Goal: Task Accomplishment & Management: Complete application form

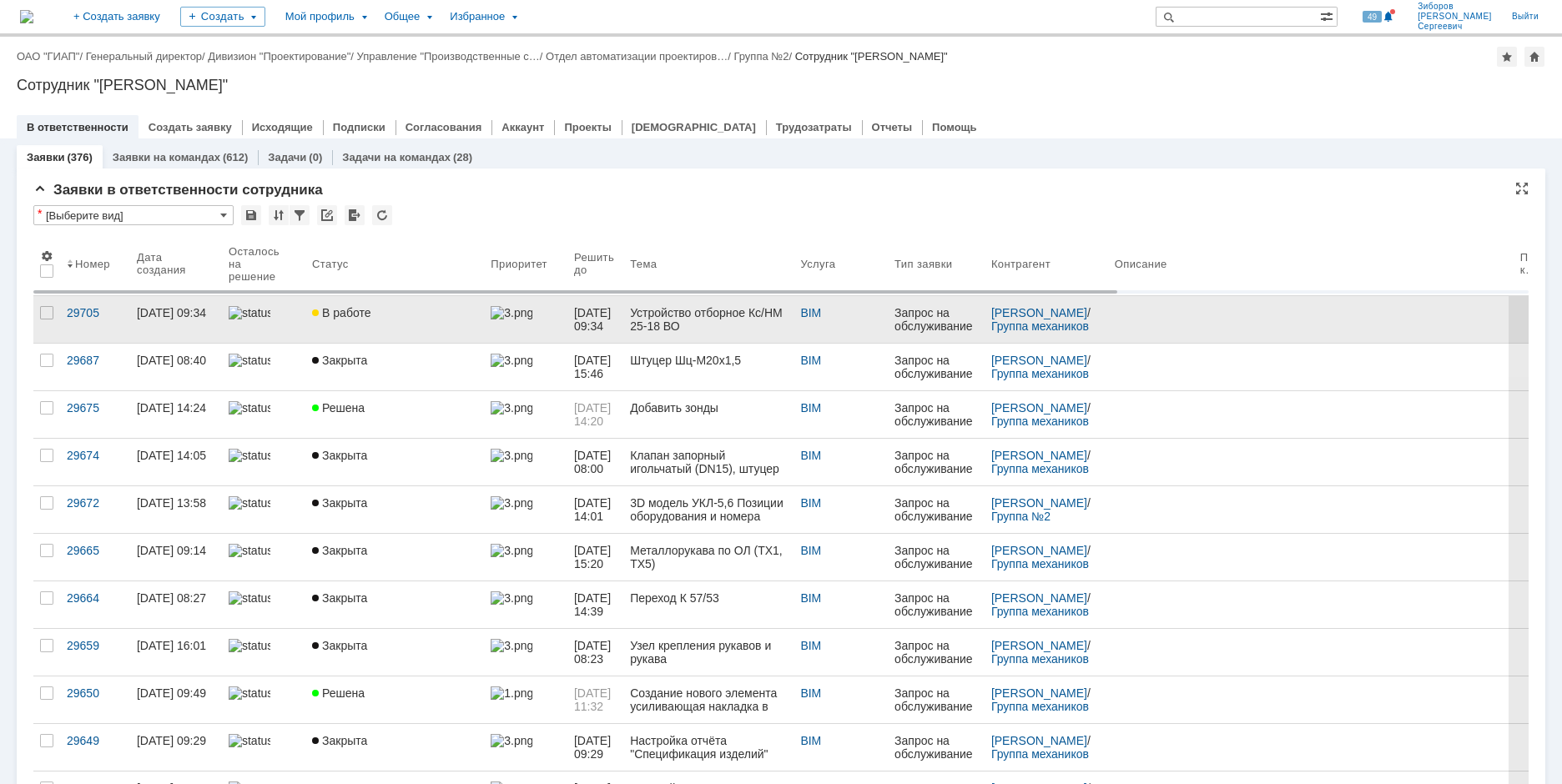
click at [363, 317] on span "В работе" at bounding box center [341, 312] width 58 height 13
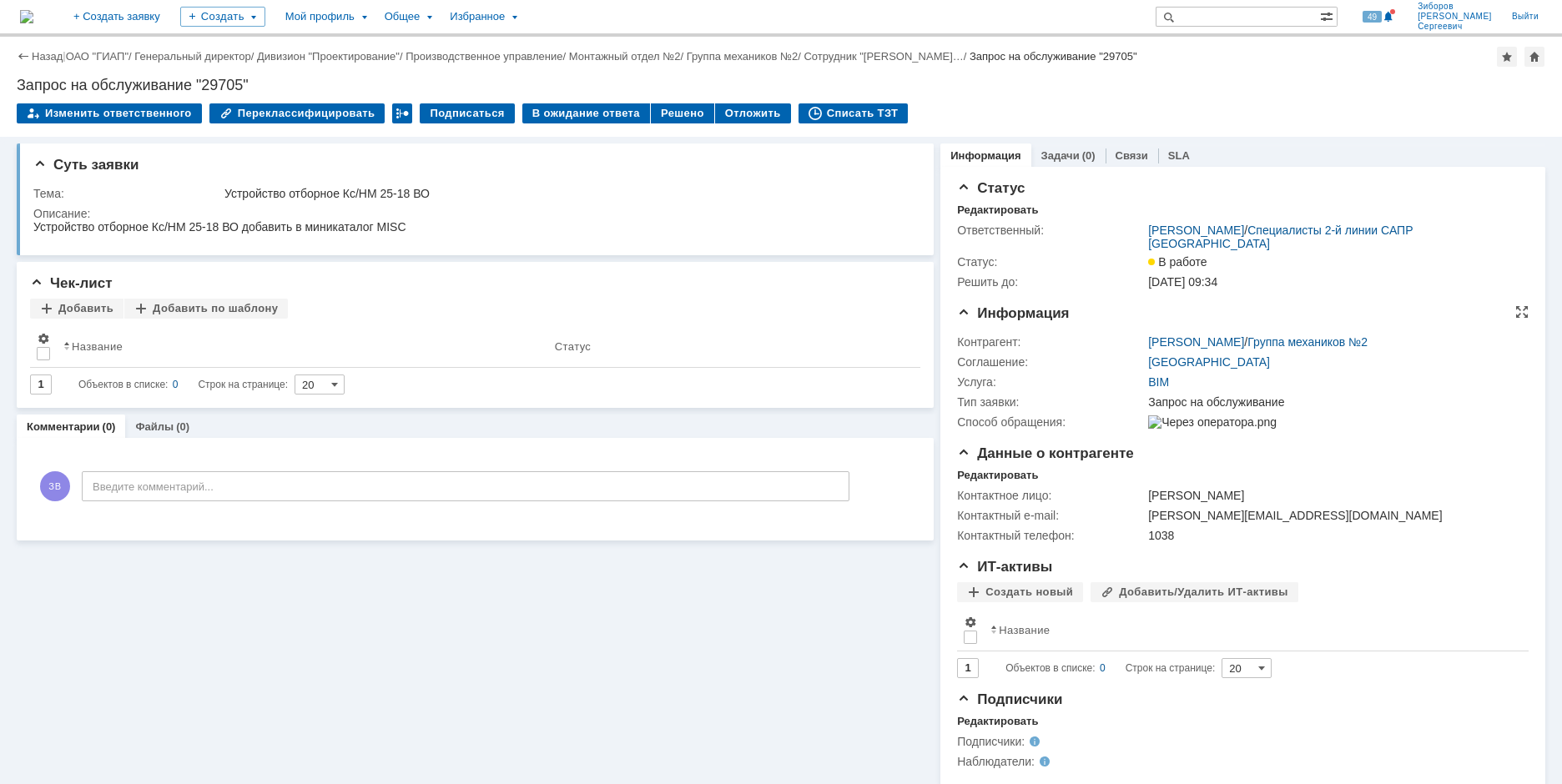
scroll to position [21, 0]
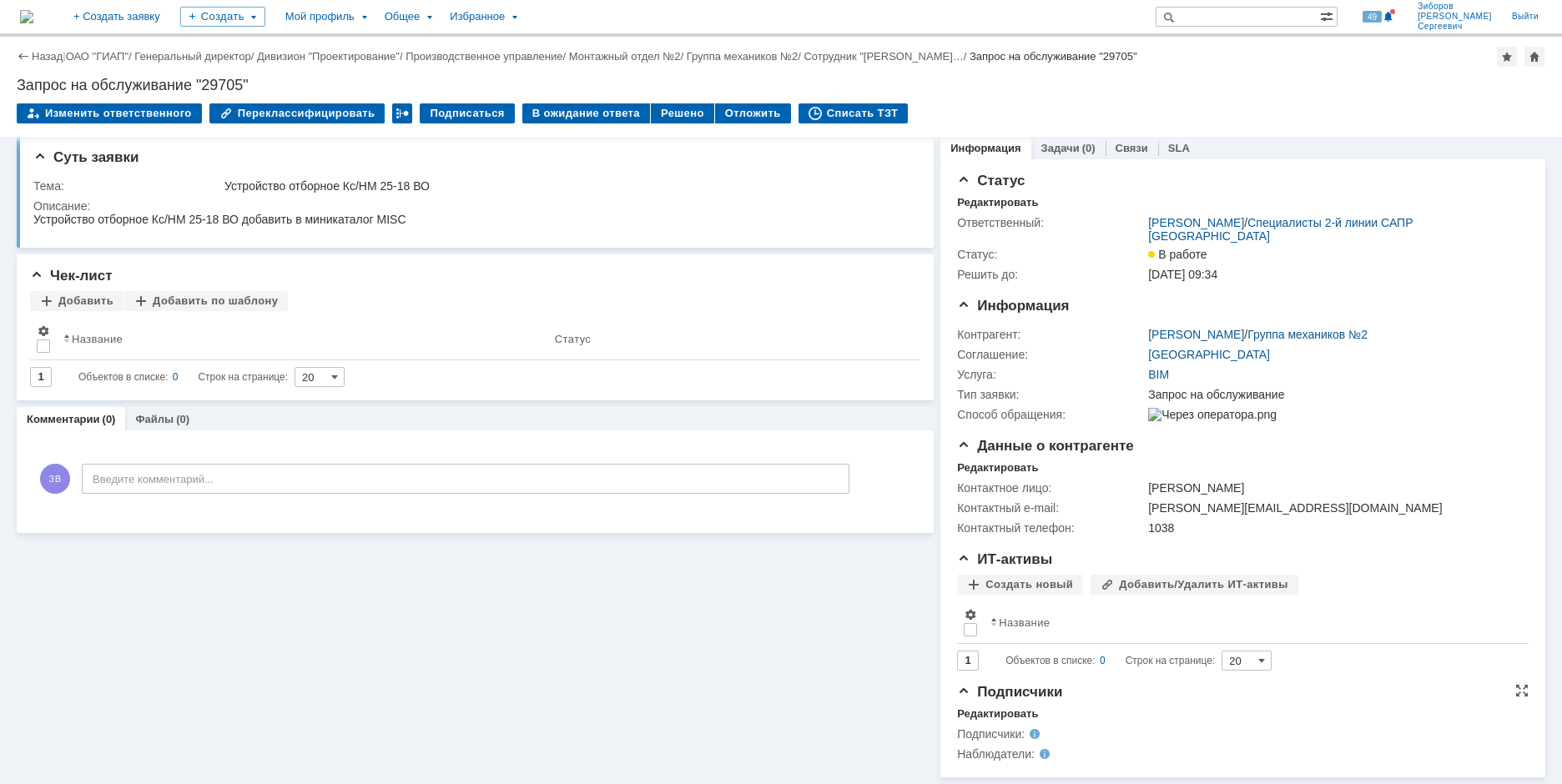
click at [1034, 753] on span at bounding box center [1034, 754] width 0 height 13
click at [992, 712] on div "Редактировать" at bounding box center [997, 714] width 81 height 13
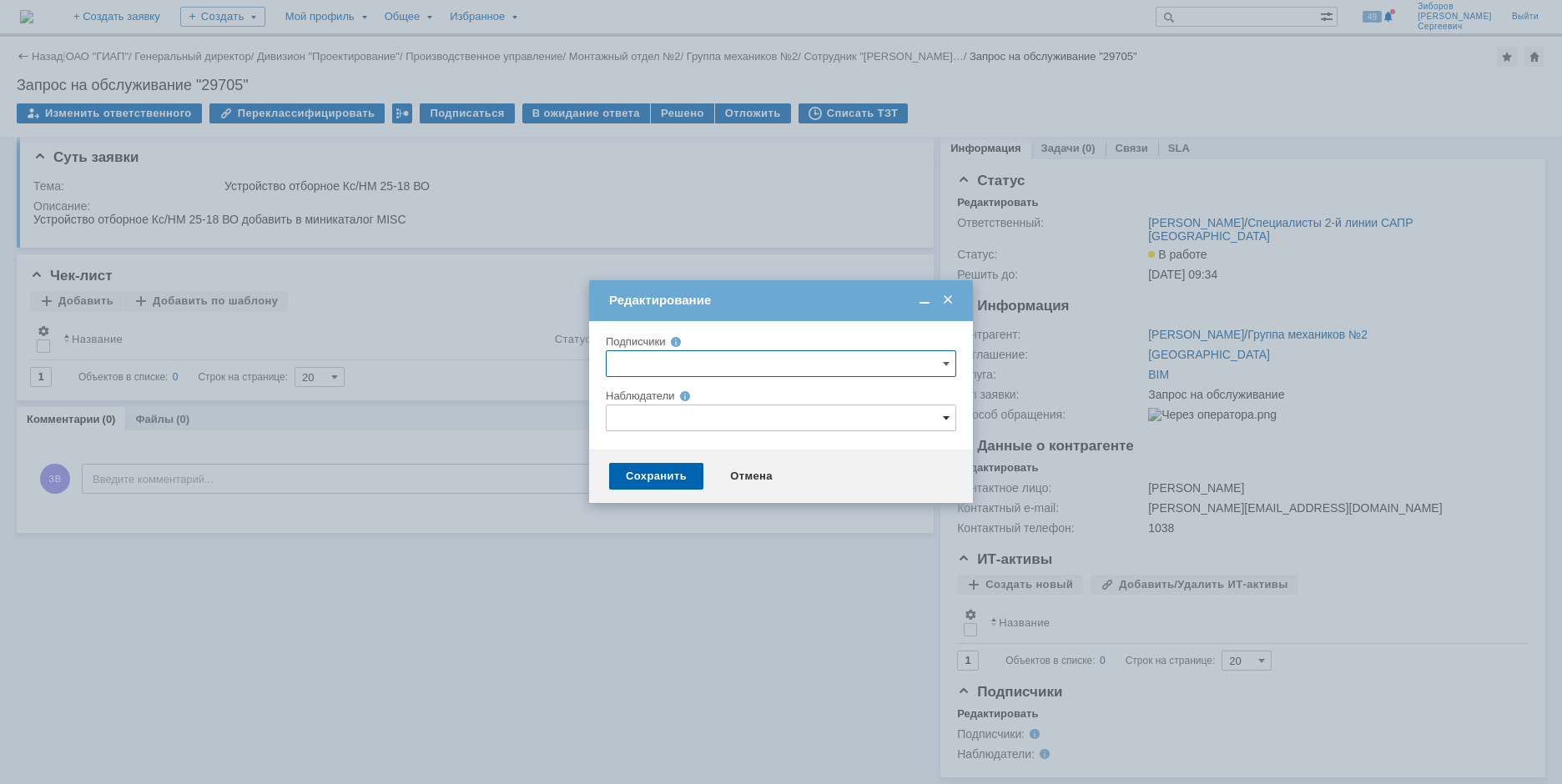
click at [946, 416] on span at bounding box center [946, 417] width 7 height 13
click at [713, 416] on input "text" at bounding box center [781, 417] width 350 height 27
click at [641, 417] on input "[PERSON_NAME]" at bounding box center [781, 417] width 350 height 27
click at [756, 623] on span at bounding box center [756, 622] width 0 height 9
click at [742, 623] on input "[PERSON_NAME]" at bounding box center [744, 625] width 10 height 10
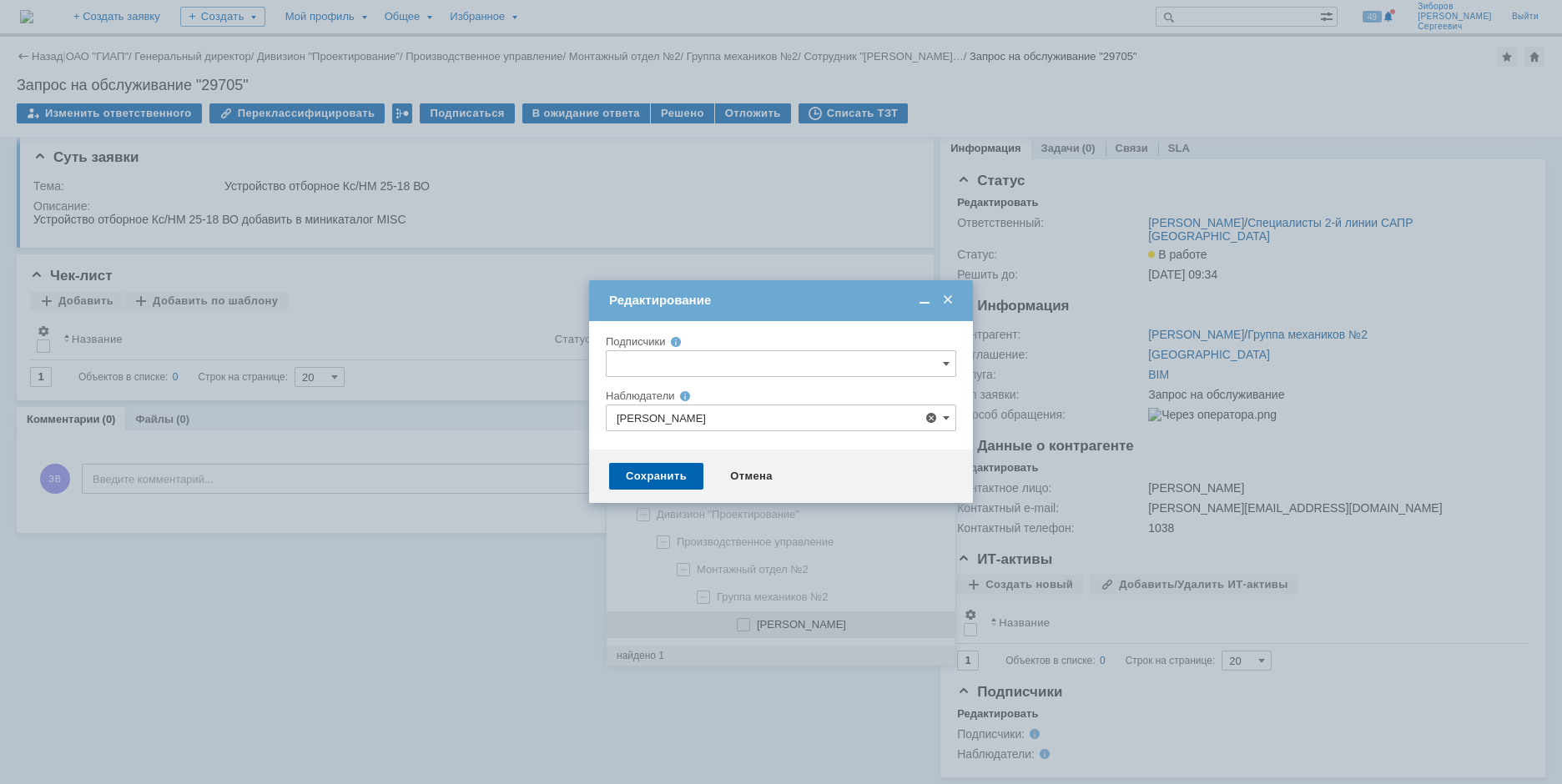
type input "[PERSON_NAME]"
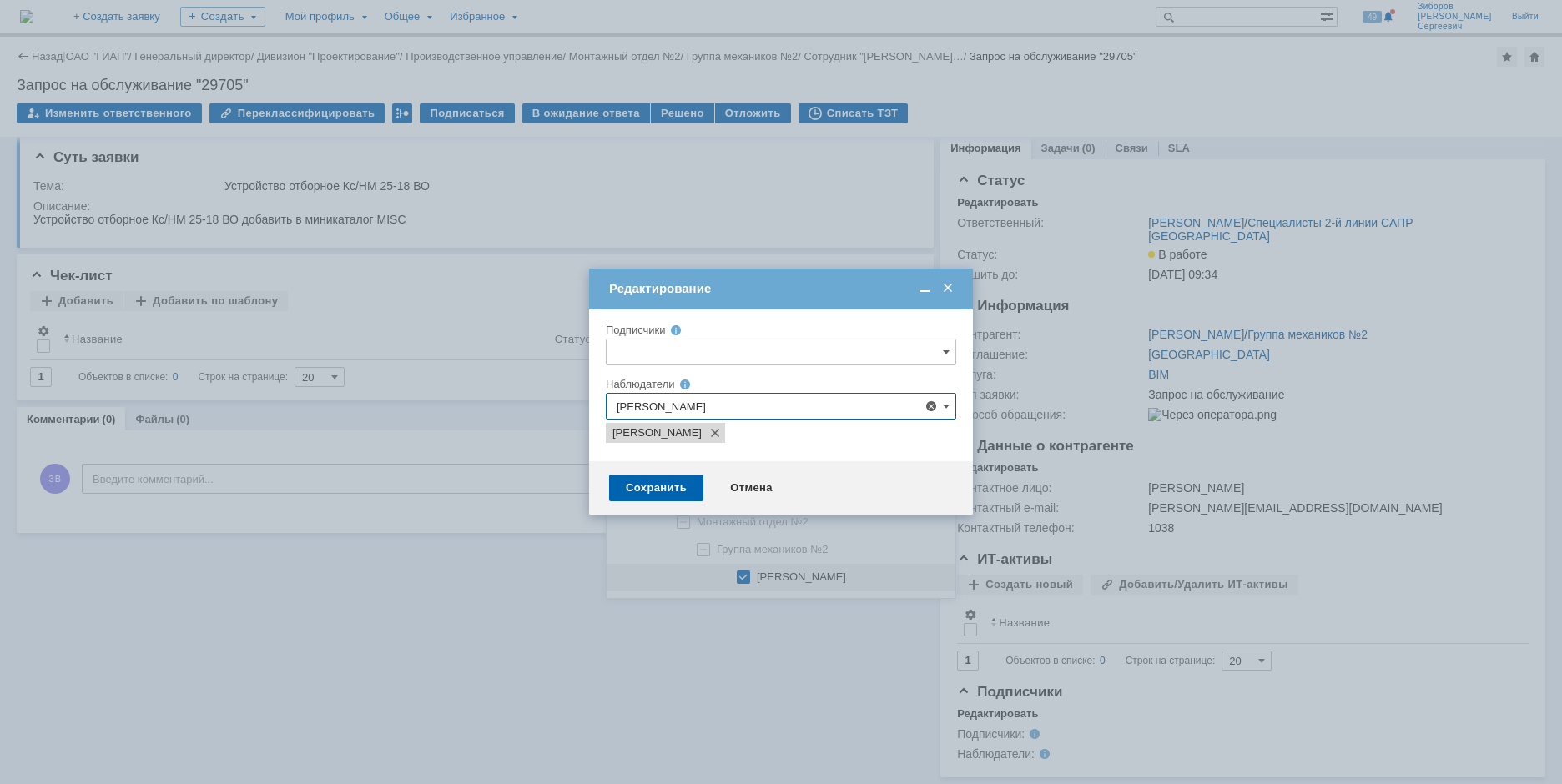
click at [858, 634] on div at bounding box center [781, 392] width 1562 height 784
click at [663, 476] on div "Сохранить" at bounding box center [656, 488] width 94 height 27
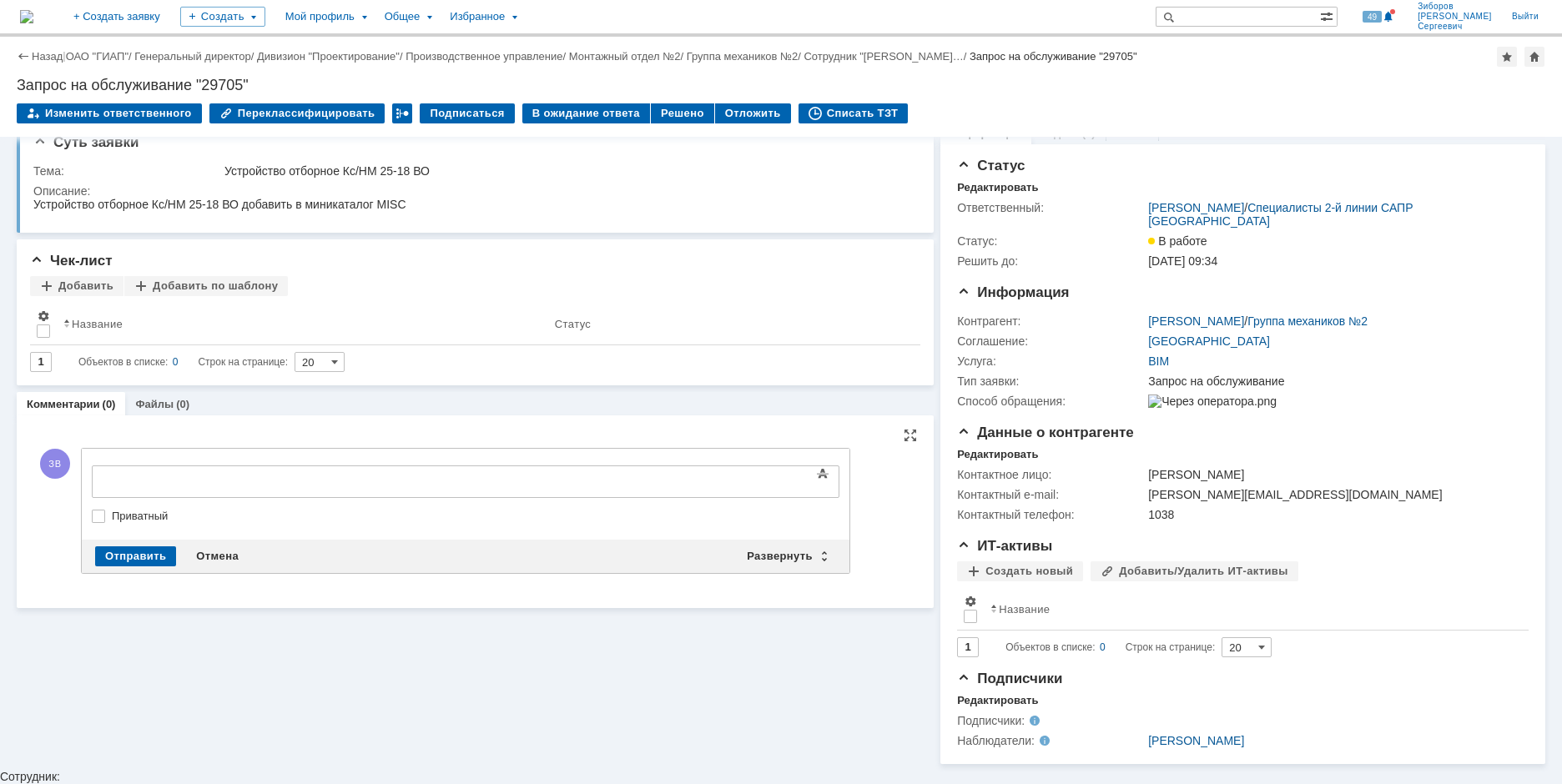
scroll to position [0, 0]
click at [781, 557] on div "Развернуть" at bounding box center [786, 556] width 99 height 20
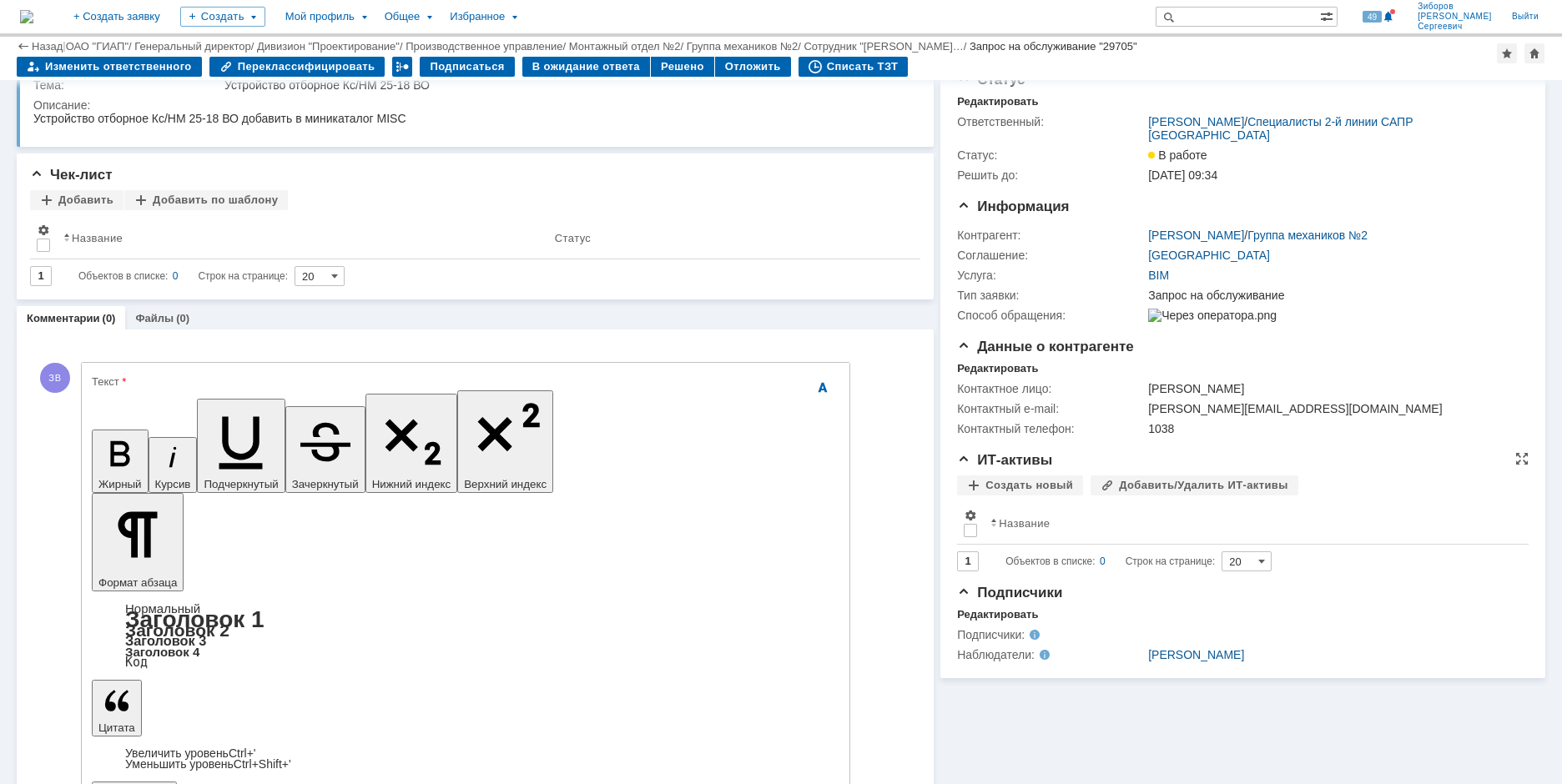
scroll to position [51, 0]
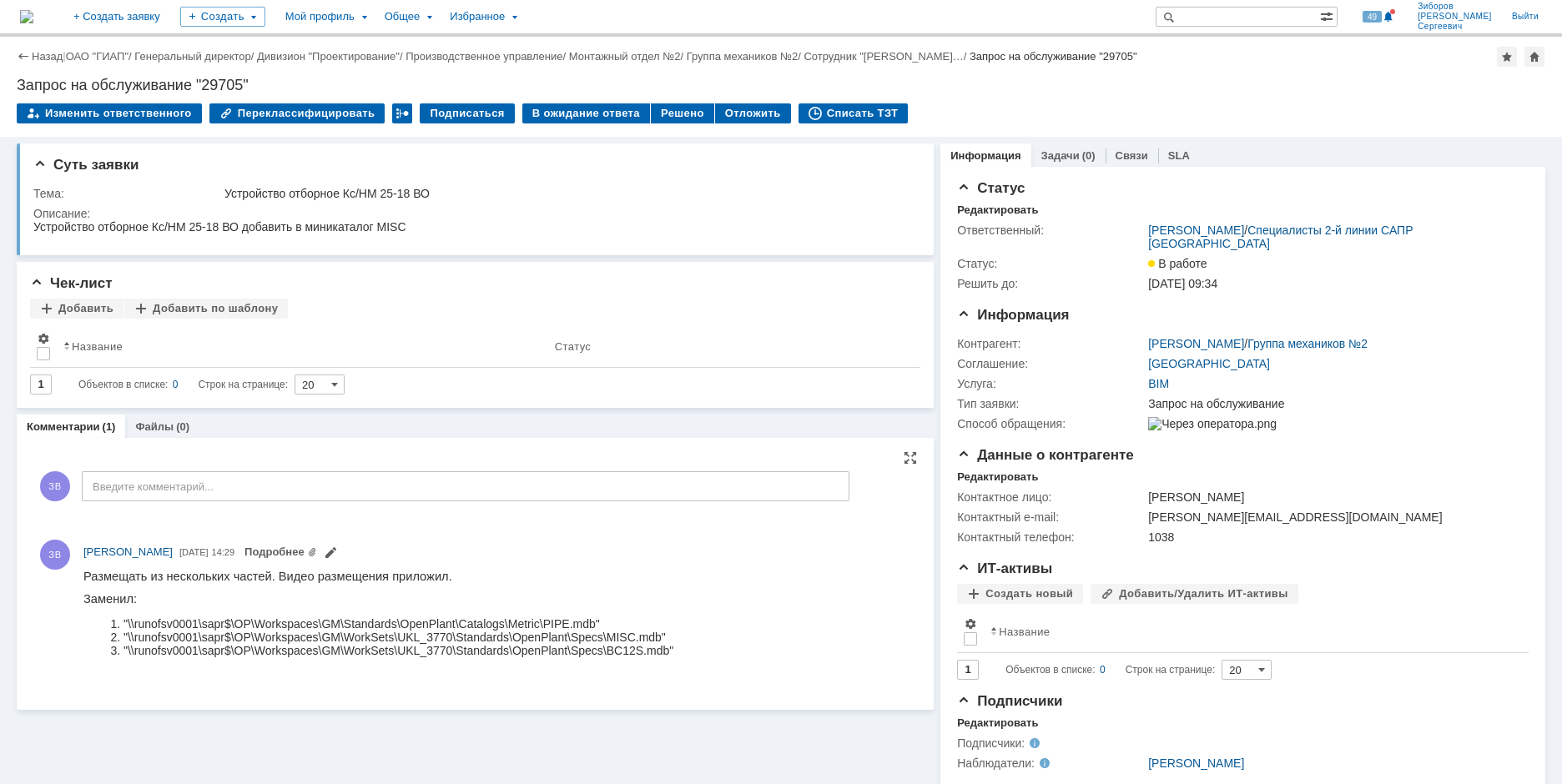
scroll to position [0, 0]
click at [668, 114] on div "Решено" at bounding box center [682, 113] width 63 height 20
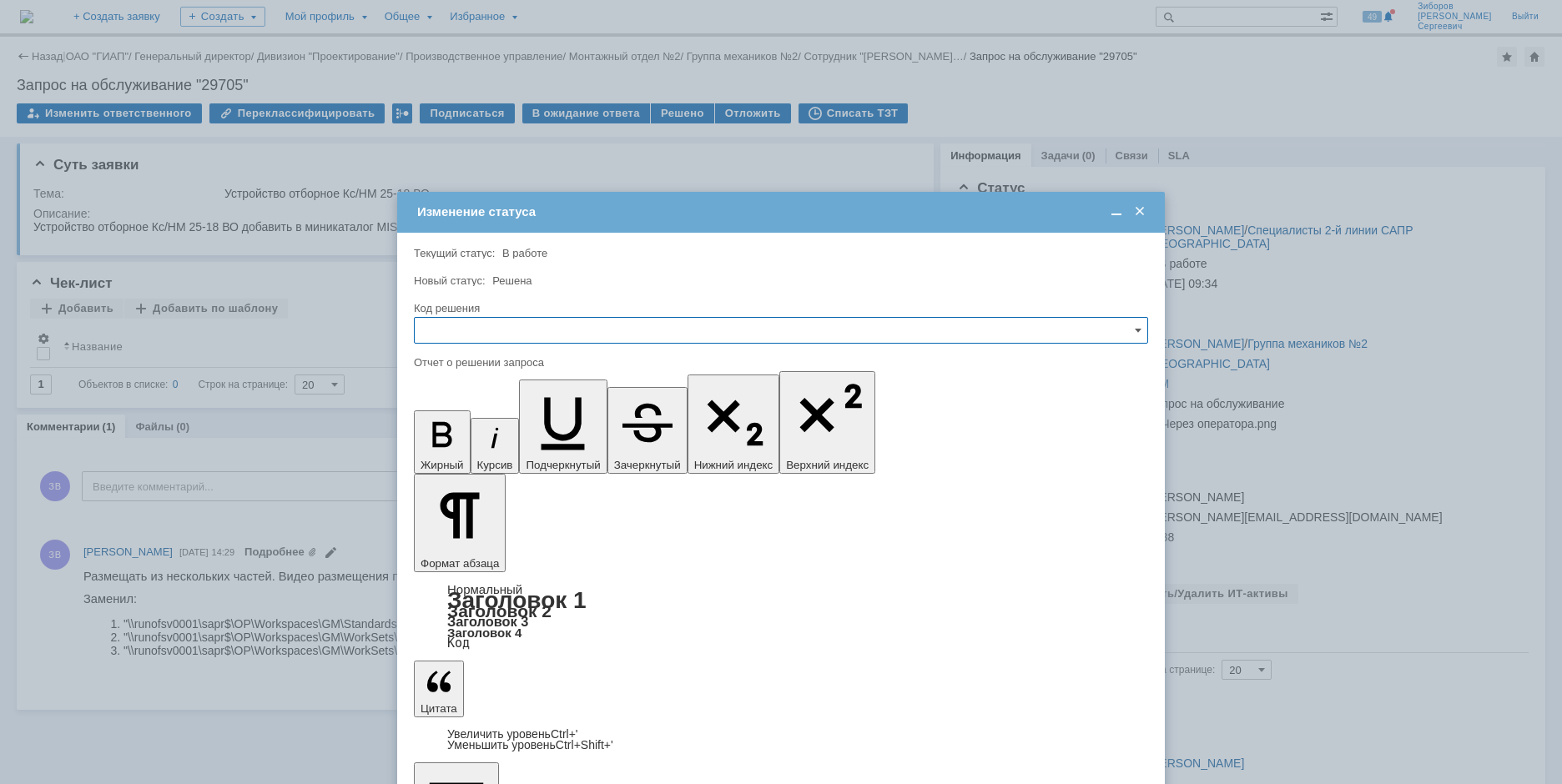
click at [471, 336] on input "text" at bounding box center [781, 330] width 734 height 27
click at [467, 437] on span "Решено" at bounding box center [781, 443] width 713 height 13
type input "Решено"
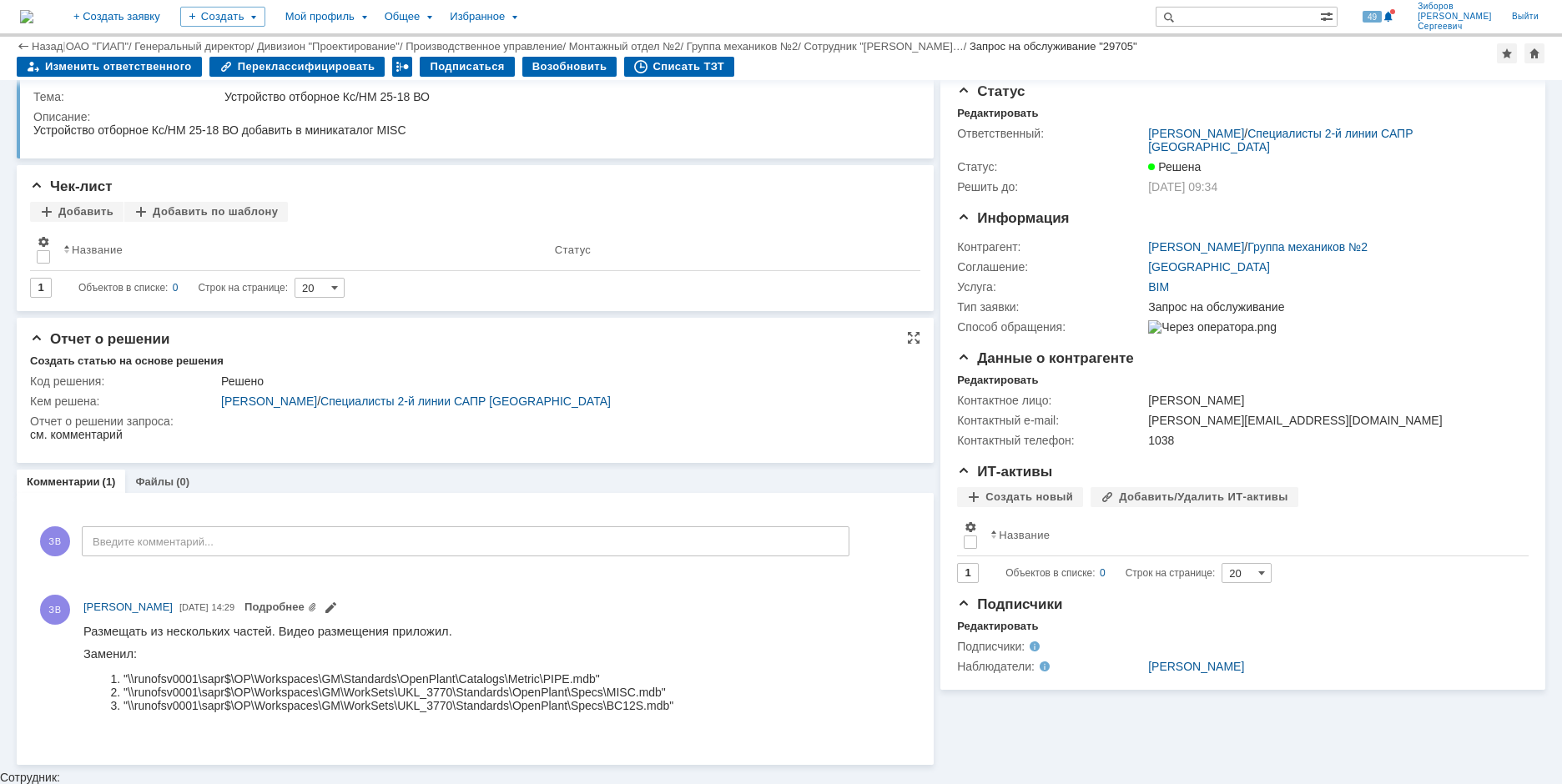
scroll to position [30, 0]
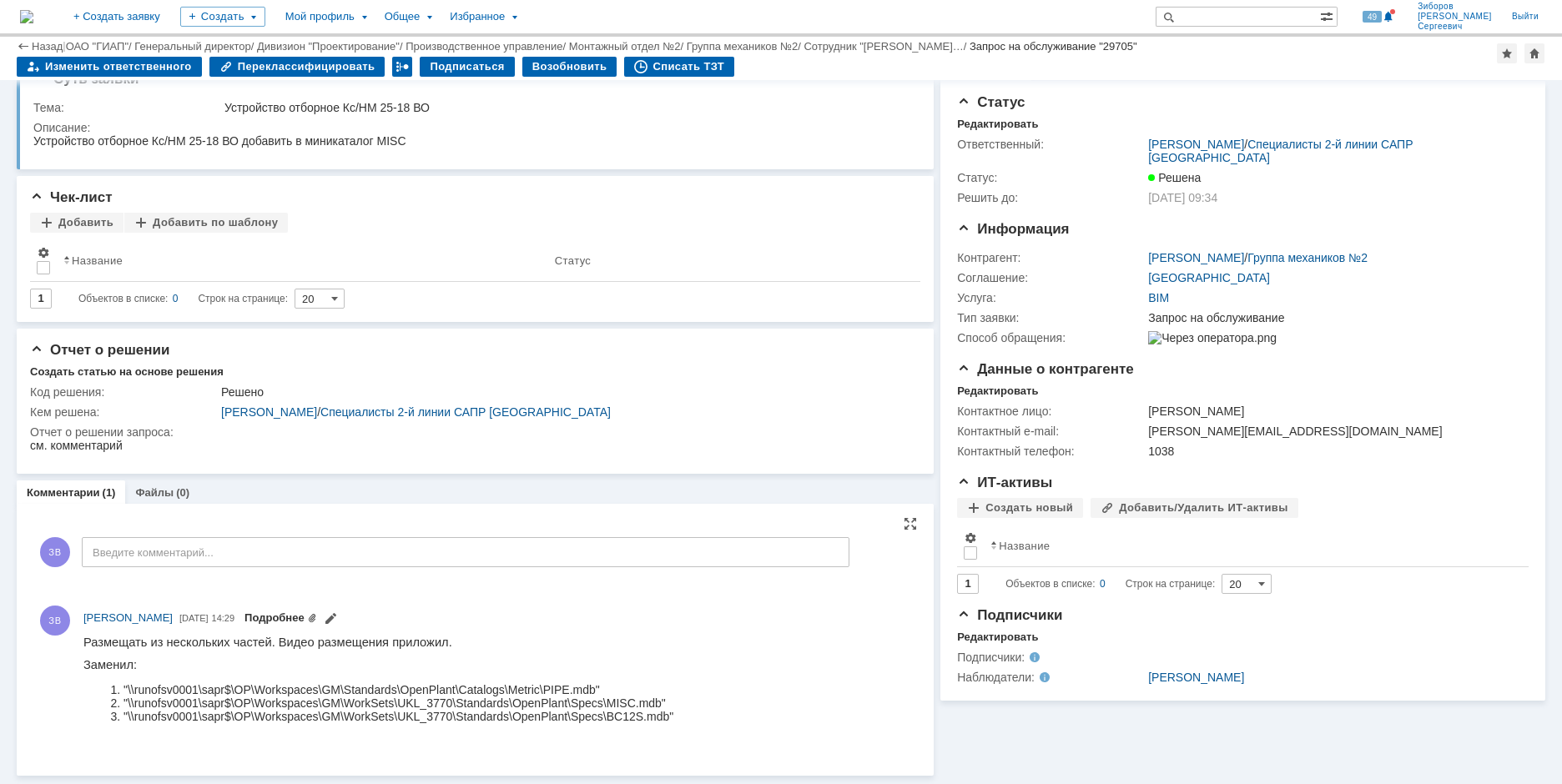
click at [317, 612] on link "Подробнее" at bounding box center [280, 617] width 72 height 12
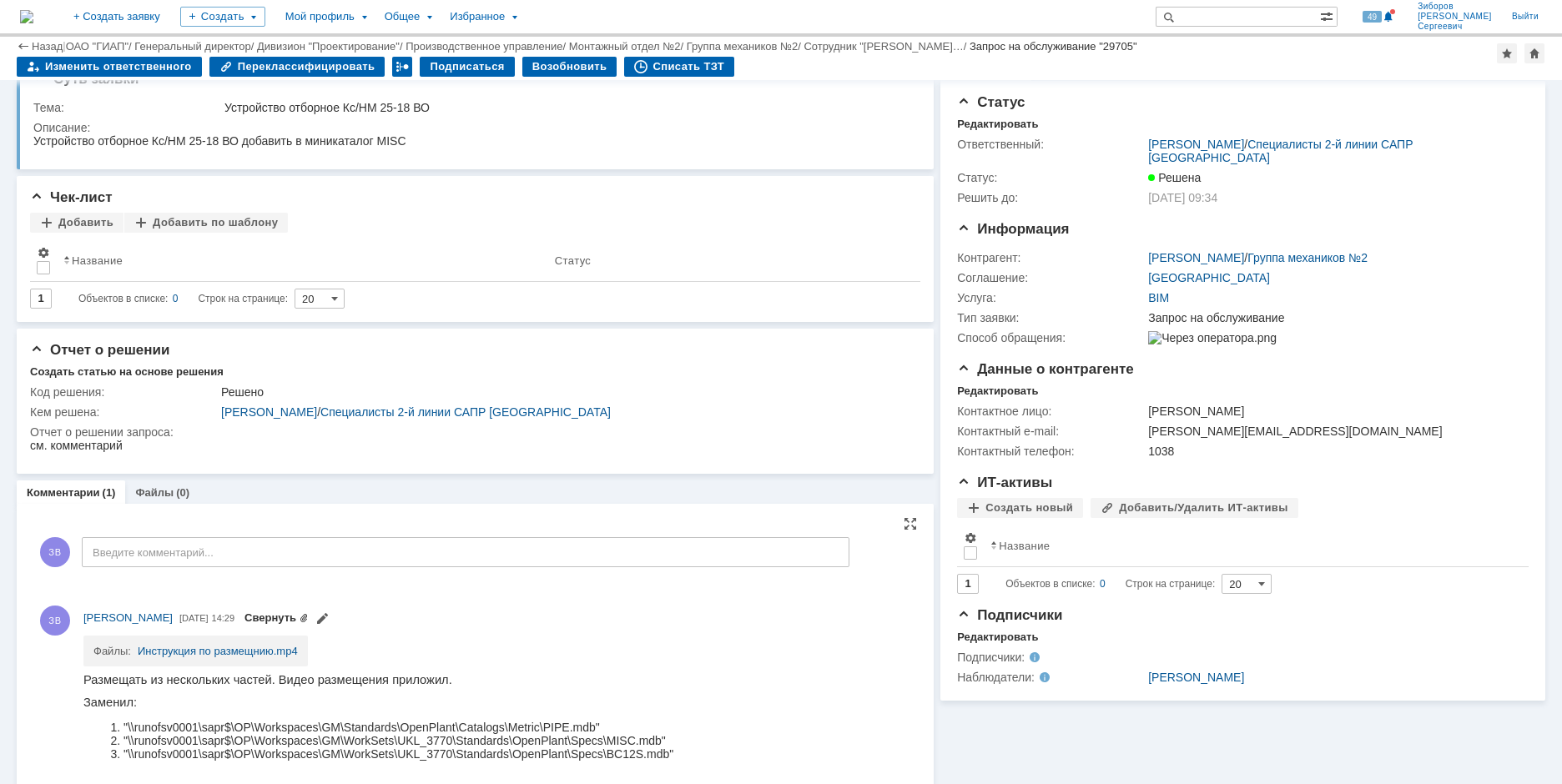
scroll to position [42, 0]
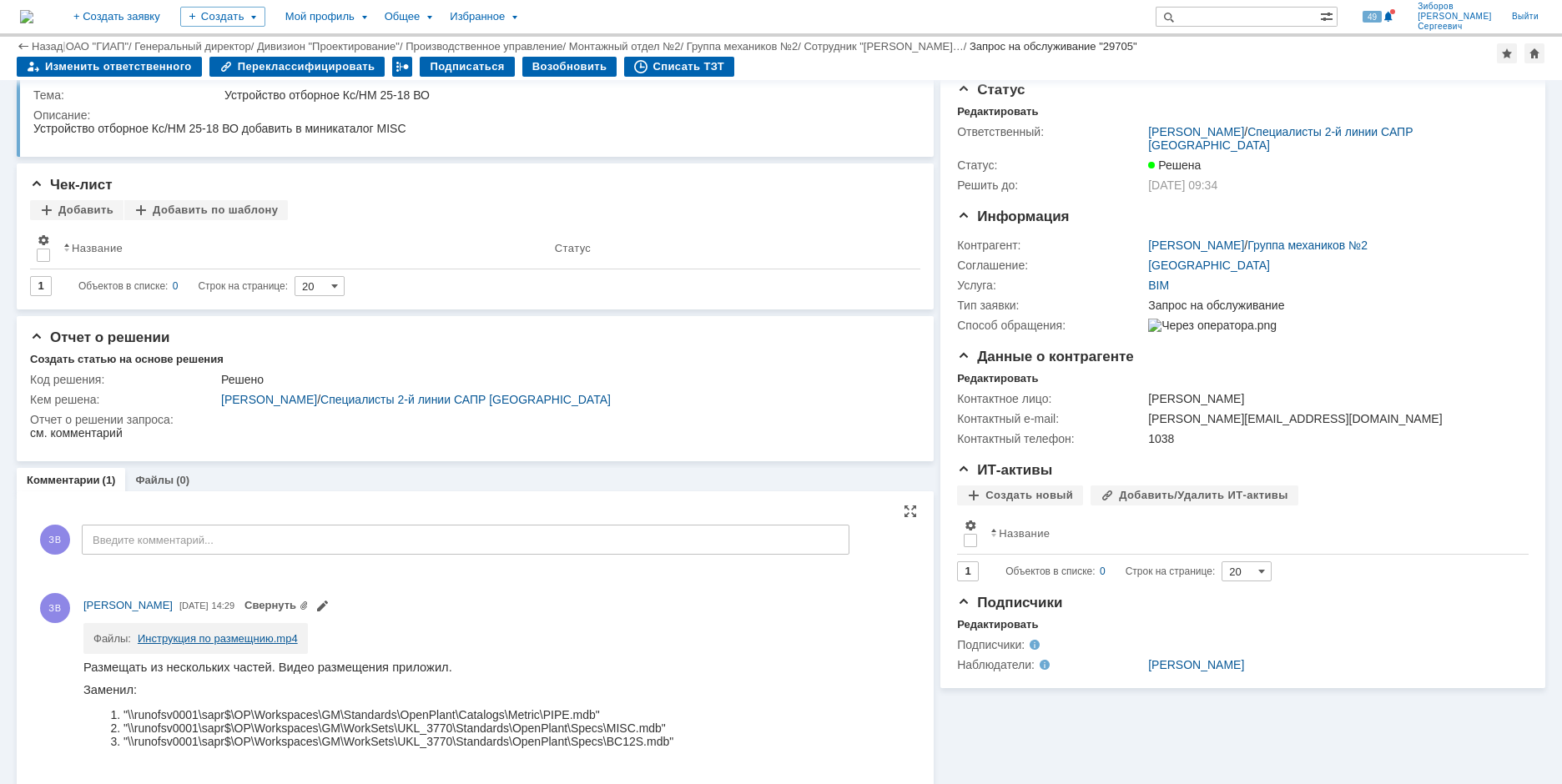
click at [222, 640] on link "Инструкция по размещнию.mp4" at bounding box center [217, 638] width 160 height 12
click at [33, 17] on img at bounding box center [26, 17] width 13 height 13
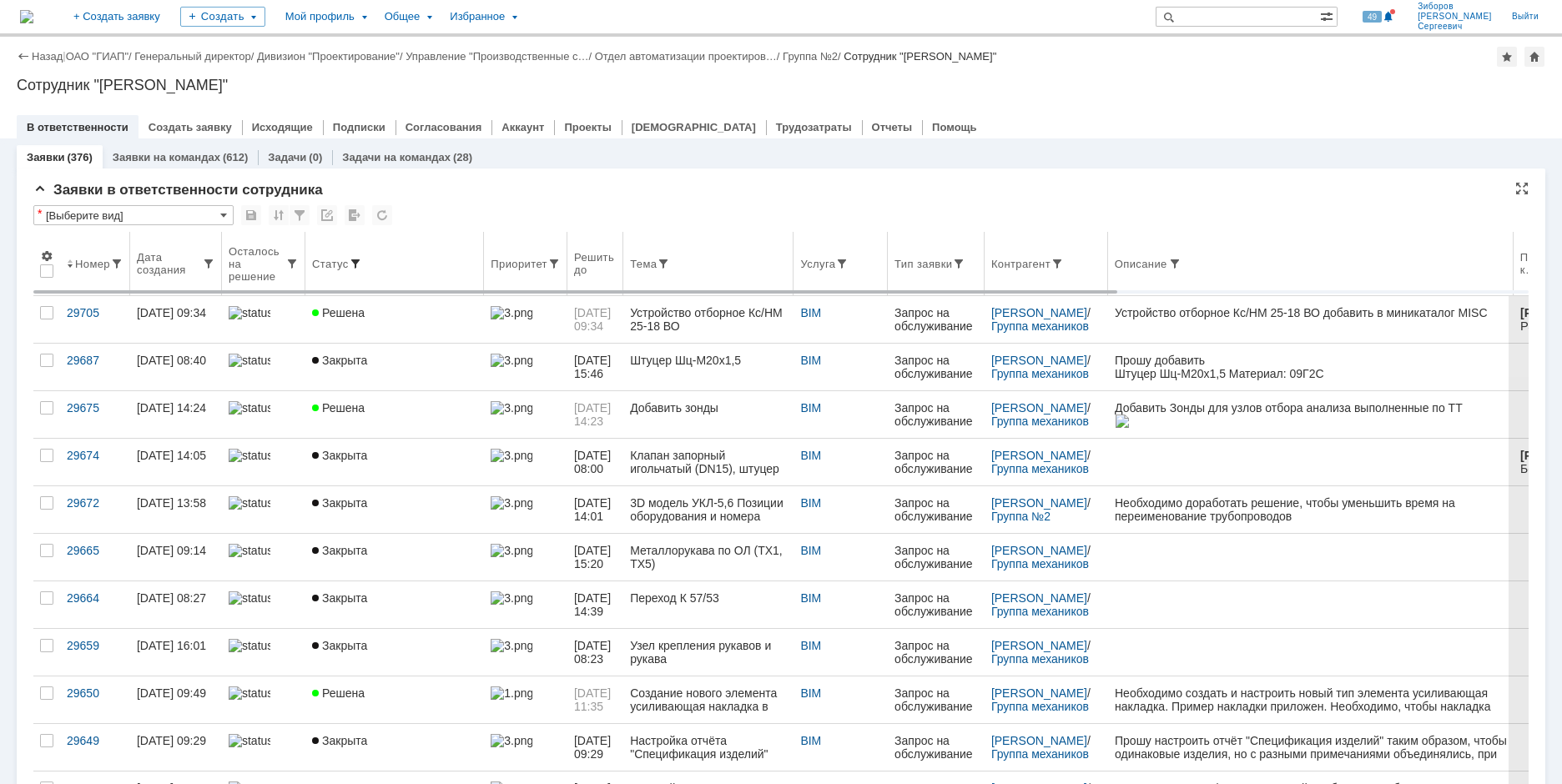
click at [353, 258] on span at bounding box center [355, 263] width 13 height 13
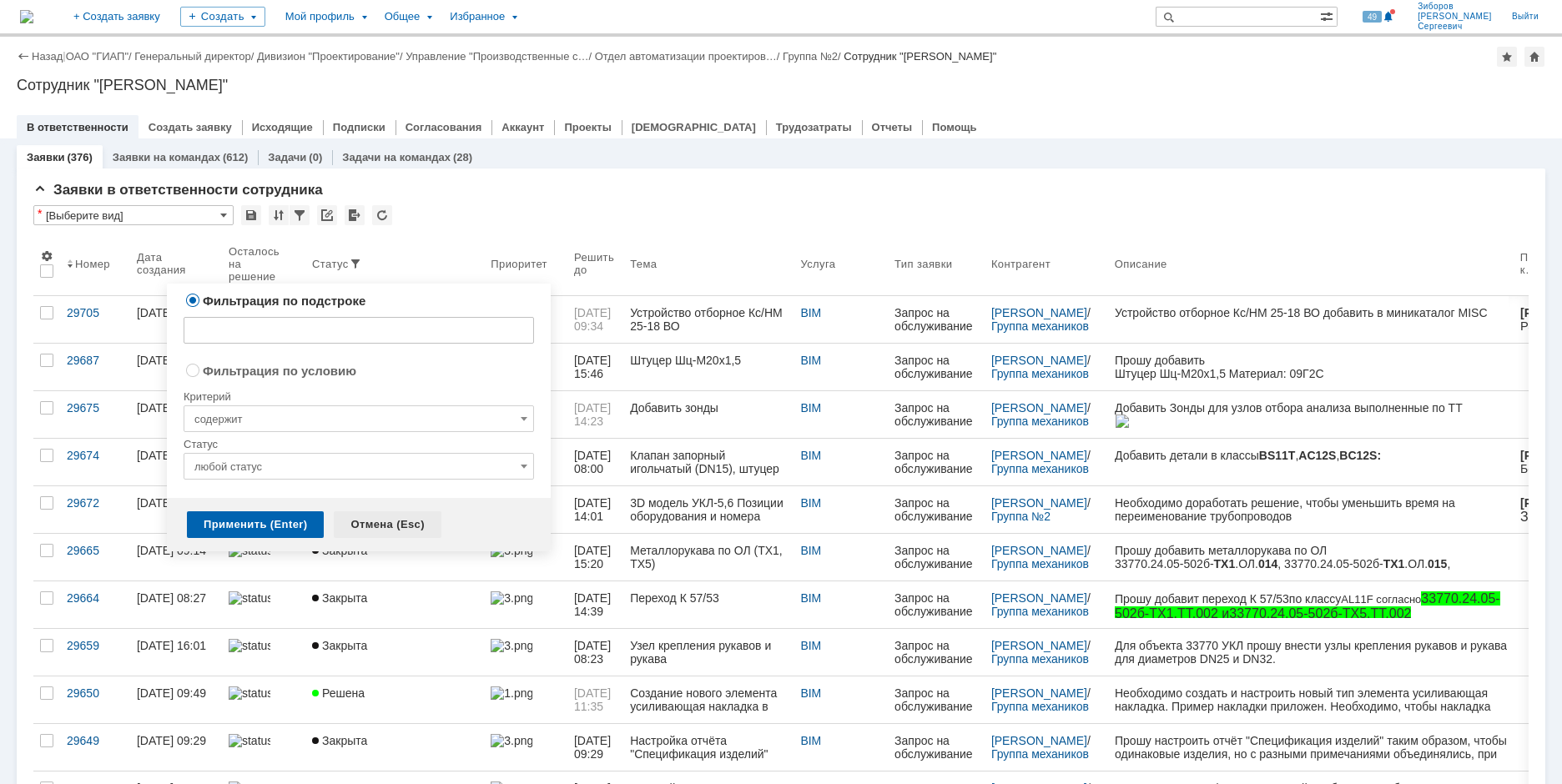
click at [377, 523] on div "Отмена (Esc)" at bounding box center [388, 524] width 108 height 27
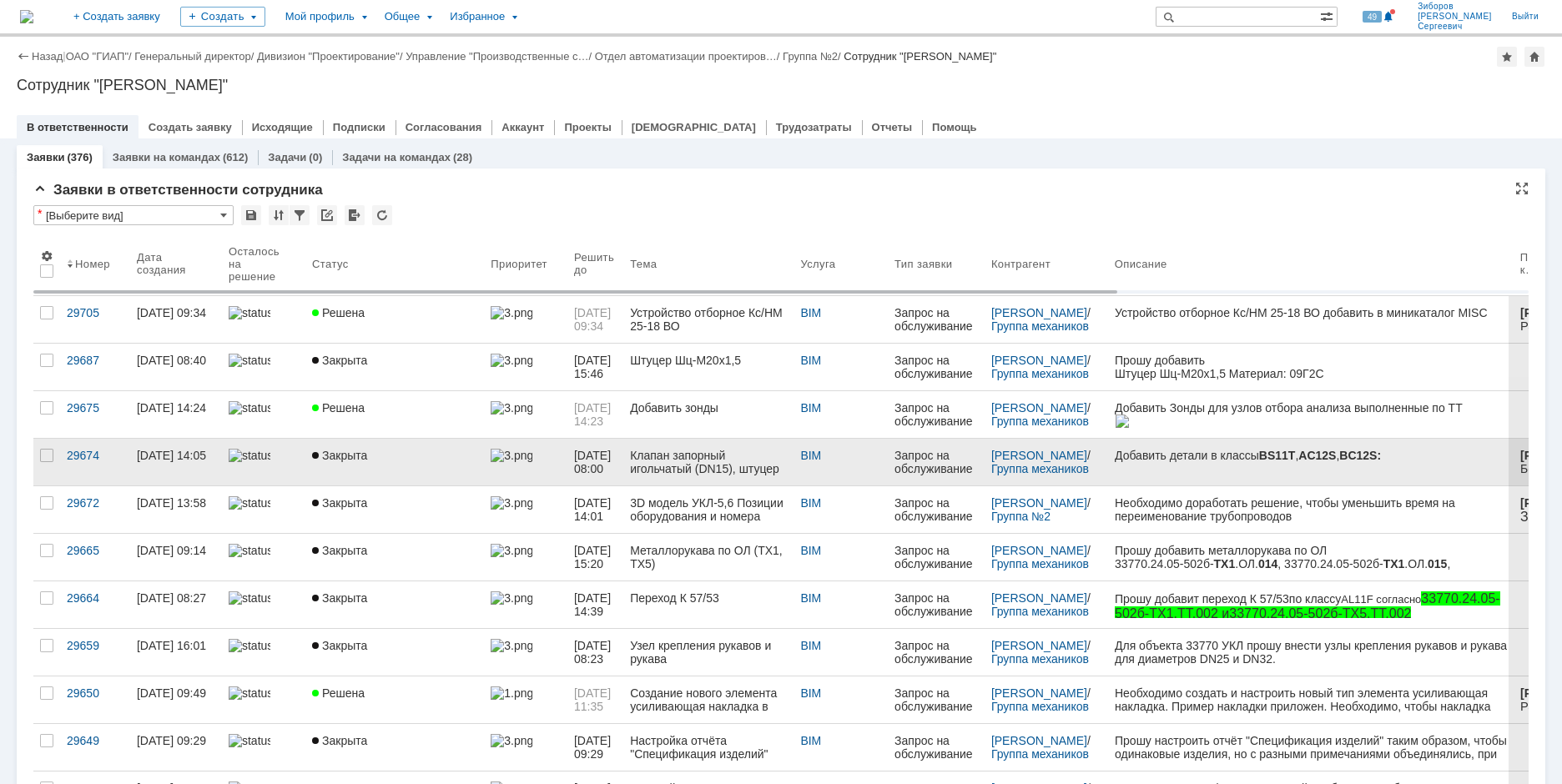
click at [682, 456] on div "Клапан запорный игольчатый (DN15), штуцер приварной Шц (BS11T, AC12S, BC12S)" at bounding box center [708, 462] width 156 height 27
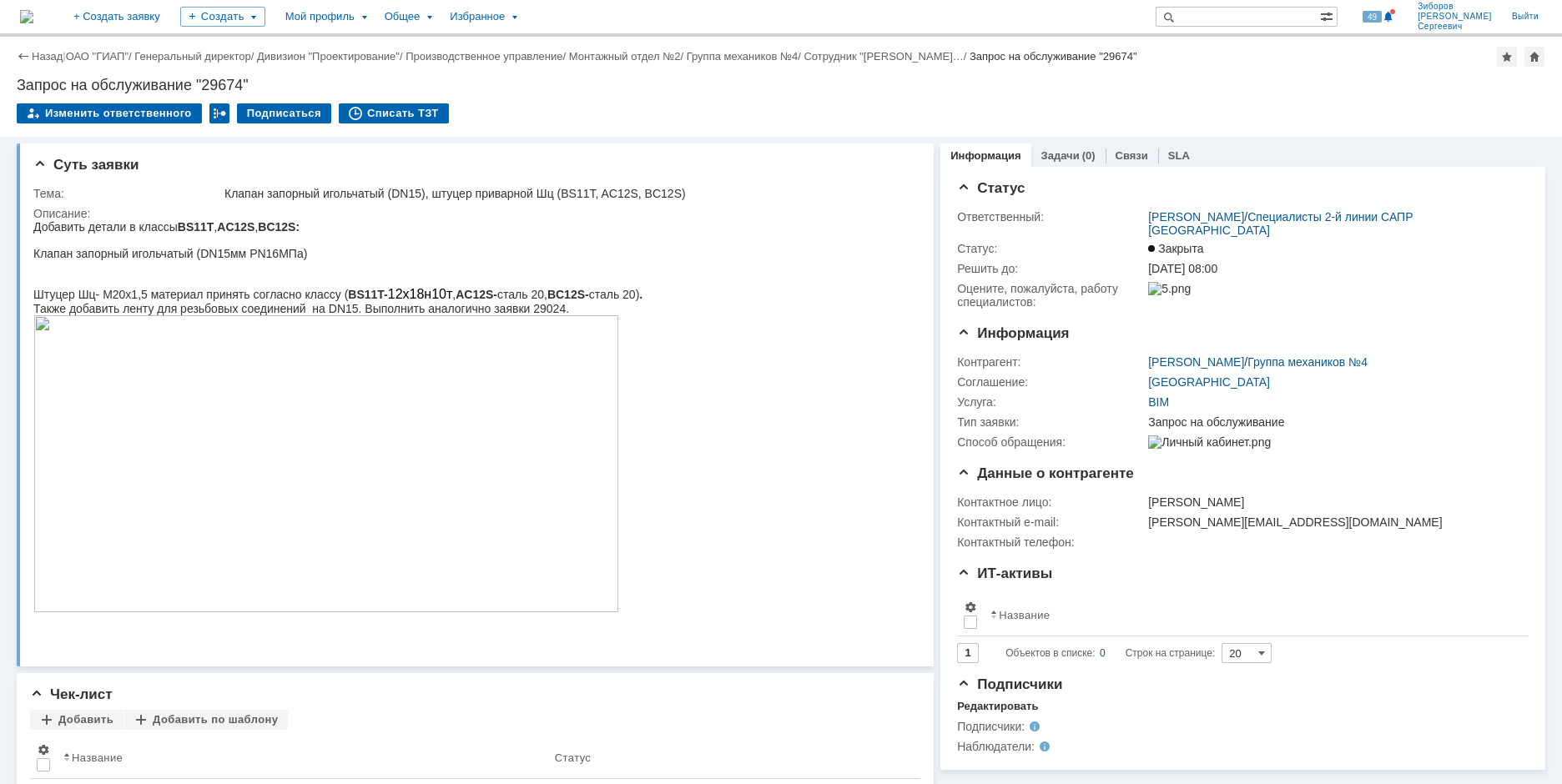
click at [469, 450] on img at bounding box center [326, 464] width 586 height 297
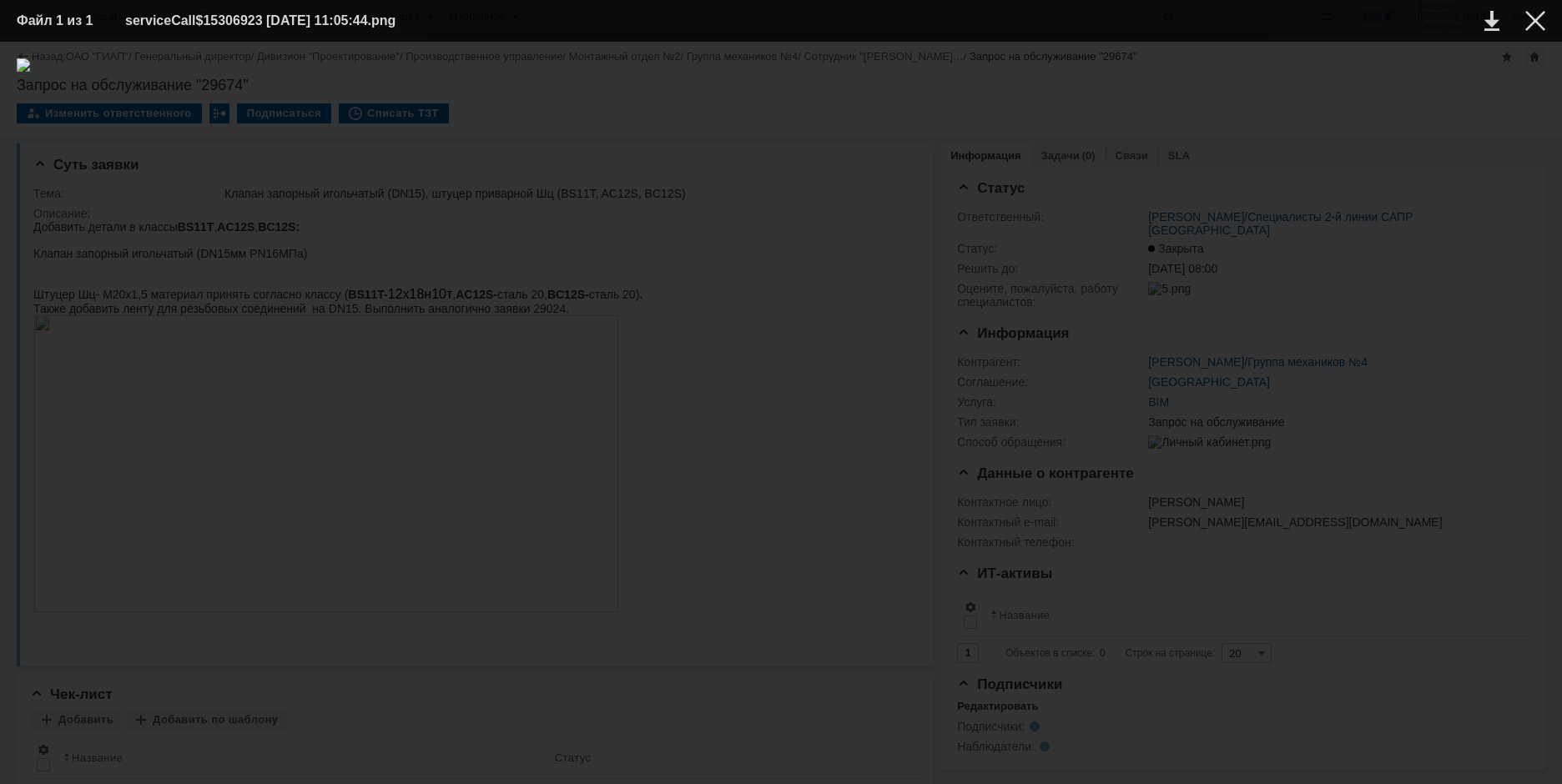
click at [751, 415] on img at bounding box center [781, 413] width 1528 height 709
click at [1539, 20] on div at bounding box center [1534, 20] width 20 height 20
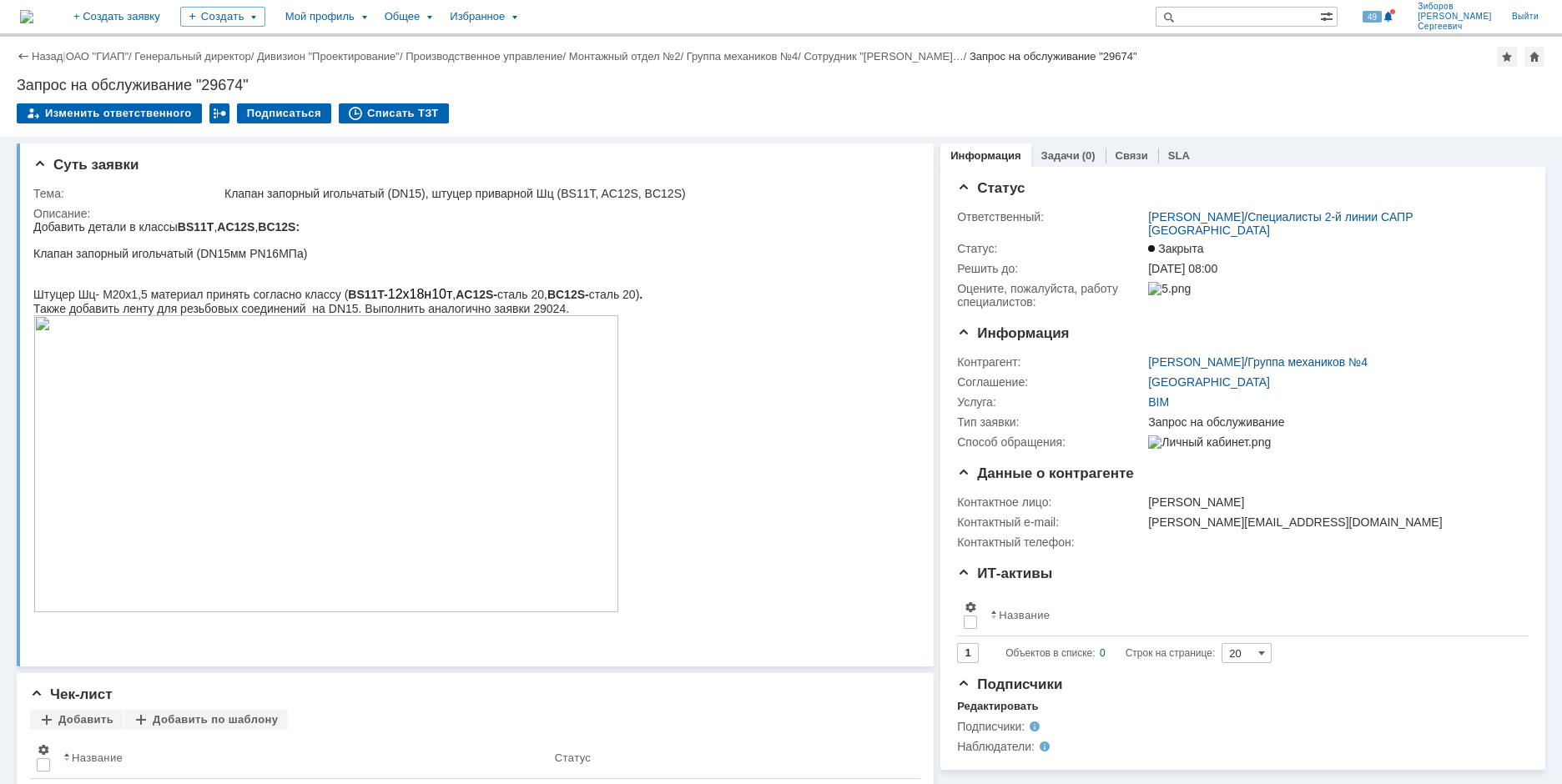
click at [33, 17] on img at bounding box center [26, 17] width 13 height 13
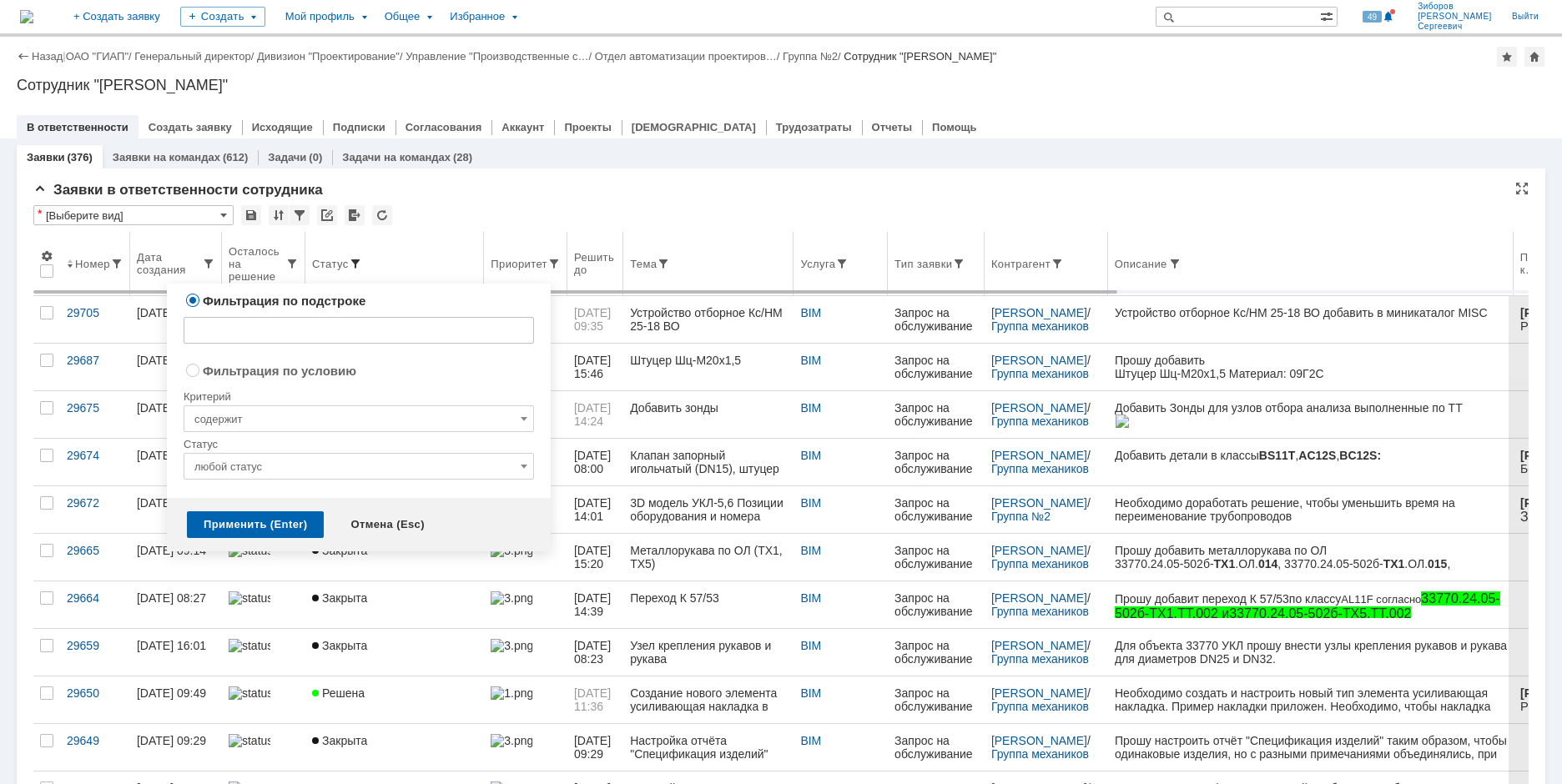
click at [352, 261] on span at bounding box center [355, 263] width 13 height 13
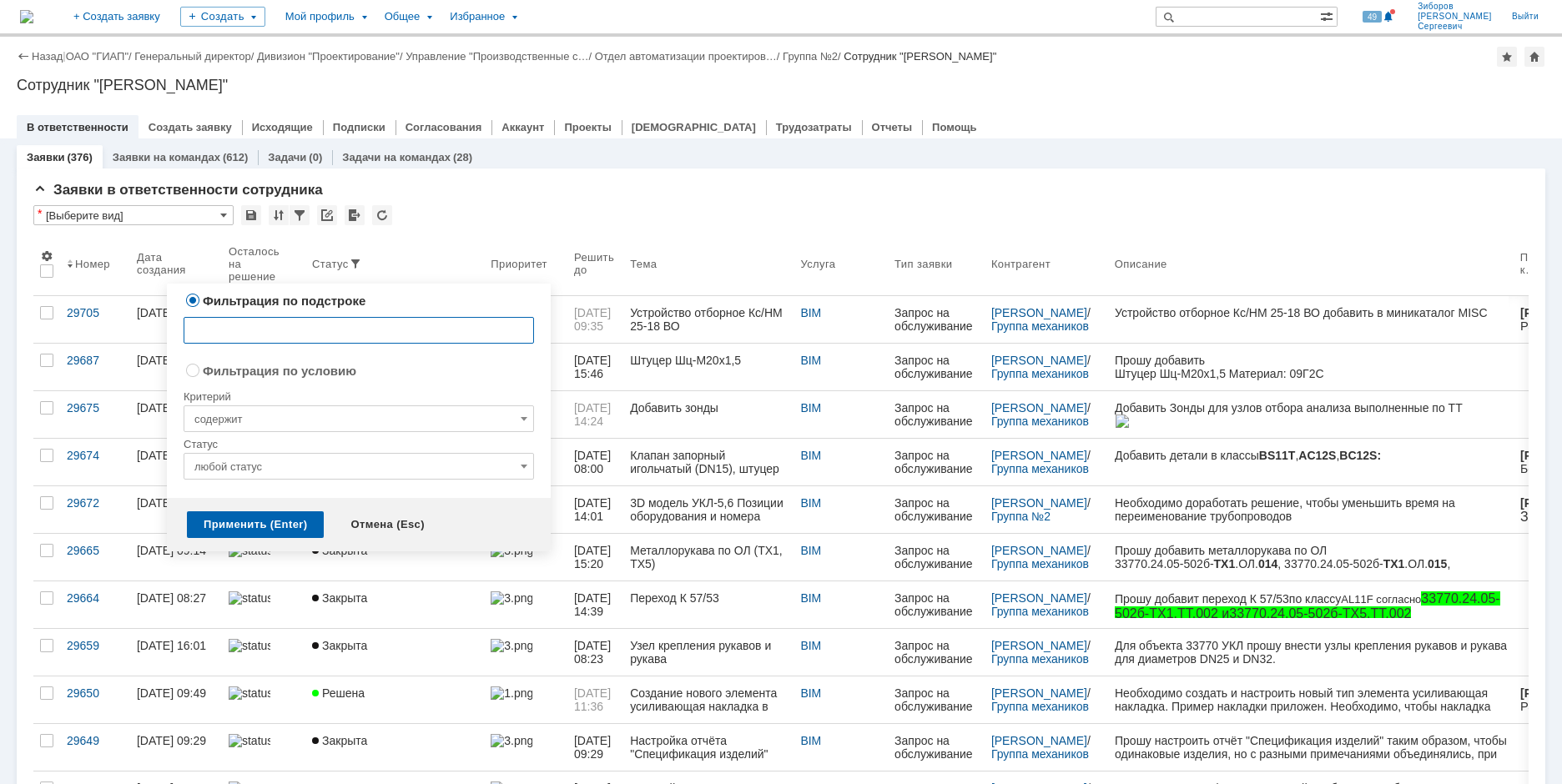
click at [368, 457] on input "любой статус" at bounding box center [358, 466] width 350 height 27
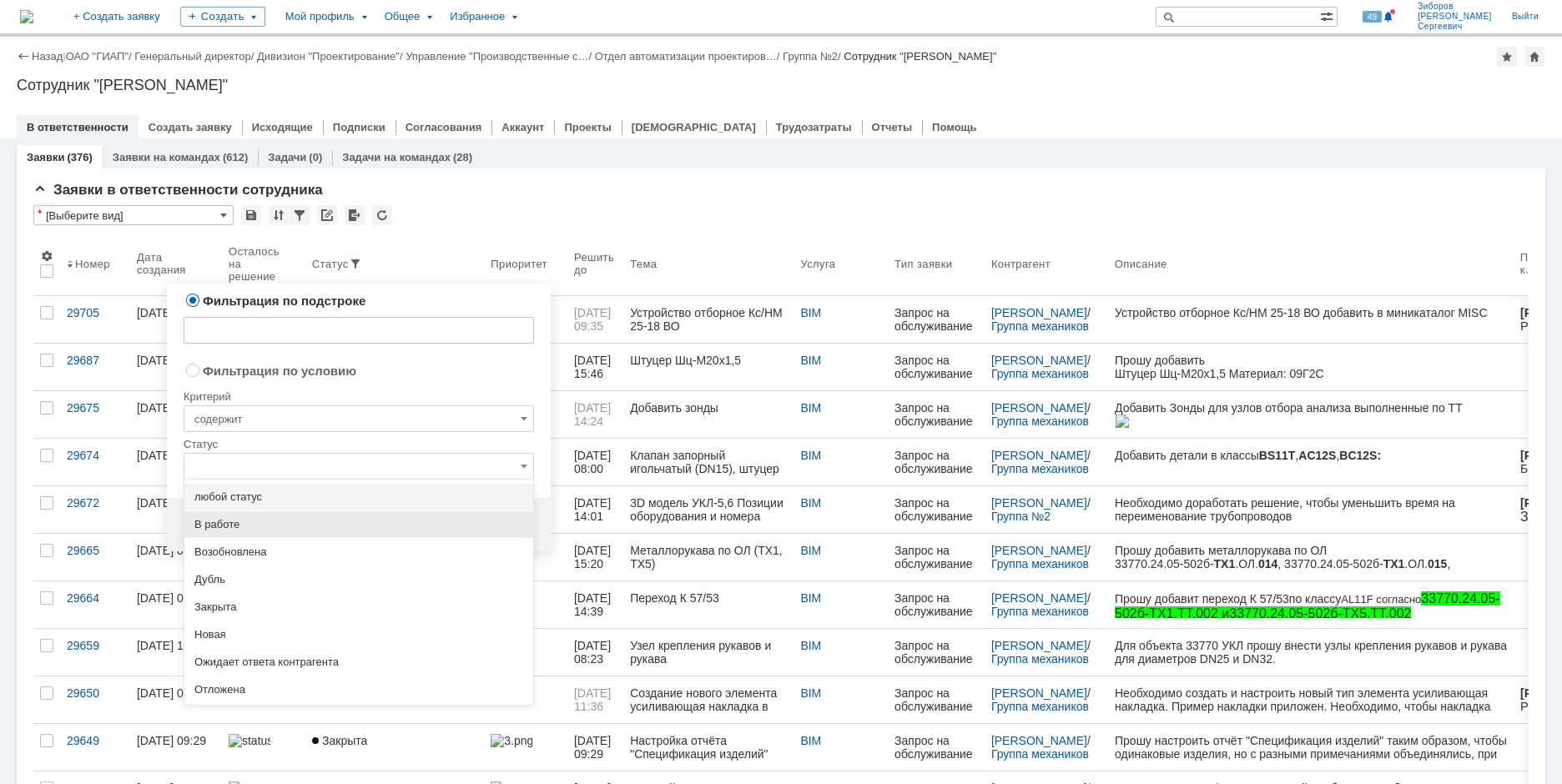
scroll to position [76, 0]
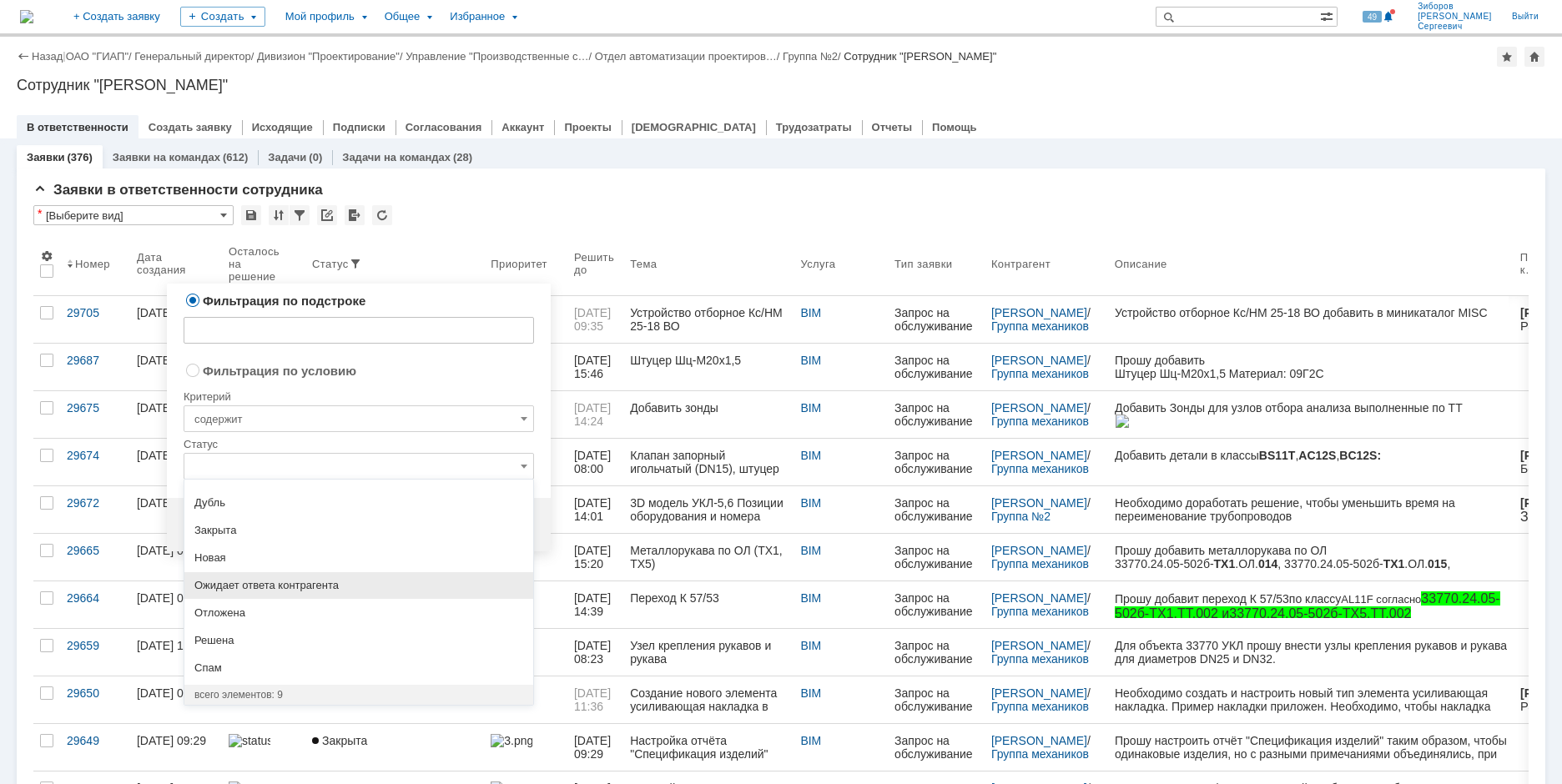
click at [302, 581] on span "Ожидает ответа контрагента" at bounding box center [359, 585] width 329 height 13
radio input "false"
radio input "true"
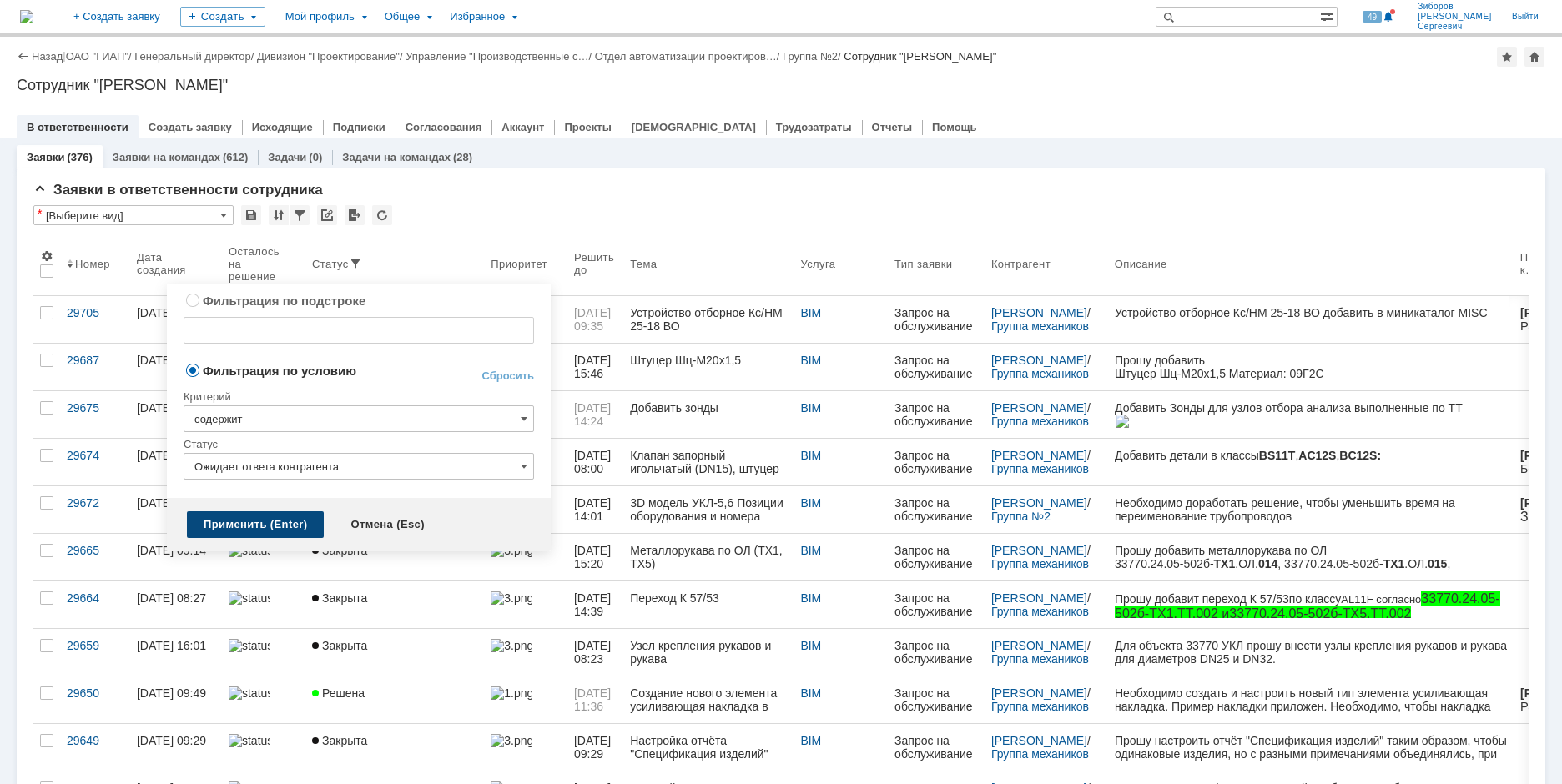
type input "Ожидает ответа контрагента"
click at [259, 515] on div "Применить (Enter)" at bounding box center [255, 524] width 136 height 27
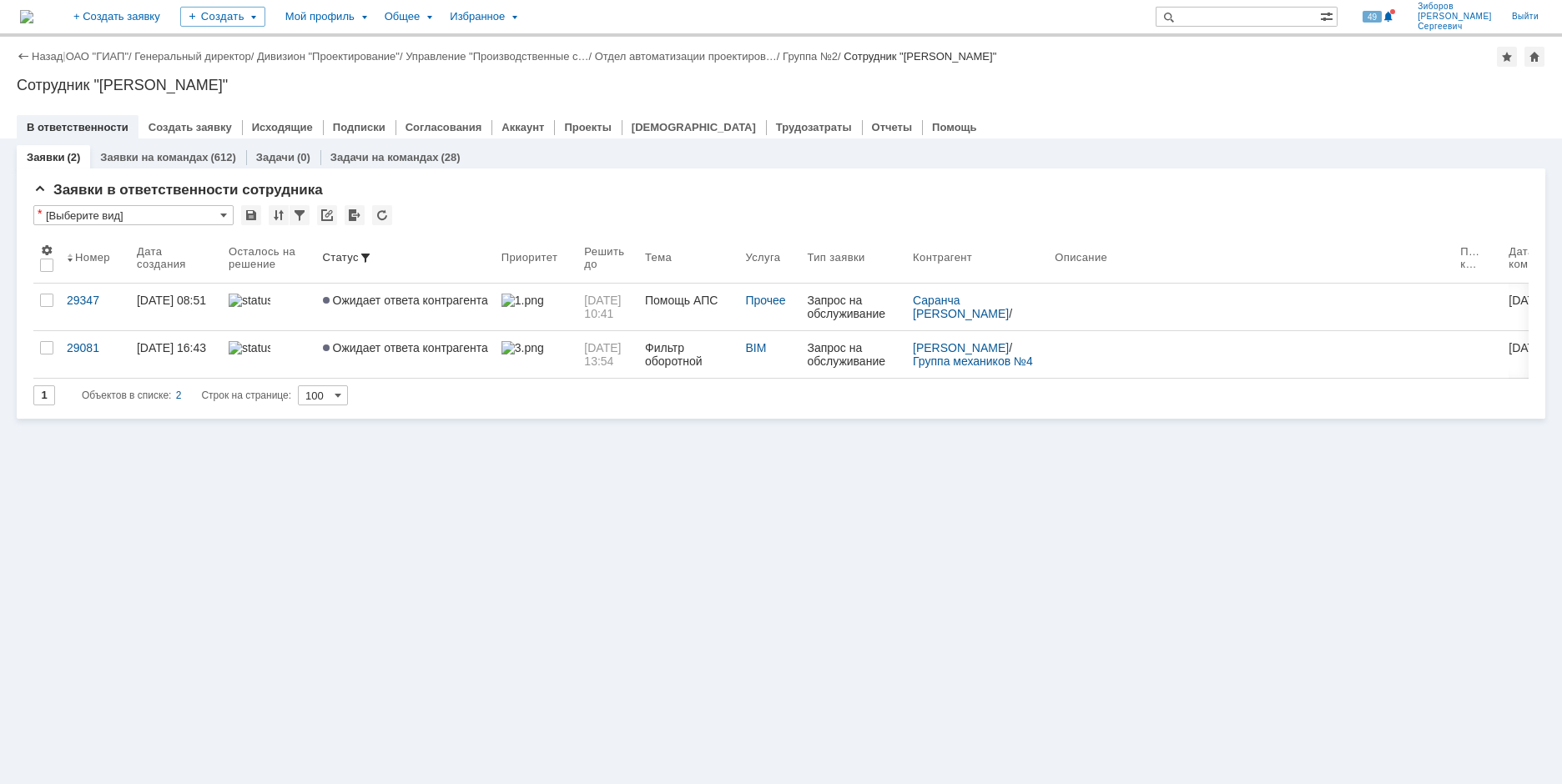
scroll to position [0, 0]
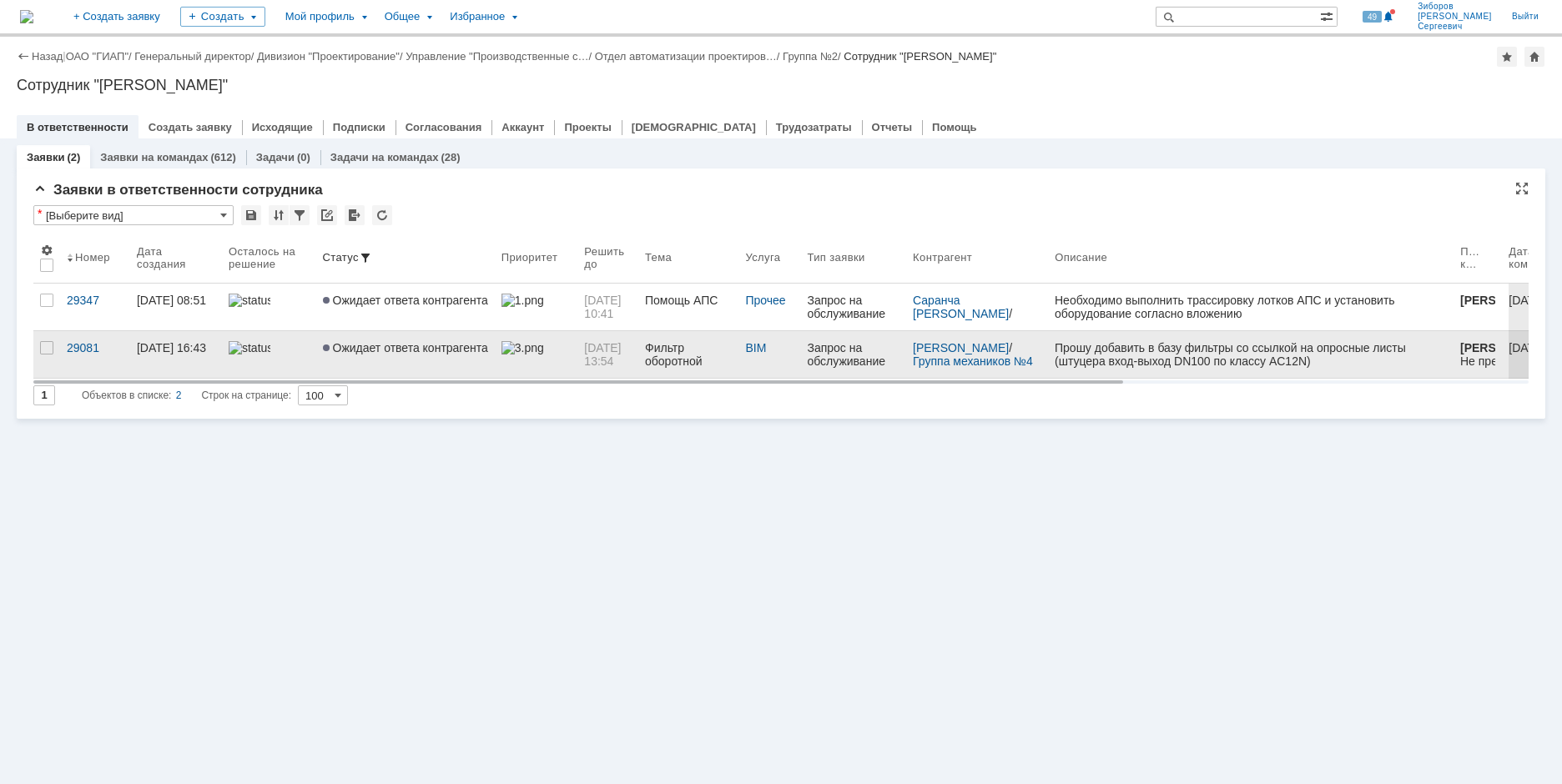
click at [496, 349] on link at bounding box center [536, 355] width 83 height 47
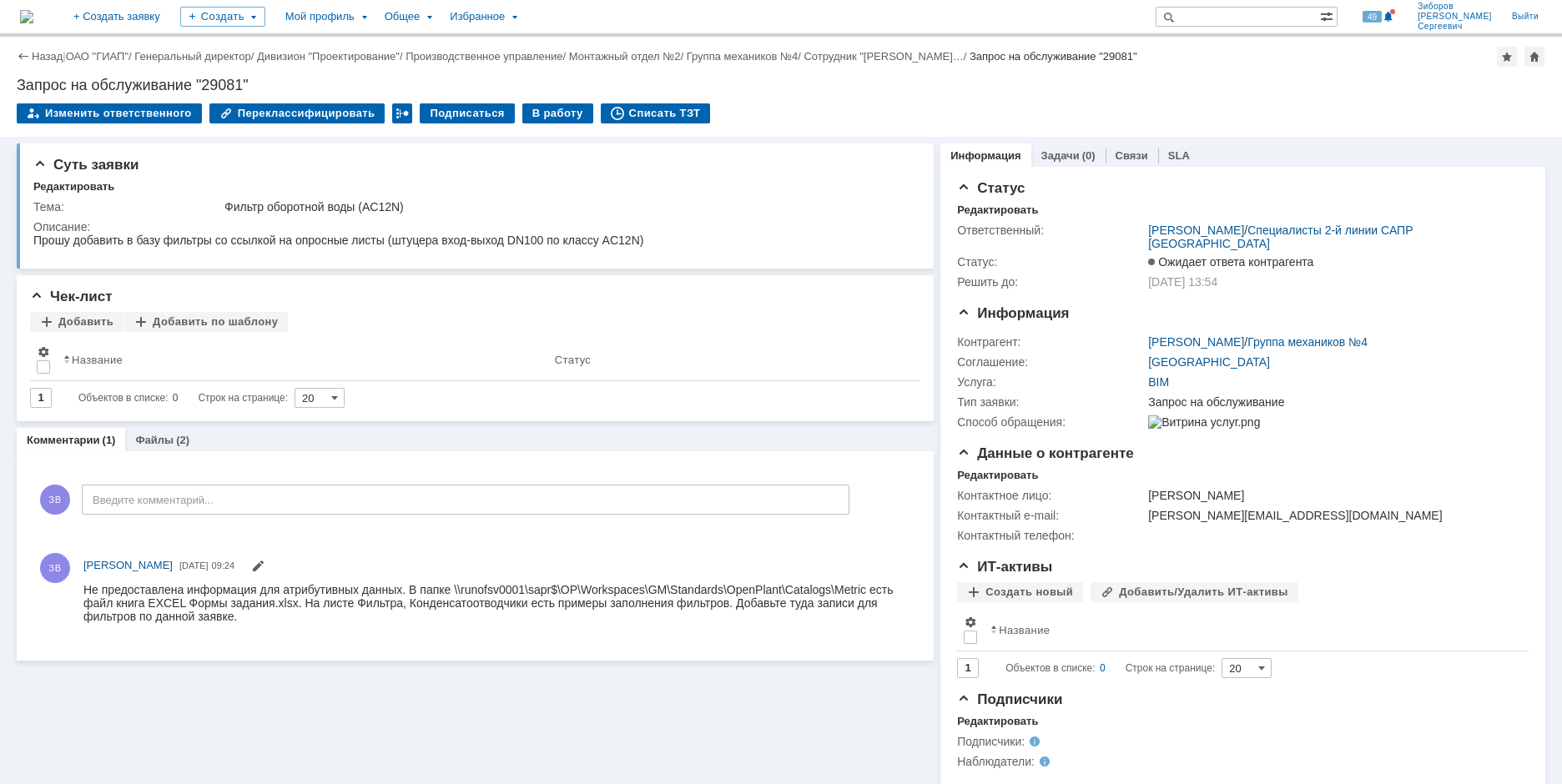
click at [33, 17] on img at bounding box center [26, 17] width 13 height 13
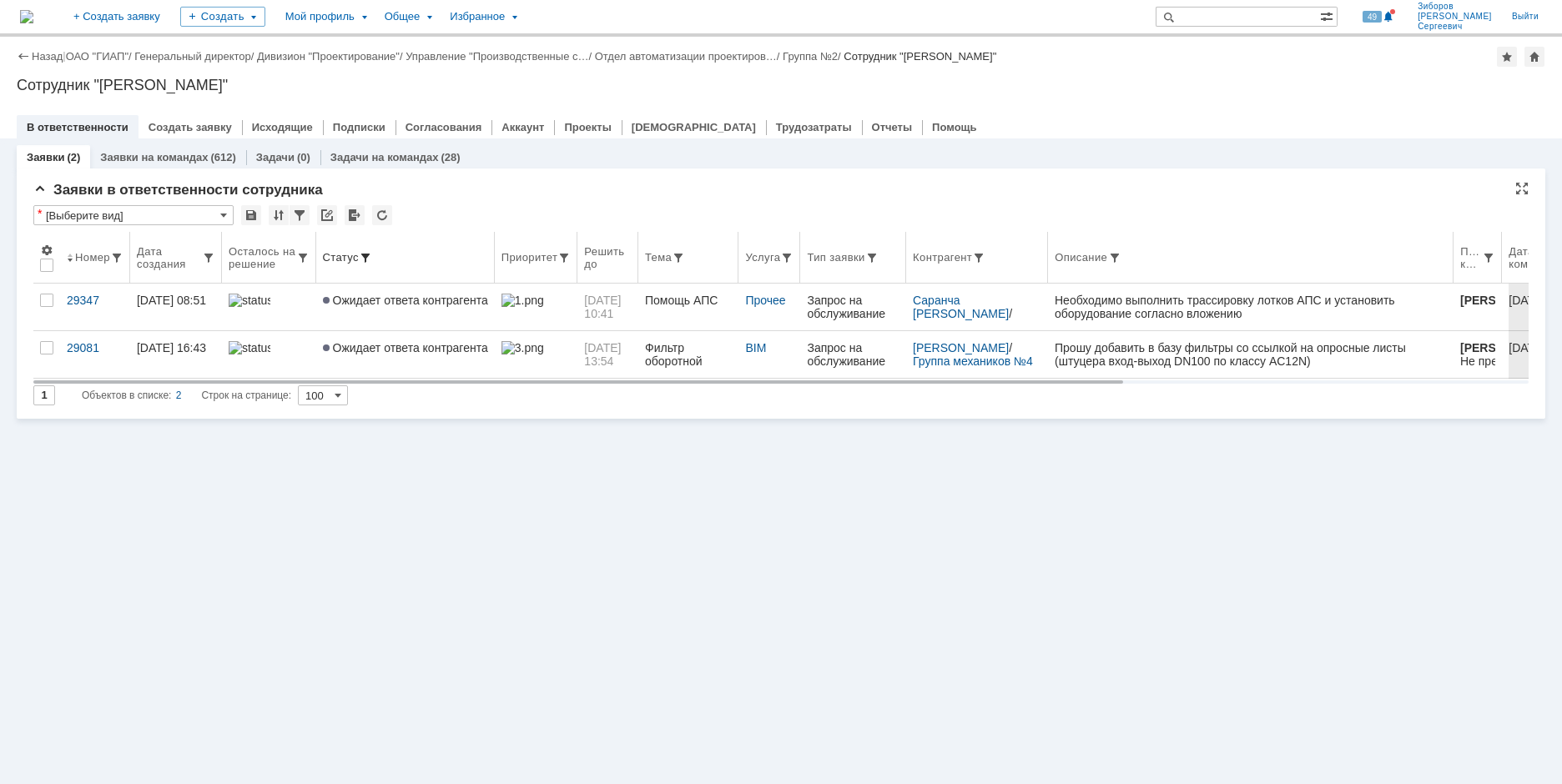
click at [367, 253] on span at bounding box center [365, 257] width 13 height 13
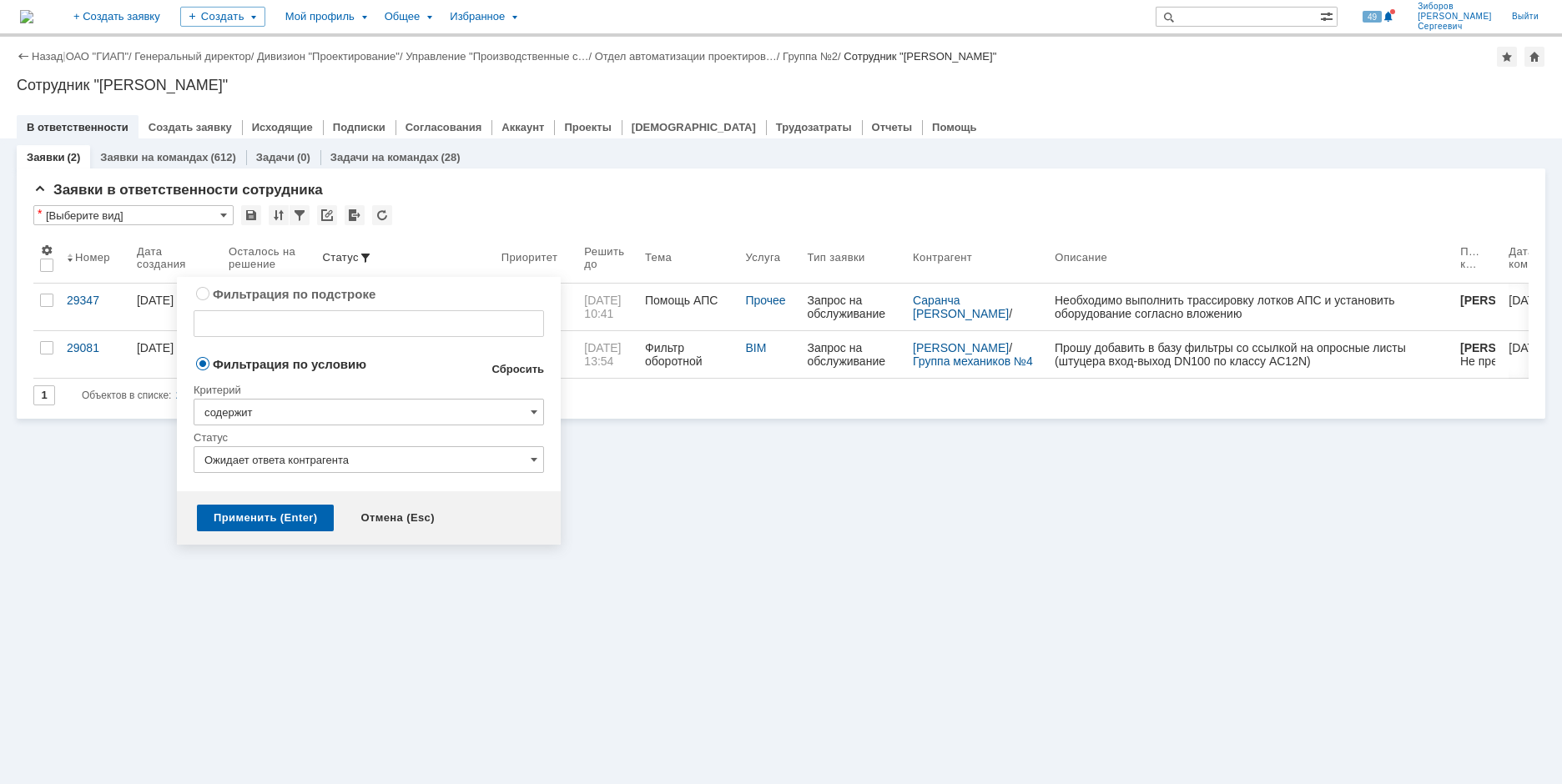
click at [525, 366] on link "Сбросить" at bounding box center [517, 369] width 52 height 13
type input "содержит"
click at [283, 515] on div "Применить (Enter)" at bounding box center [264, 518] width 136 height 27
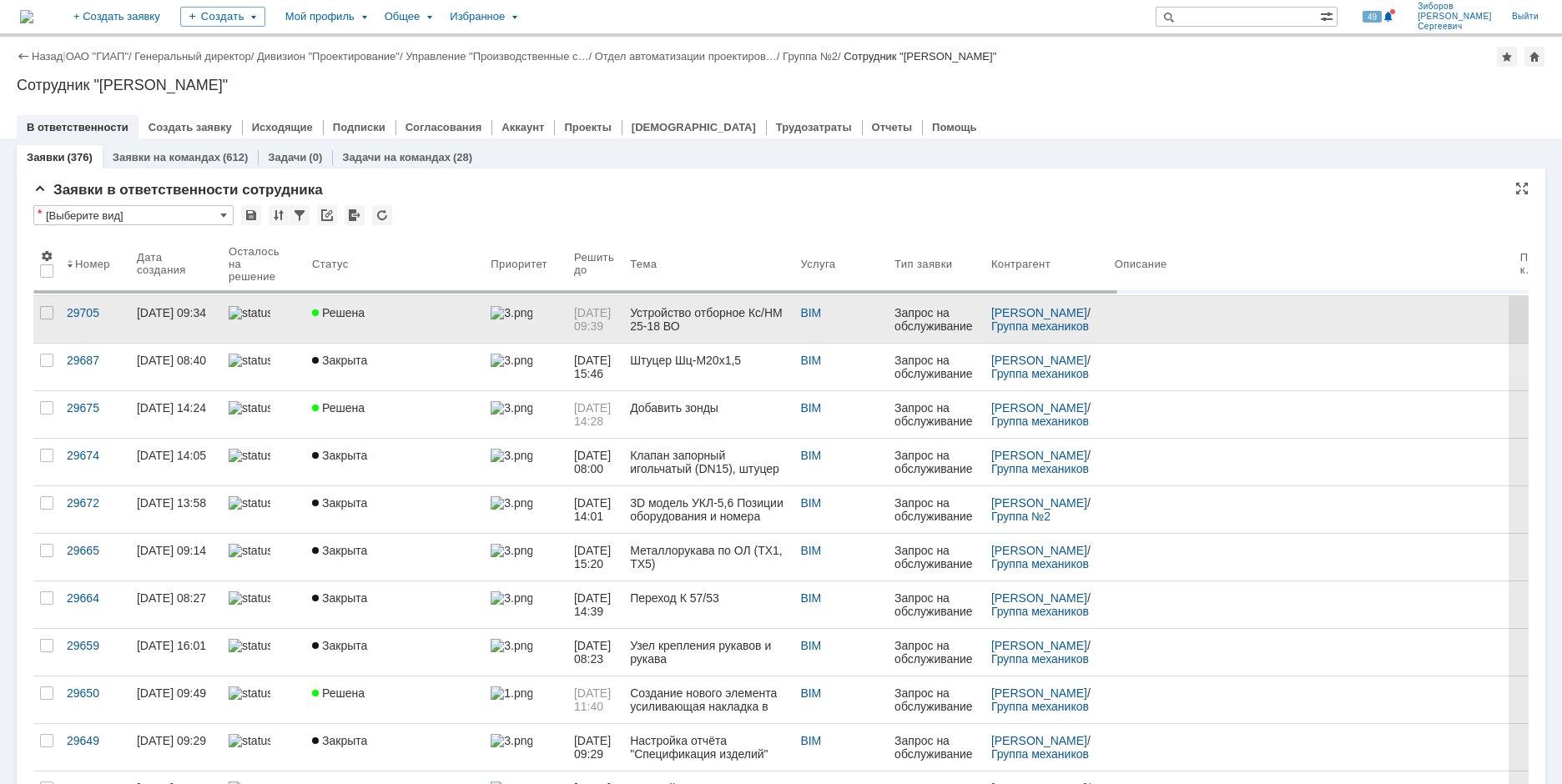
click at [363, 325] on link "Решена" at bounding box center [394, 320] width 178 height 47
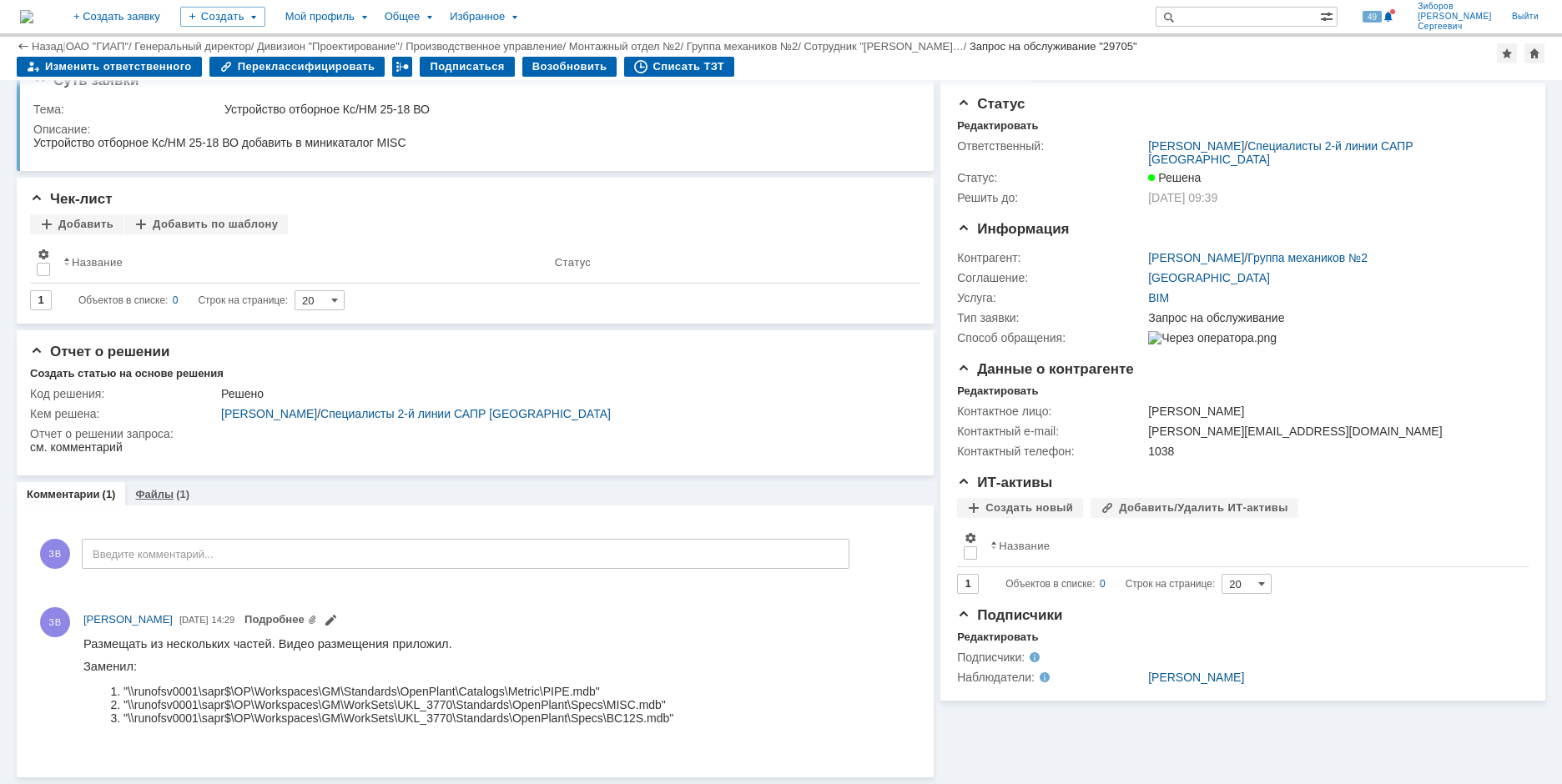
scroll to position [30, 0]
click at [171, 488] on div "Файлы (1)" at bounding box center [162, 494] width 54 height 10
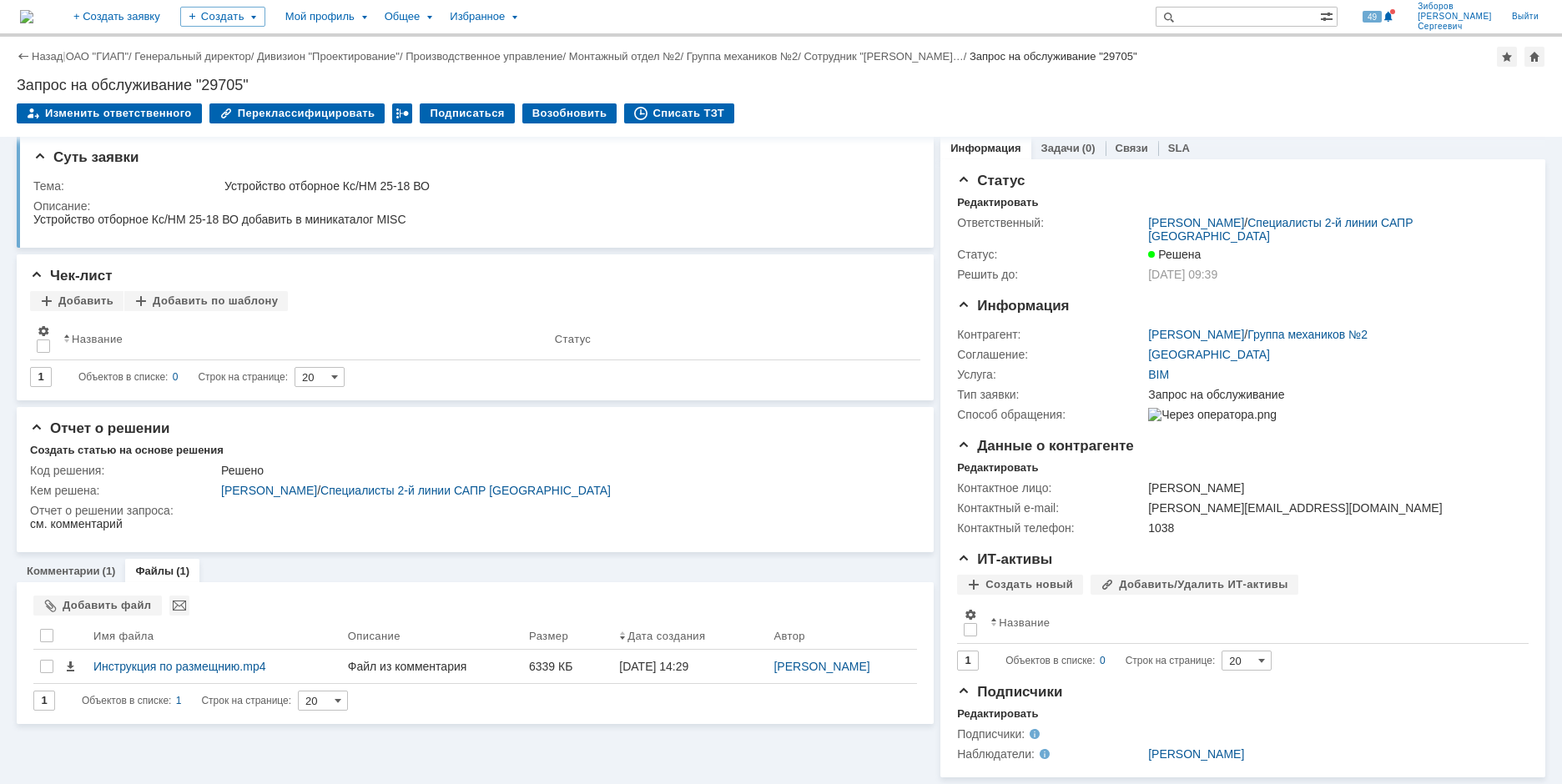
scroll to position [21, 0]
click at [33, 14] on img at bounding box center [26, 17] width 13 height 13
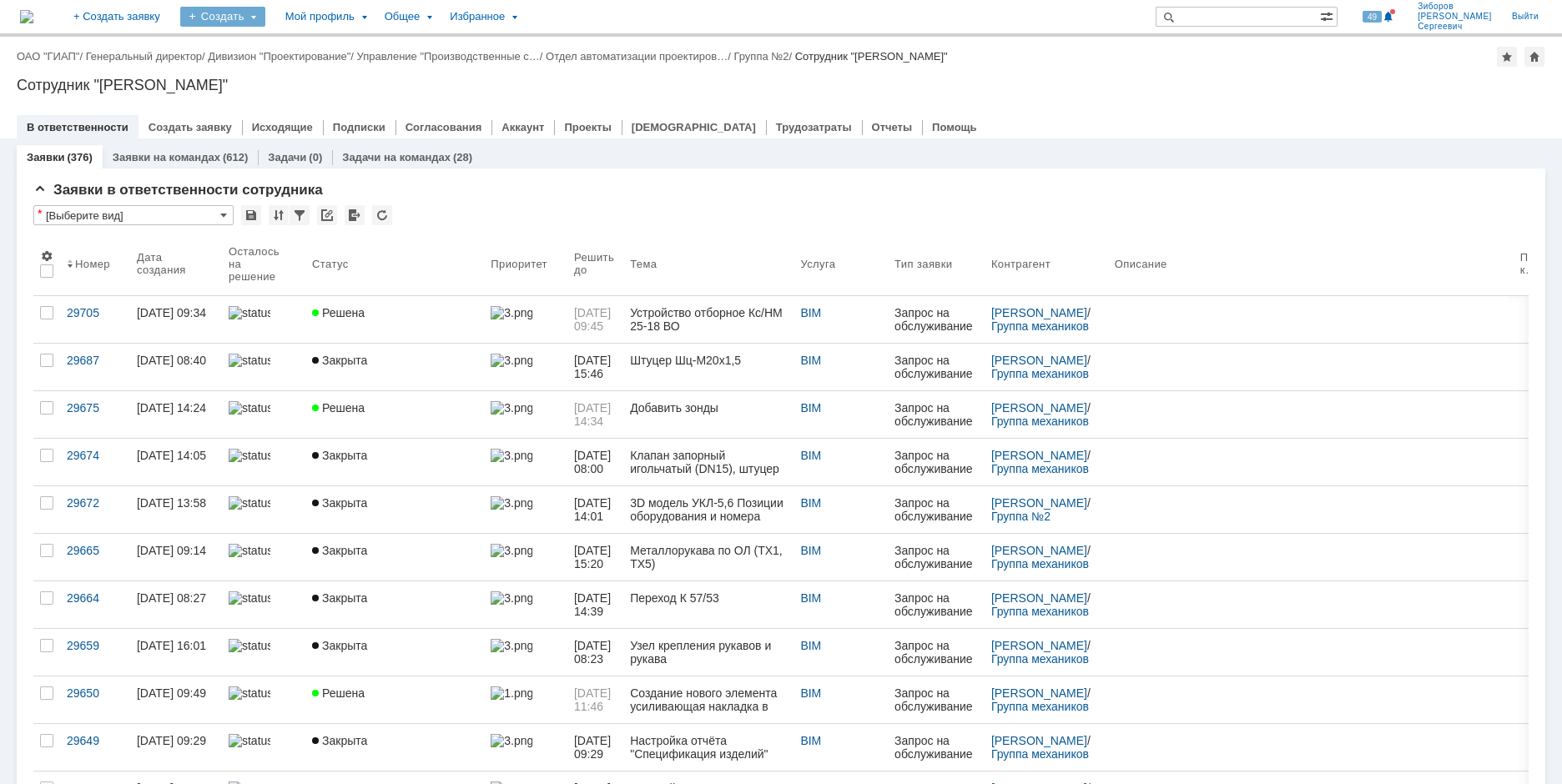
click at [265, 16] on div "Создать" at bounding box center [223, 17] width 85 height 20
click at [283, 101] on link "Заявка" at bounding box center [247, 103] width 127 height 20
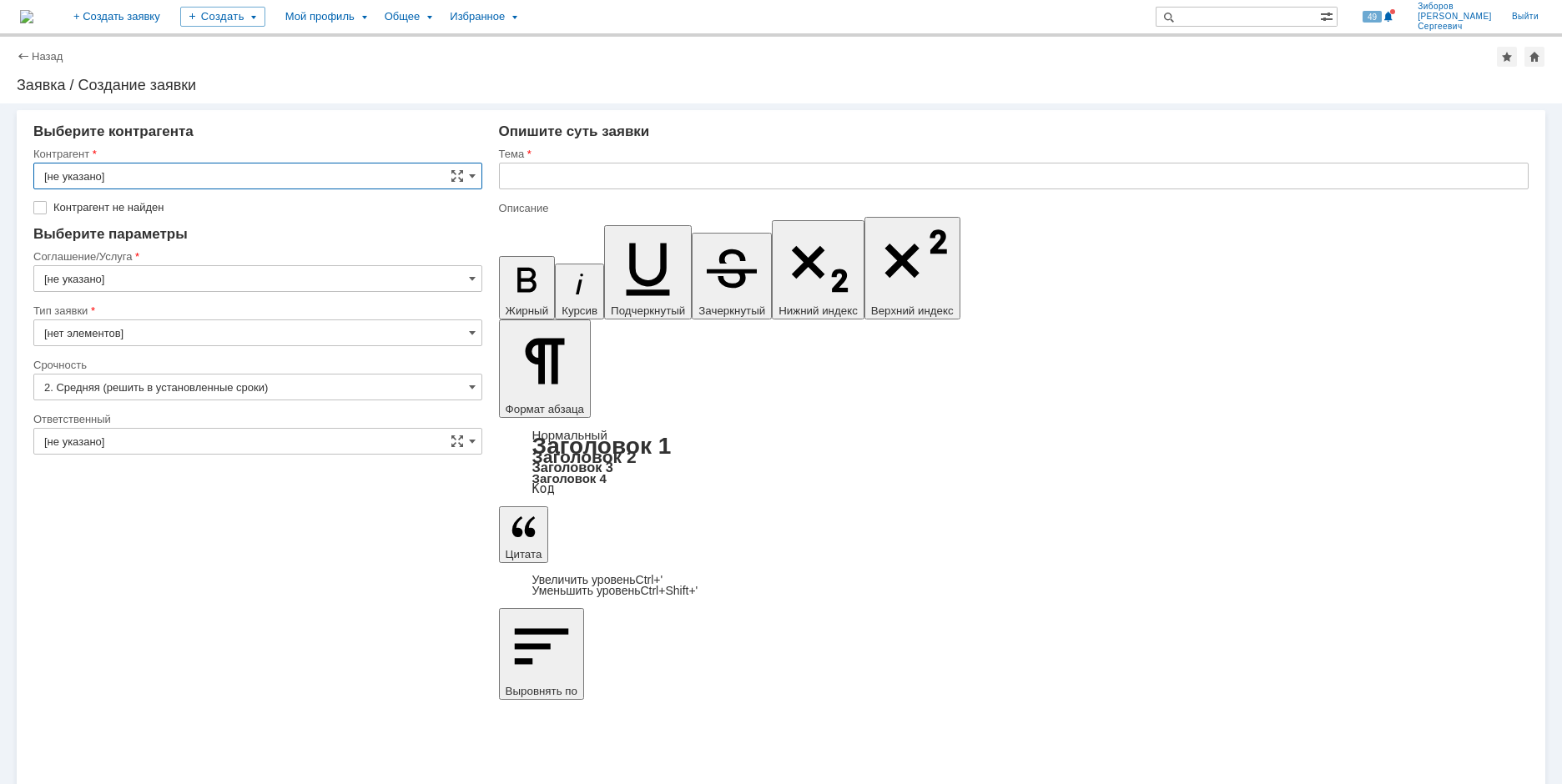
click at [231, 169] on input "[не указано]" at bounding box center [257, 176] width 449 height 27
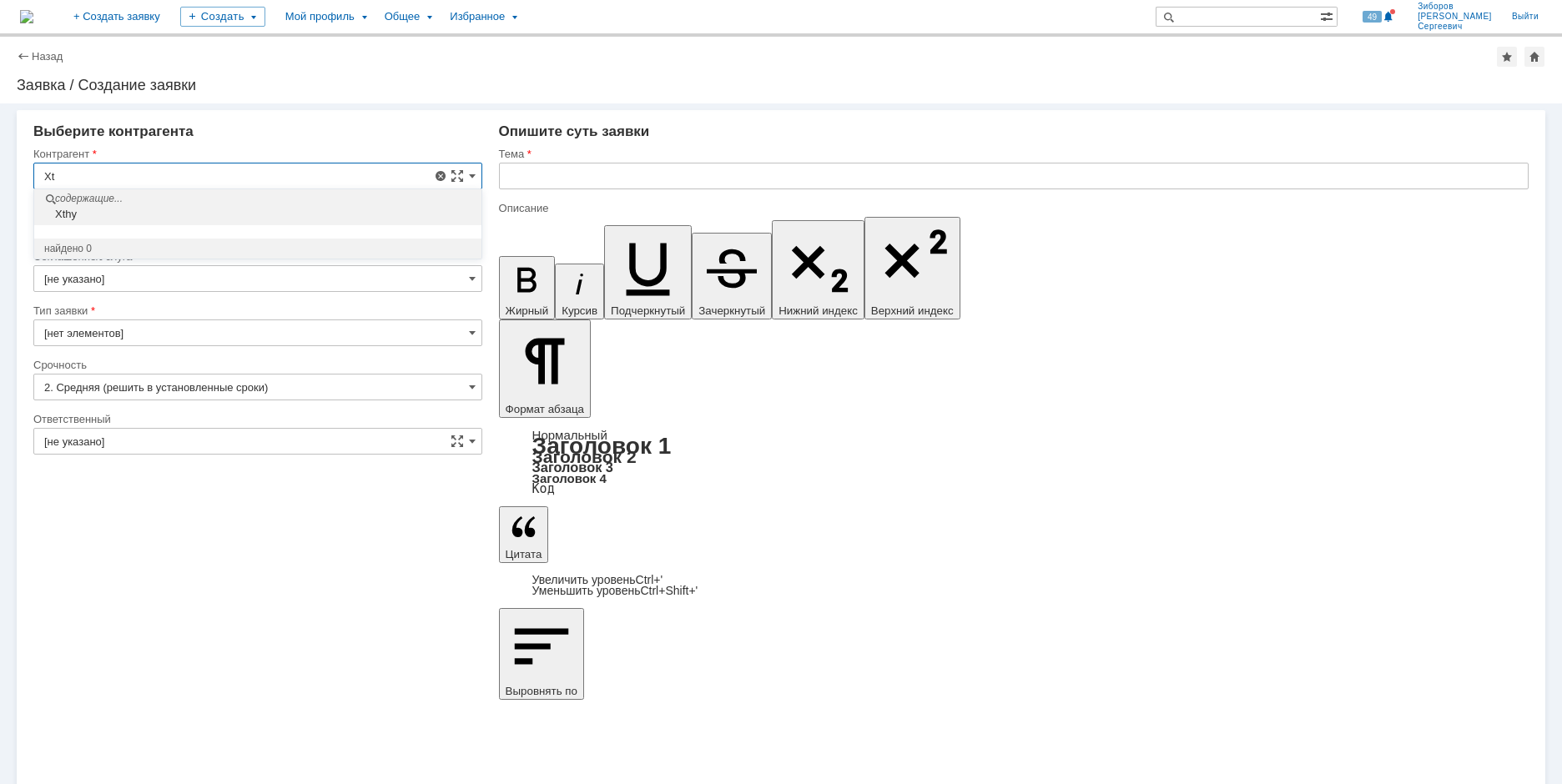
type input "X"
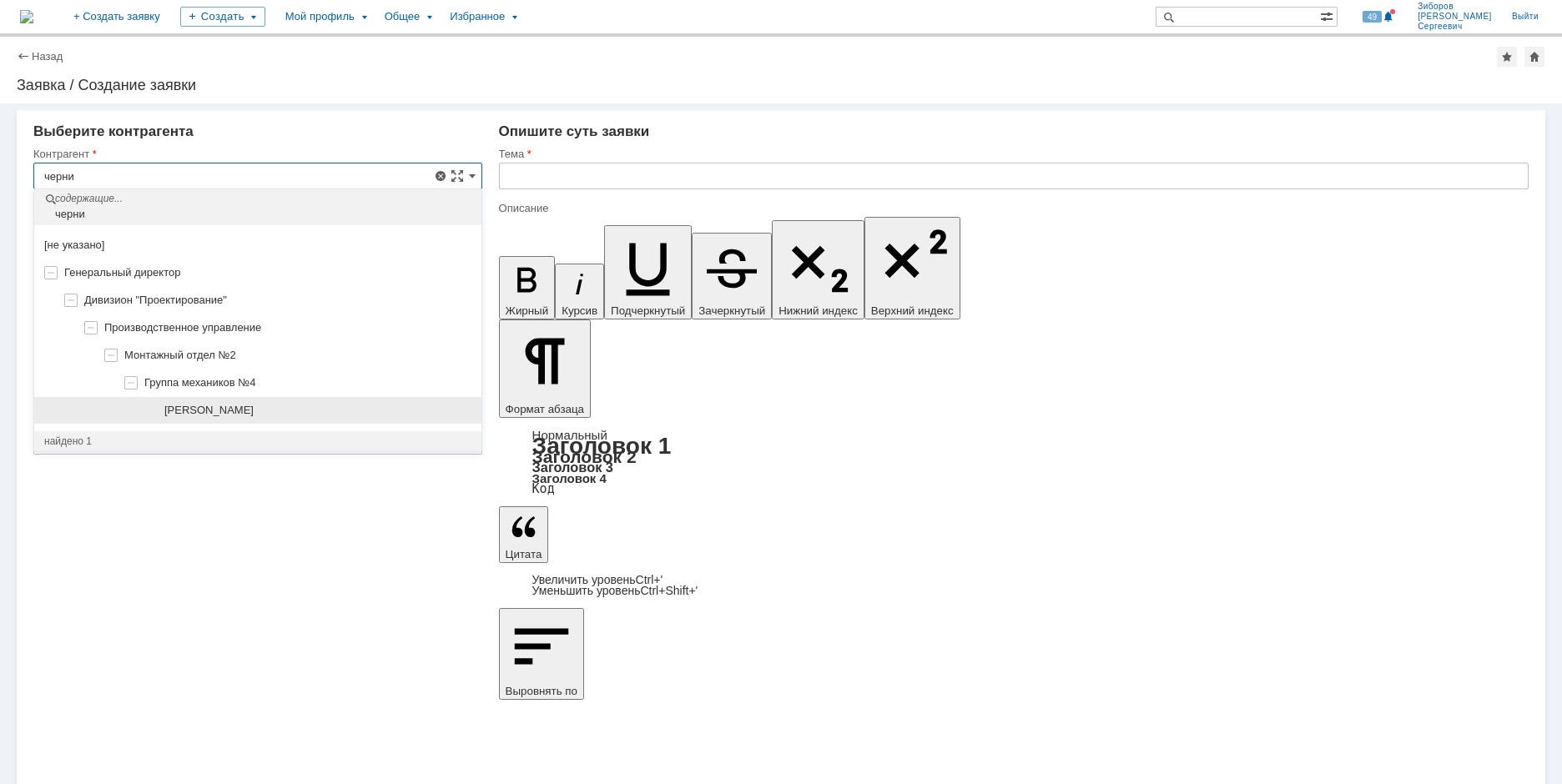
click at [254, 407] on span "[PERSON_NAME]" at bounding box center [209, 409] width 90 height 12
type input "[PERSON_NAME]"
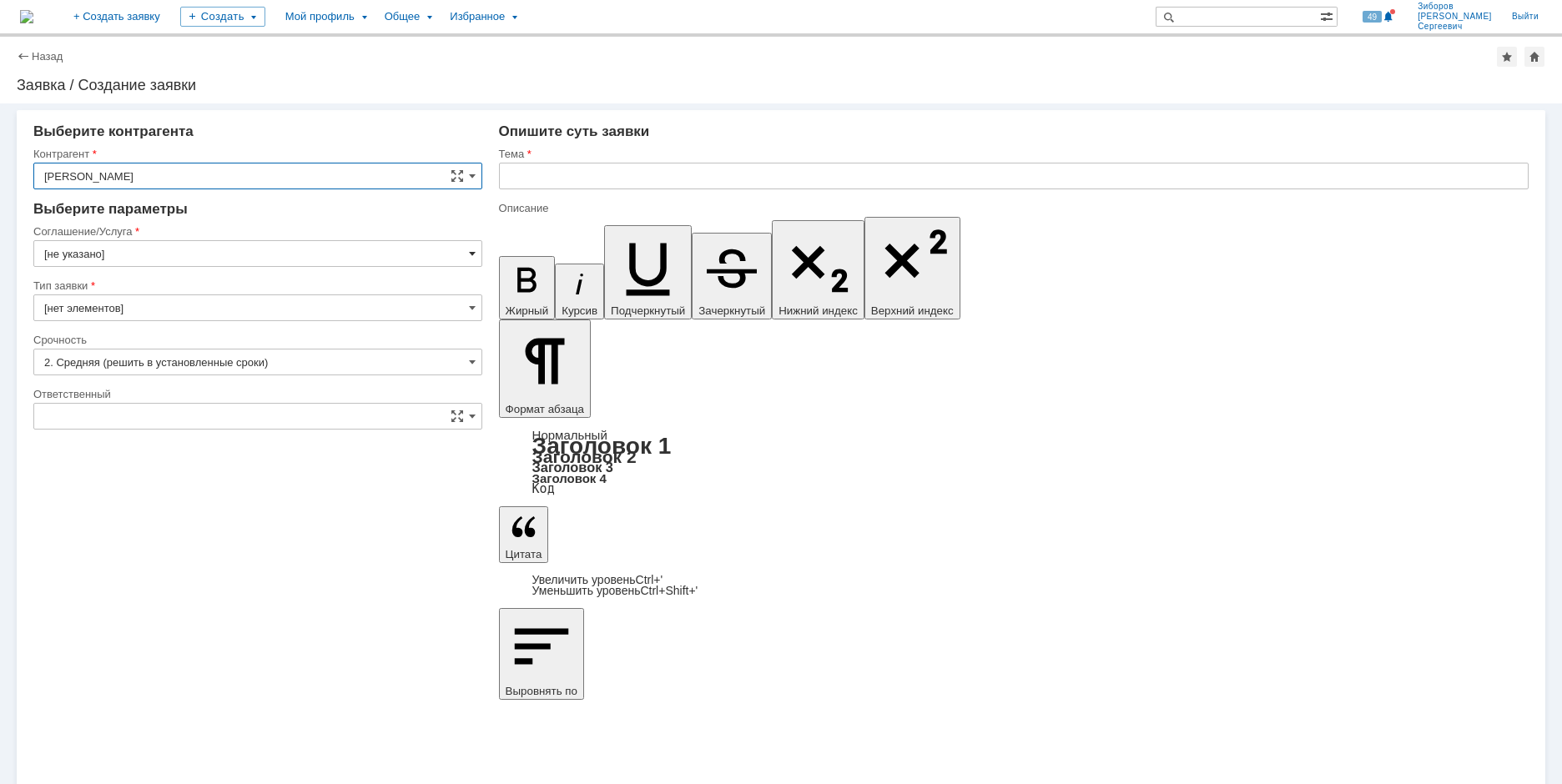
click at [474, 252] on span at bounding box center [472, 253] width 7 height 13
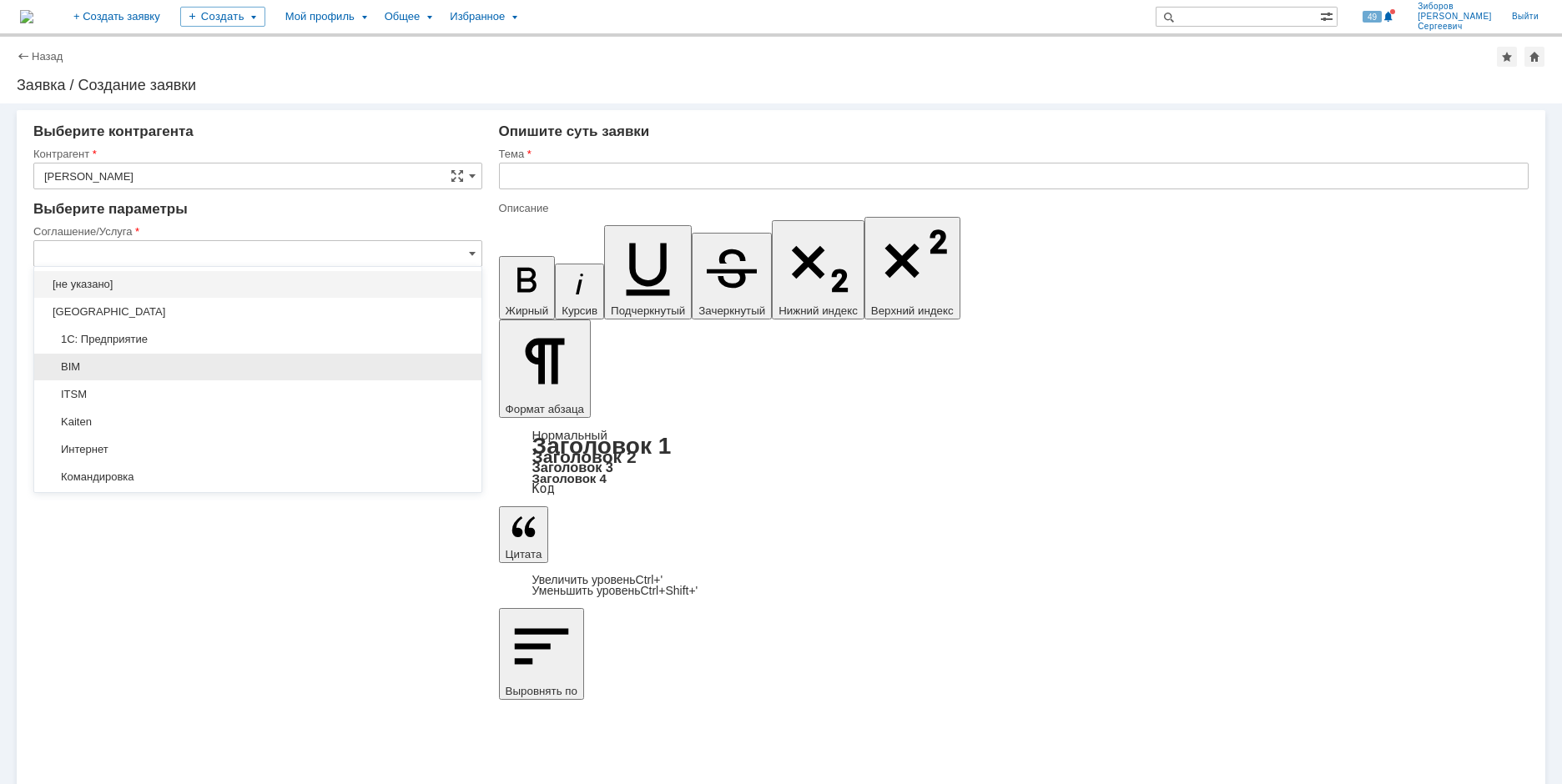
click at [119, 366] on span "BIM" at bounding box center [257, 367] width 427 height 13
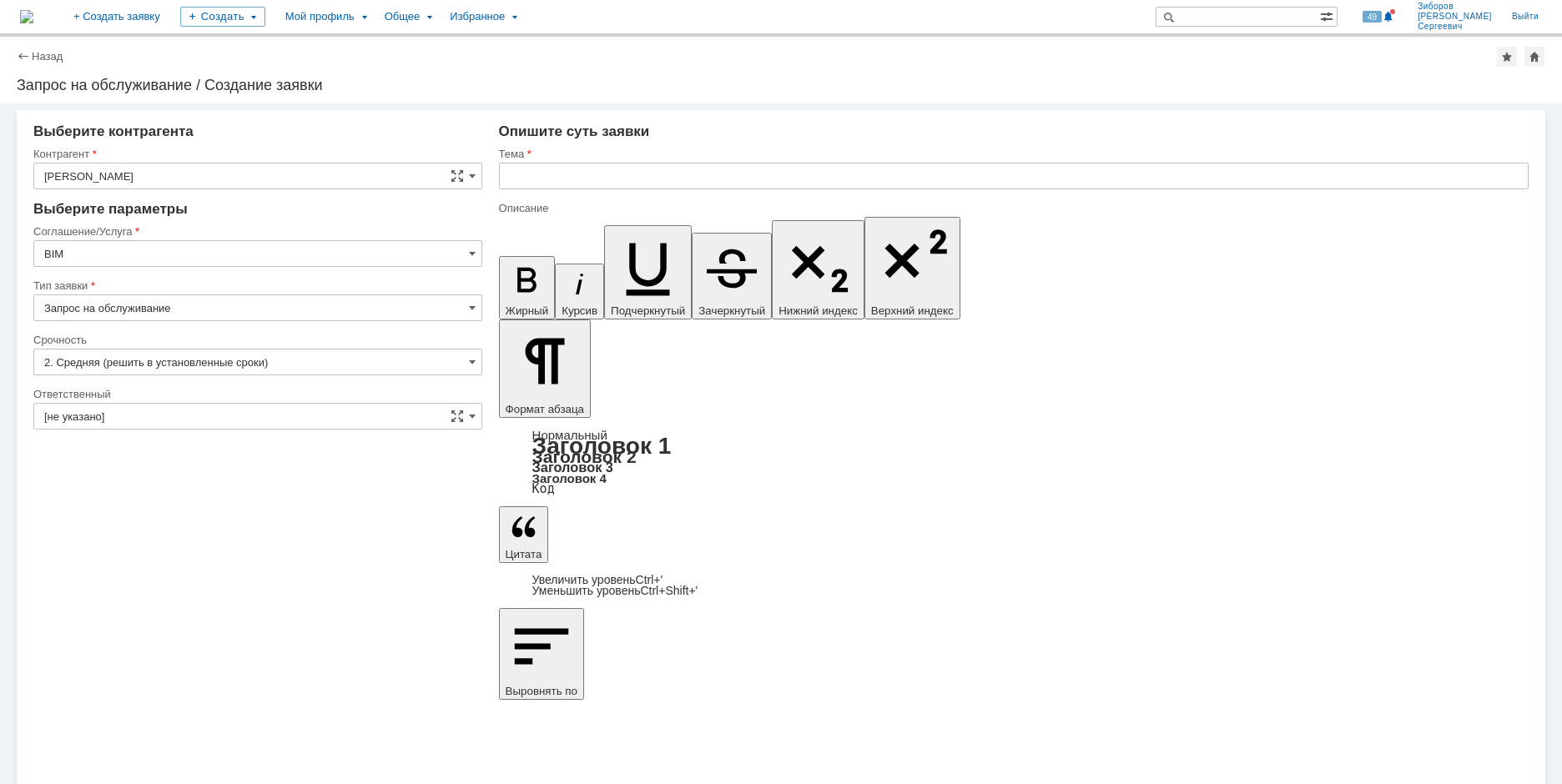
type input "BIM"
click at [469, 414] on span at bounding box center [472, 415] width 7 height 13
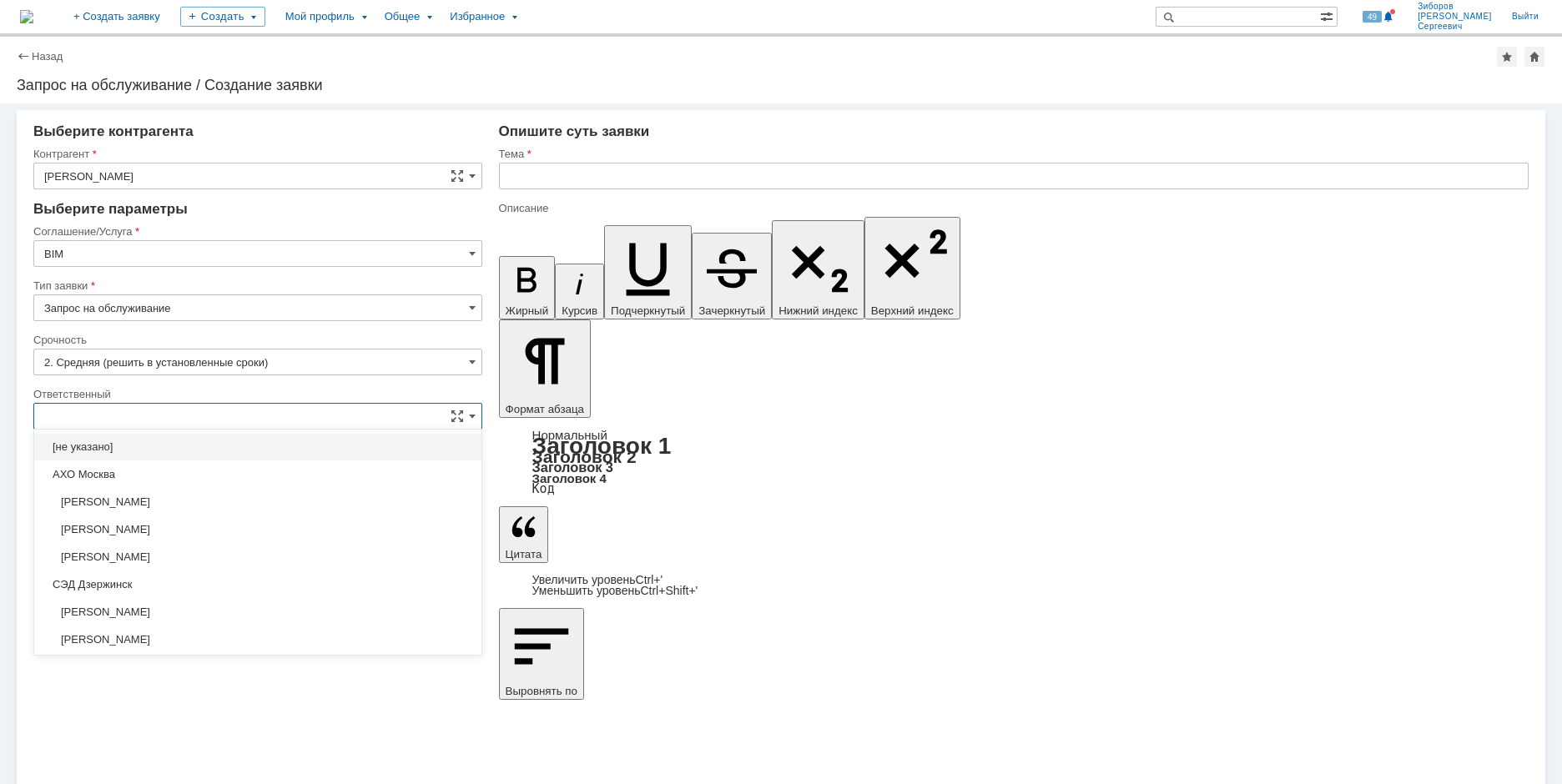
click at [116, 414] on input "text" at bounding box center [257, 416] width 449 height 27
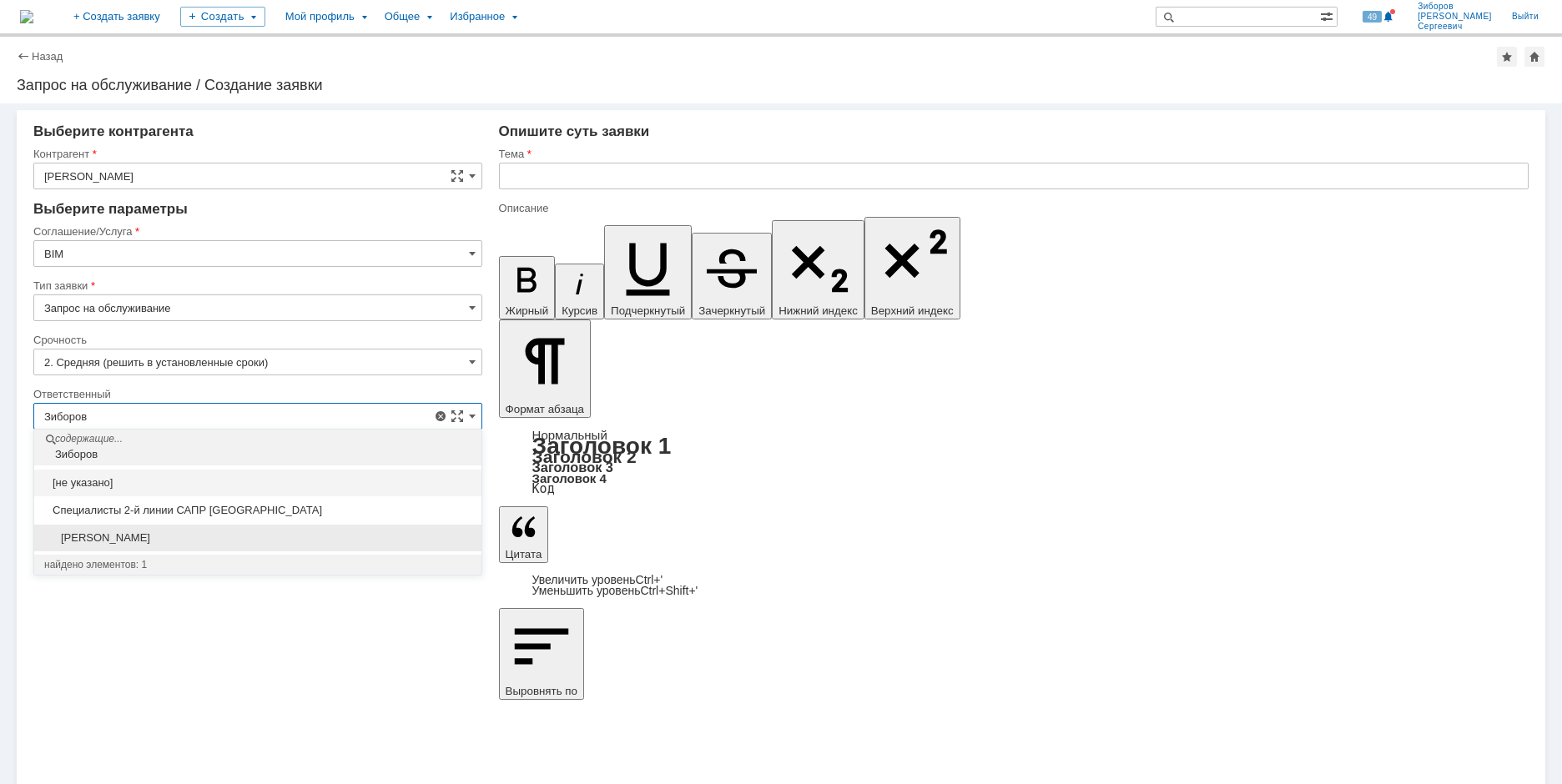
click at [132, 533] on span "[PERSON_NAME]" at bounding box center [257, 537] width 427 height 13
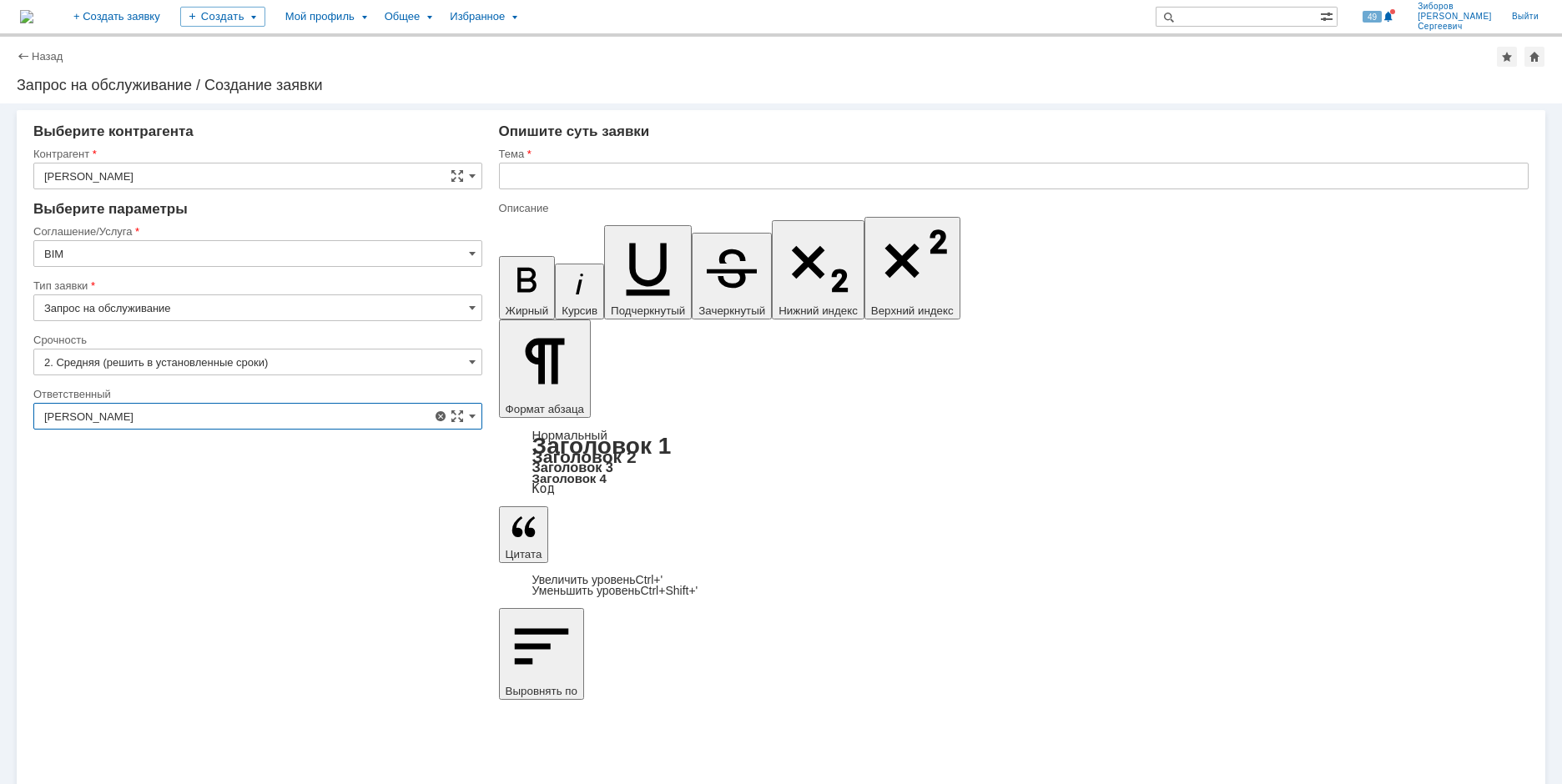
type input "[PERSON_NAME]"
click at [565, 180] on input "text" at bounding box center [1014, 176] width 1029 height 27
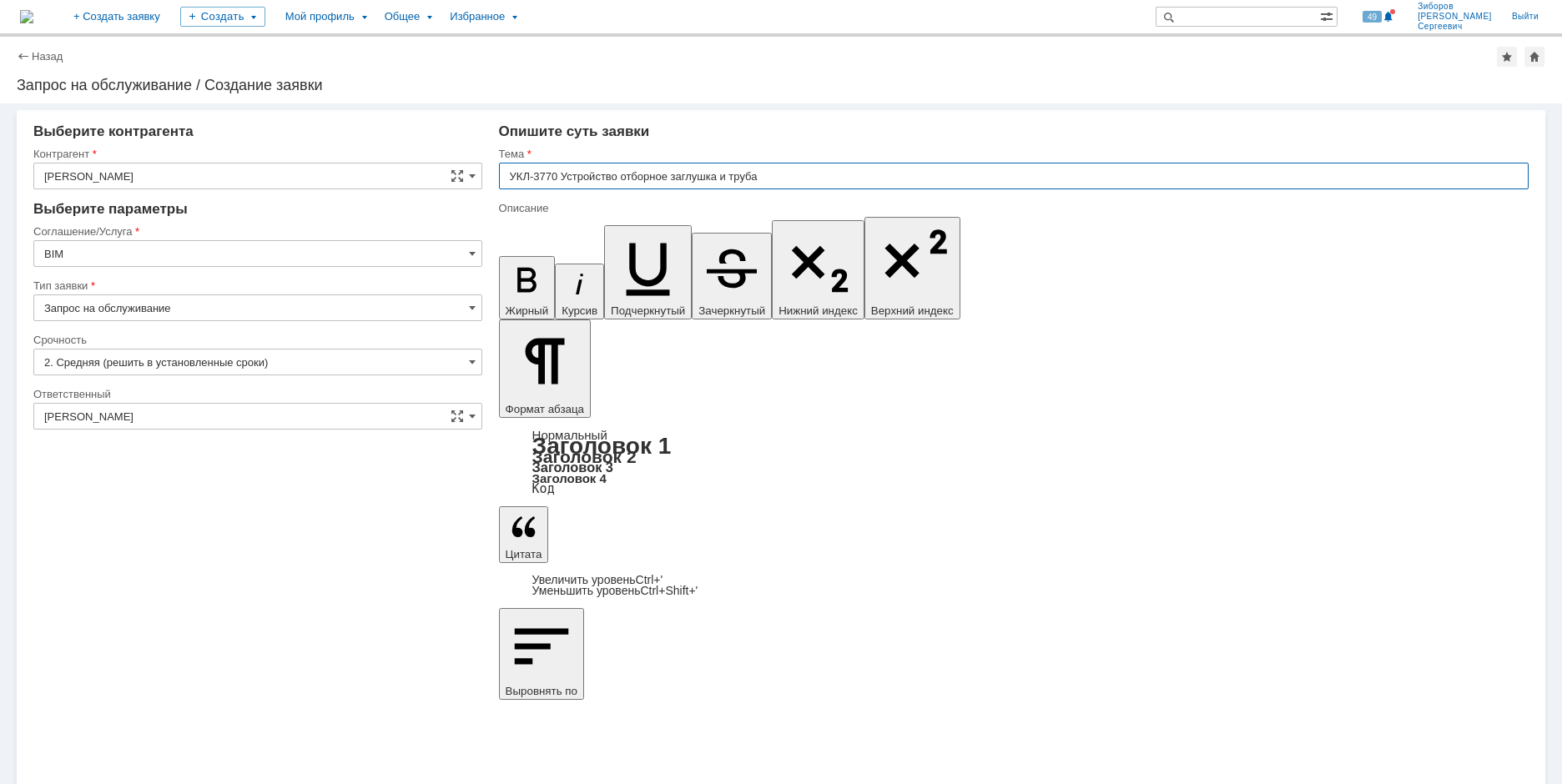
type input "УКЛ-3770 Устройство отборное заглушка и труба"
click at [801, 176] on input "УКЛ-3770 Устройство отборное заглушка и труба" at bounding box center [1014, 176] width 1029 height 27
click at [787, 176] on input "УКЛ-3770 Устройство отборное заглушка и труба" at bounding box center [1014, 176] width 1029 height 27
paste input "33770.24.05-502б-ТХ1.ТТ.001"
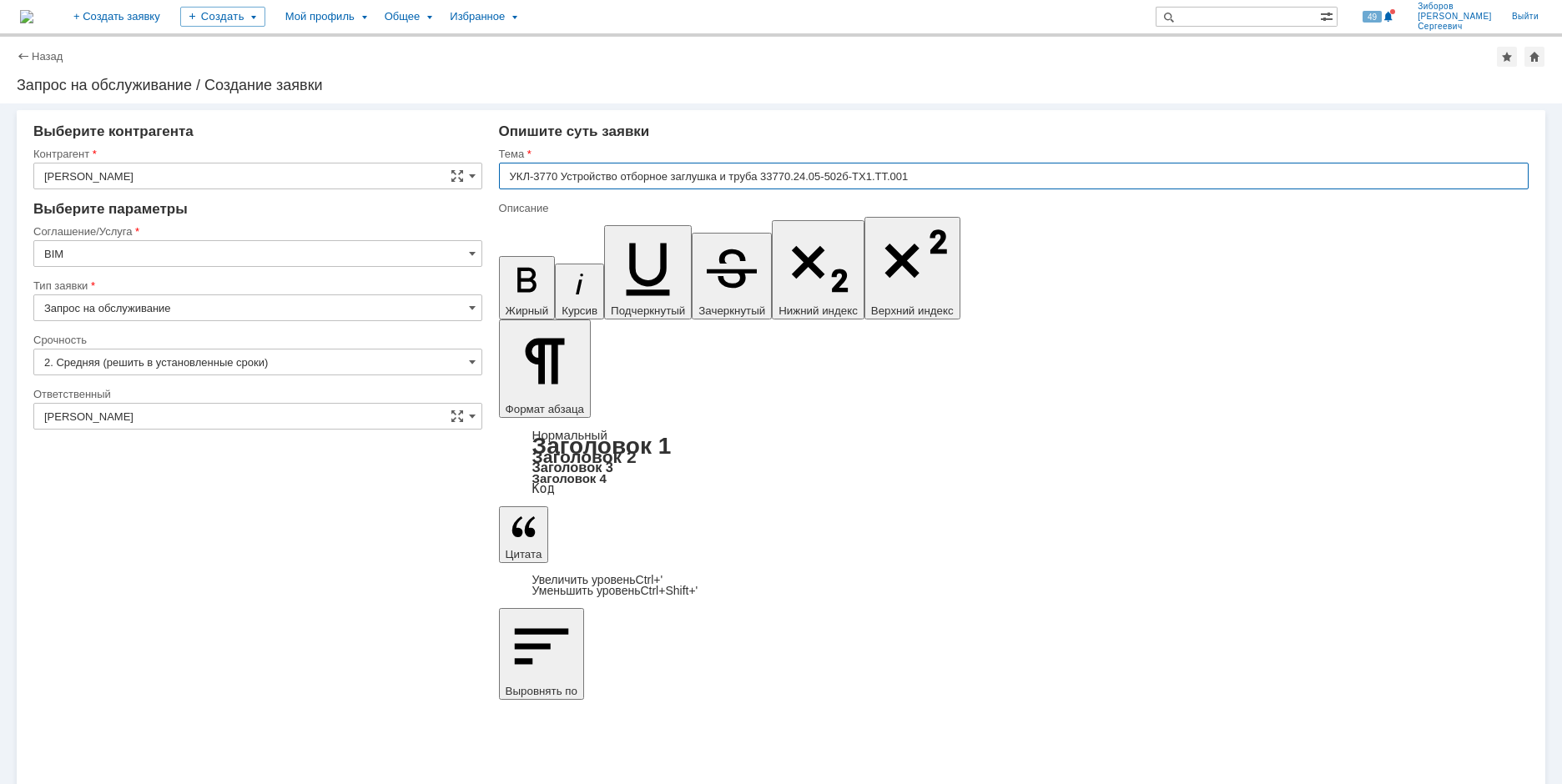
type input "УКЛ-3770 Устройство отборное заглушка и труба 33770.24.05-502б-ТХ1.ТТ.001"
drag, startPoint x: 575, startPoint y: 5867, endPoint x: 954, endPoint y: 6113, distance: 451.8
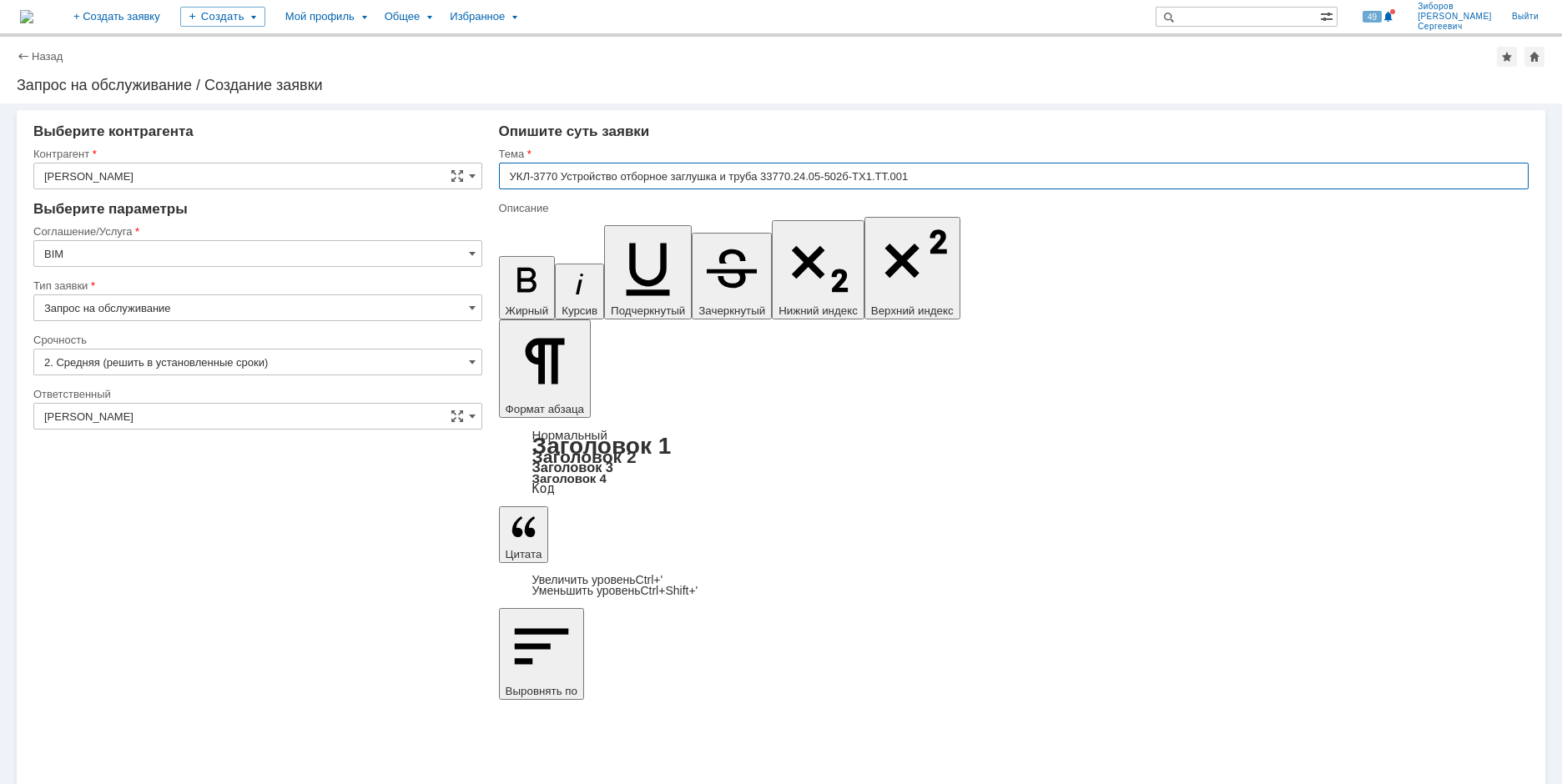
drag, startPoint x: 564, startPoint y: 179, endPoint x: 919, endPoint y: 174, distance: 355.0
click at [919, 174] on input "УКЛ-3770 Устройство отборное заглушка и труба 33770.24.05-502б-ТХ1.ТТ.001" at bounding box center [1014, 176] width 1029 height 27
click at [569, 173] on input "УКЛ-3770 Устройство отборное заглушка и труба 33770.24.05-502б-ТХ1.ТТ.001" at bounding box center [1014, 176] width 1029 height 27
click at [915, 177] on input "УКЛ-3770 Устройство отборное заглушка и труба 33770.24.05-502б-ТХ1.ТТ.001" at bounding box center [1014, 176] width 1029 height 27
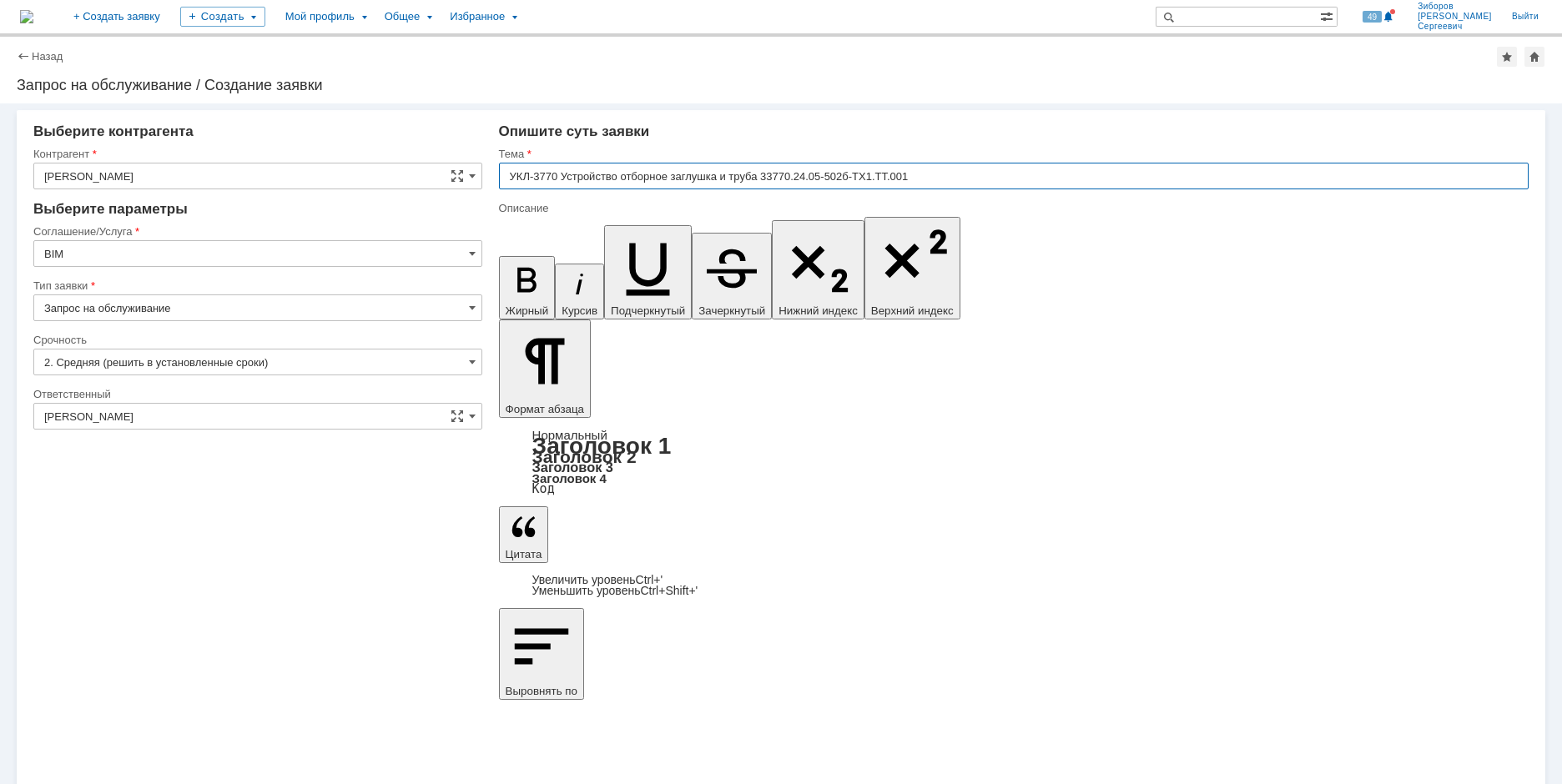
drag, startPoint x: 924, startPoint y: 176, endPoint x: 493, endPoint y: 175, distance: 431.0
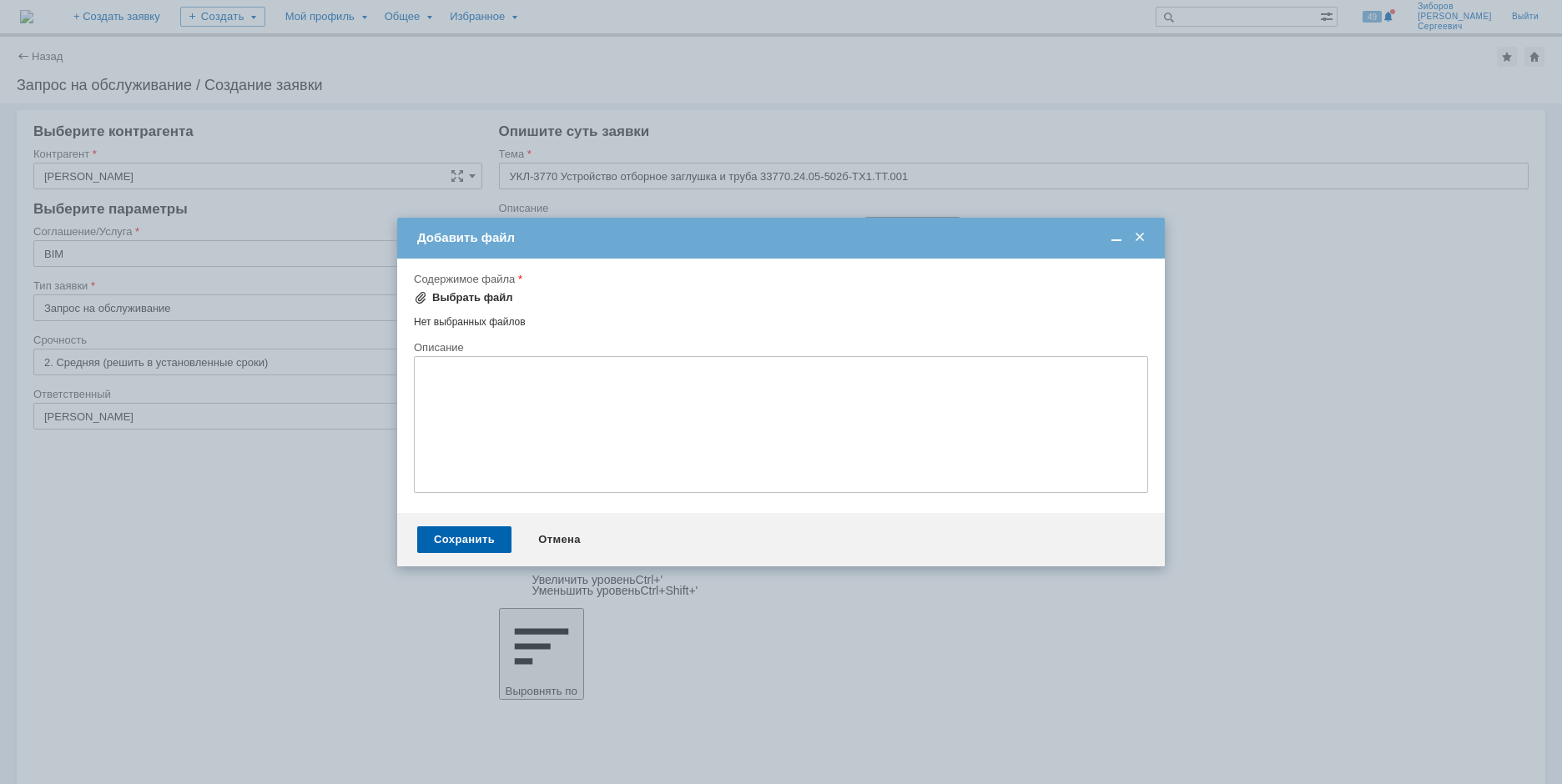
click at [471, 294] on div "Выбрать файл" at bounding box center [472, 297] width 81 height 13
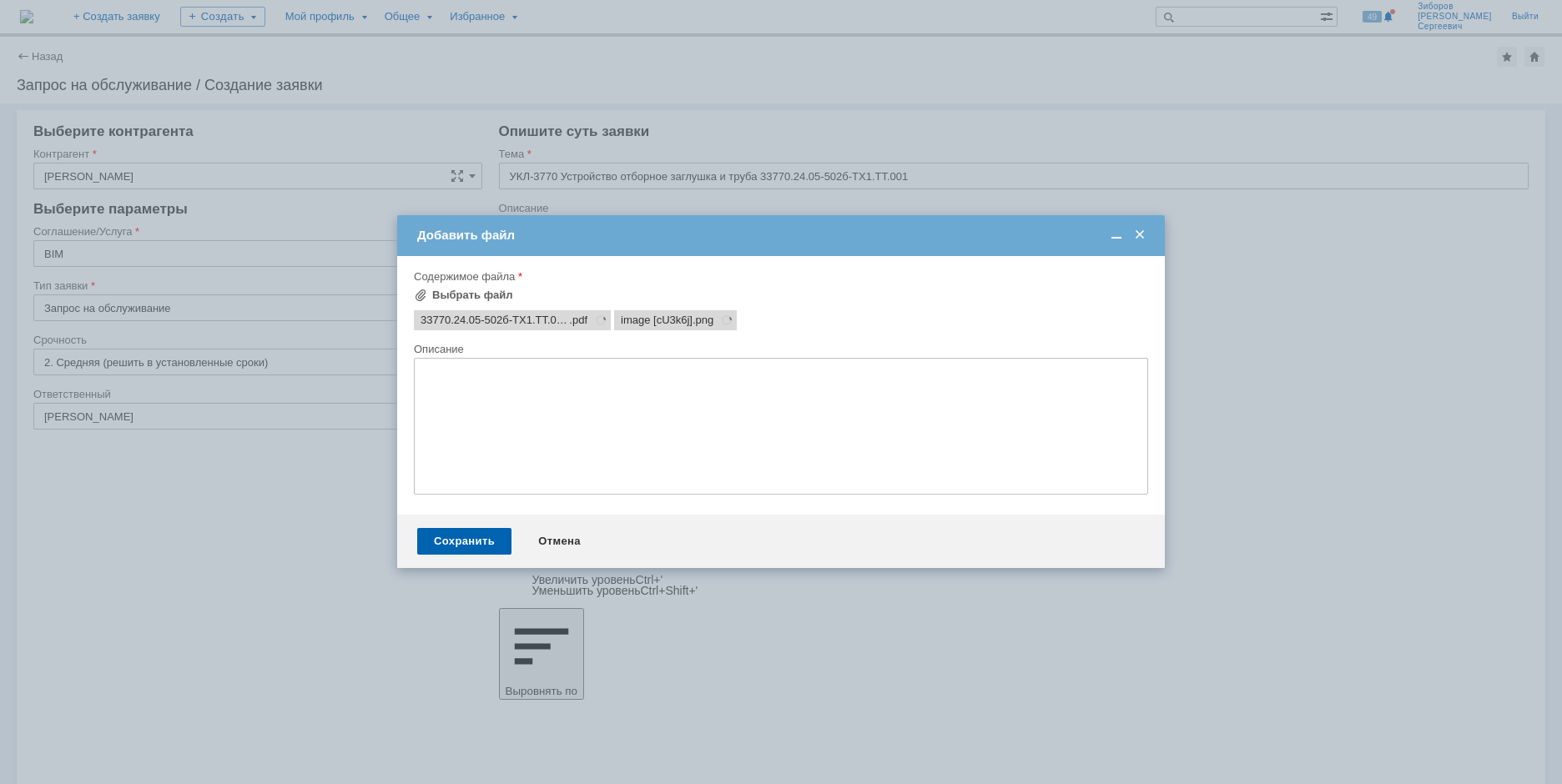
scroll to position [0, 0]
click at [460, 388] on textarea at bounding box center [781, 426] width 734 height 136
click at [661, 369] on textarea "ТТ и рисунок отборного устройства" at bounding box center [781, 426] width 734 height 136
paste textarea "33770.24.05-502б-ТХ1.ТТ.001"
type textarea "ТТ и рисунок отборного устройства 33770.24.05-502б-ТХ1.ТТ.001"
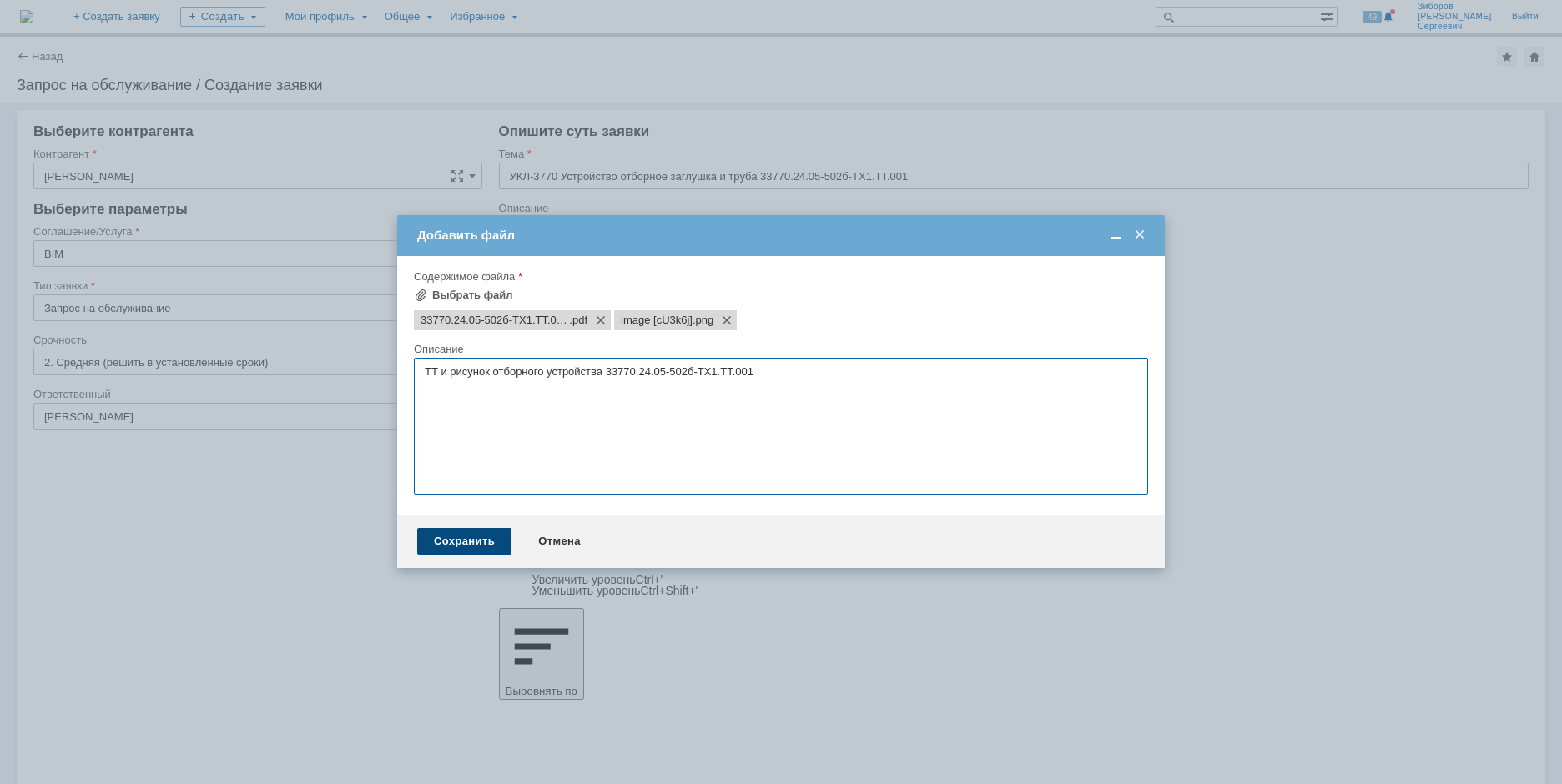
click at [462, 537] on div "Сохранить" at bounding box center [464, 541] width 94 height 27
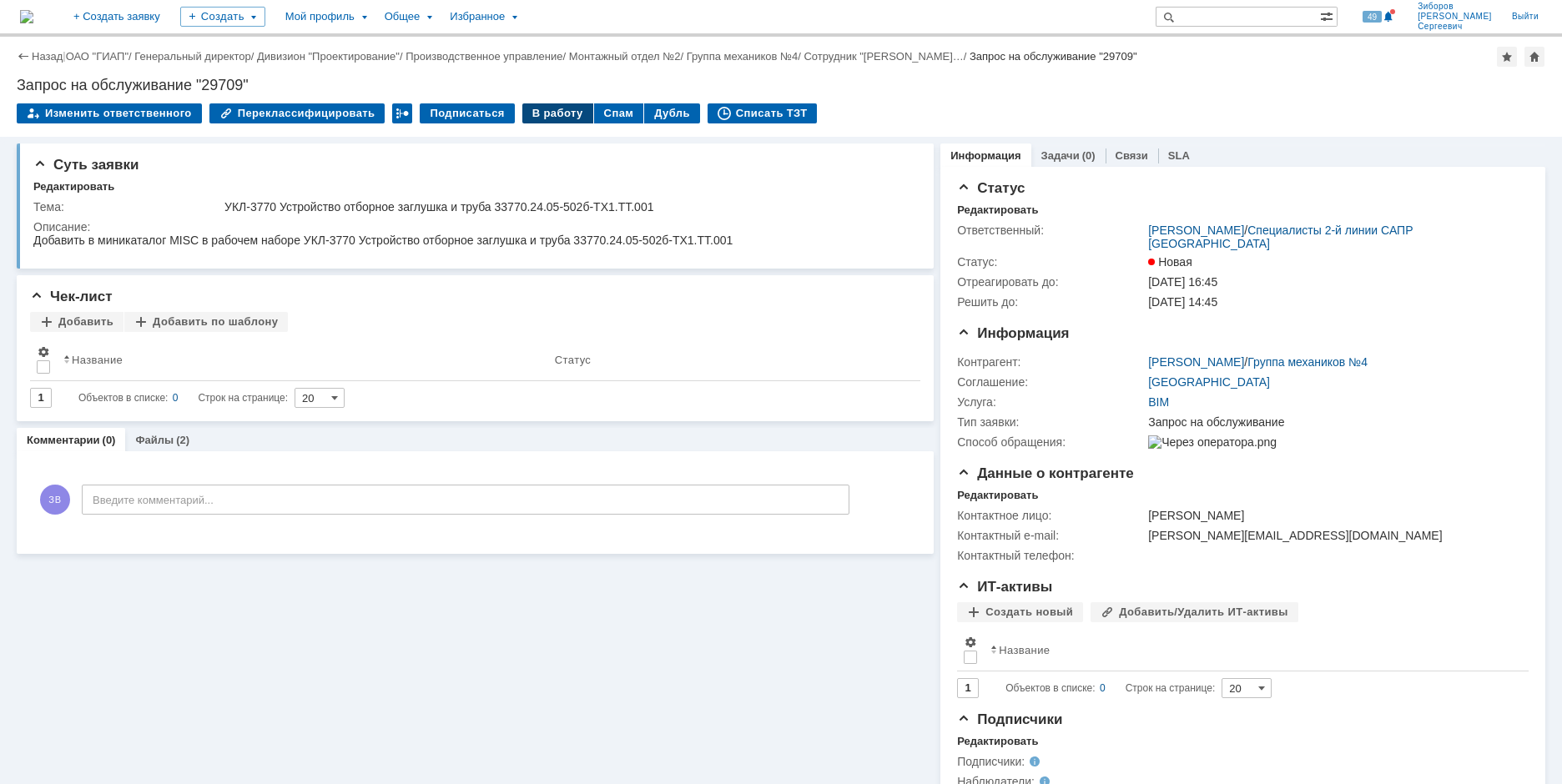
click at [550, 114] on div "В работу" at bounding box center [558, 113] width 71 height 20
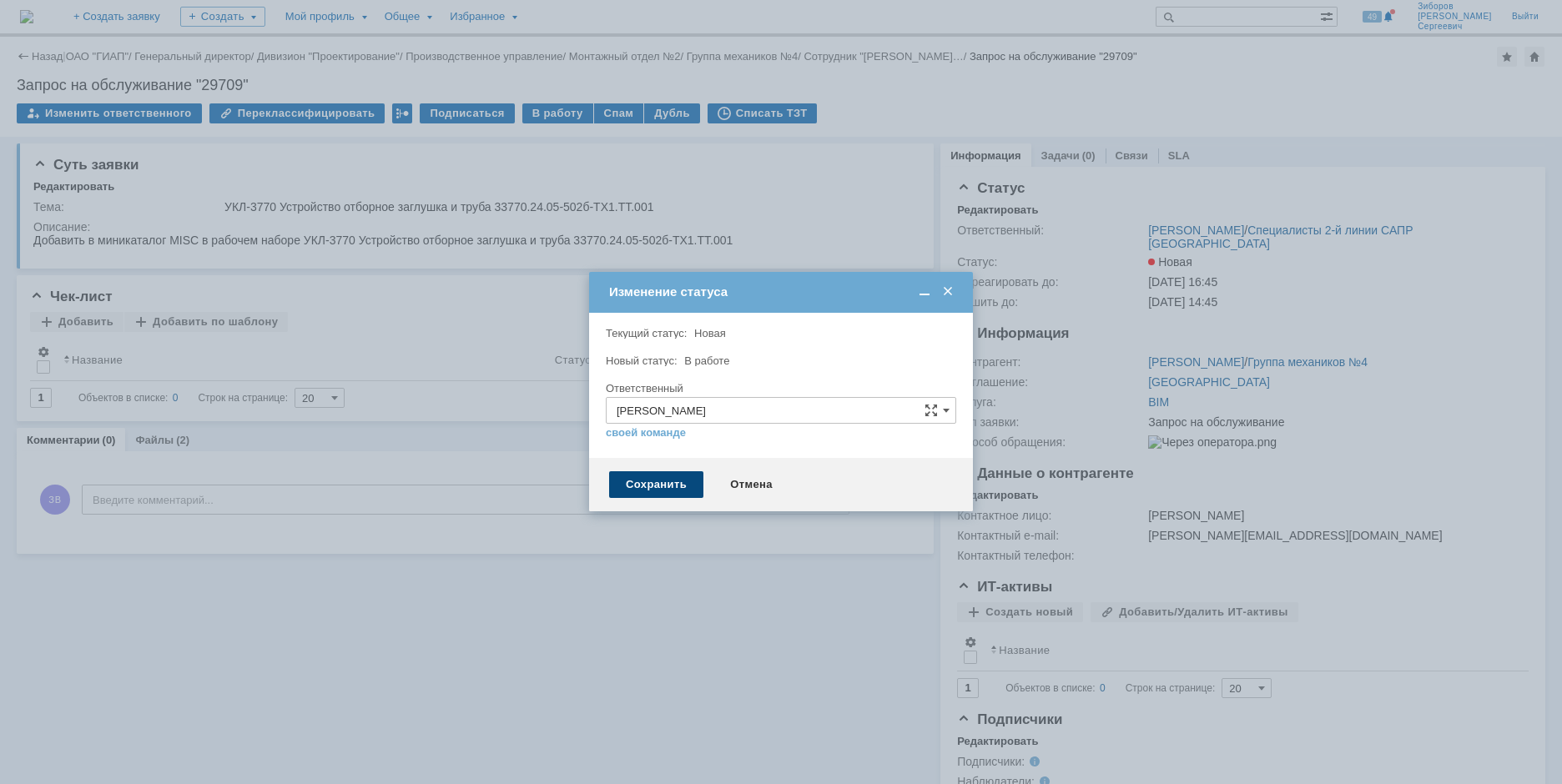
click at [654, 484] on div "Сохранить" at bounding box center [656, 484] width 94 height 27
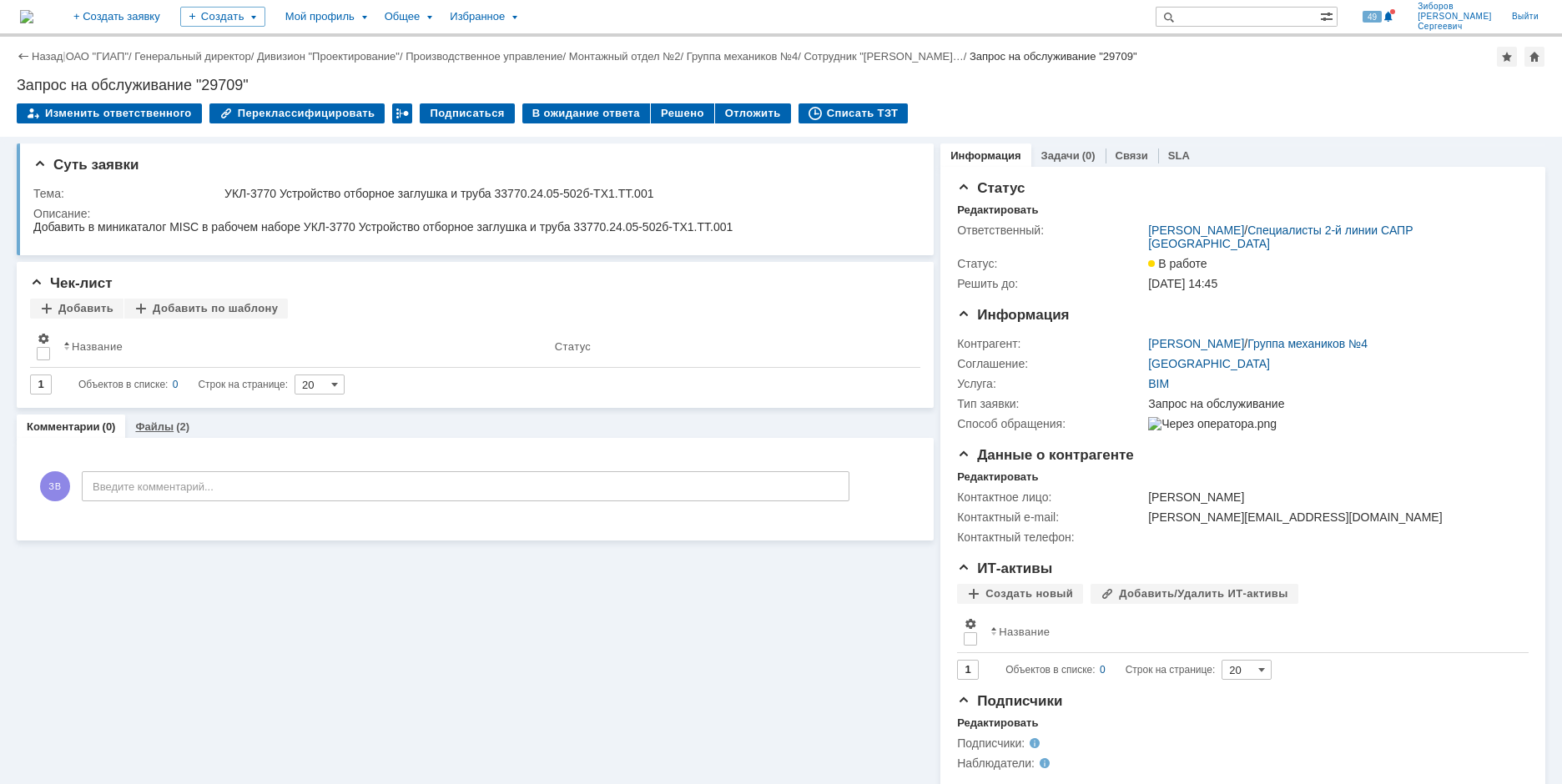
click at [156, 429] on link "Файлы" at bounding box center [154, 427] width 38 height 12
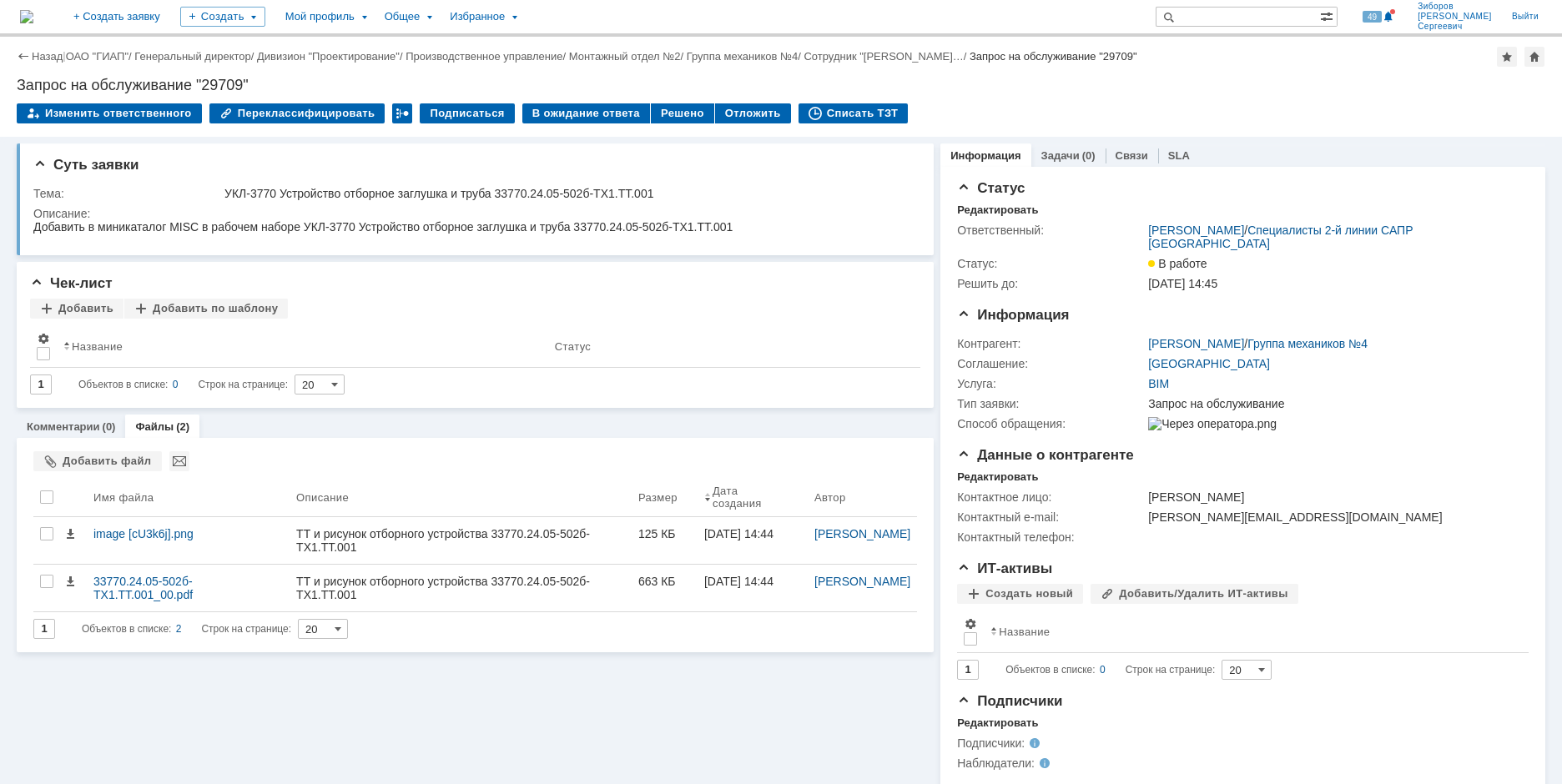
click at [33, 17] on img at bounding box center [26, 17] width 13 height 13
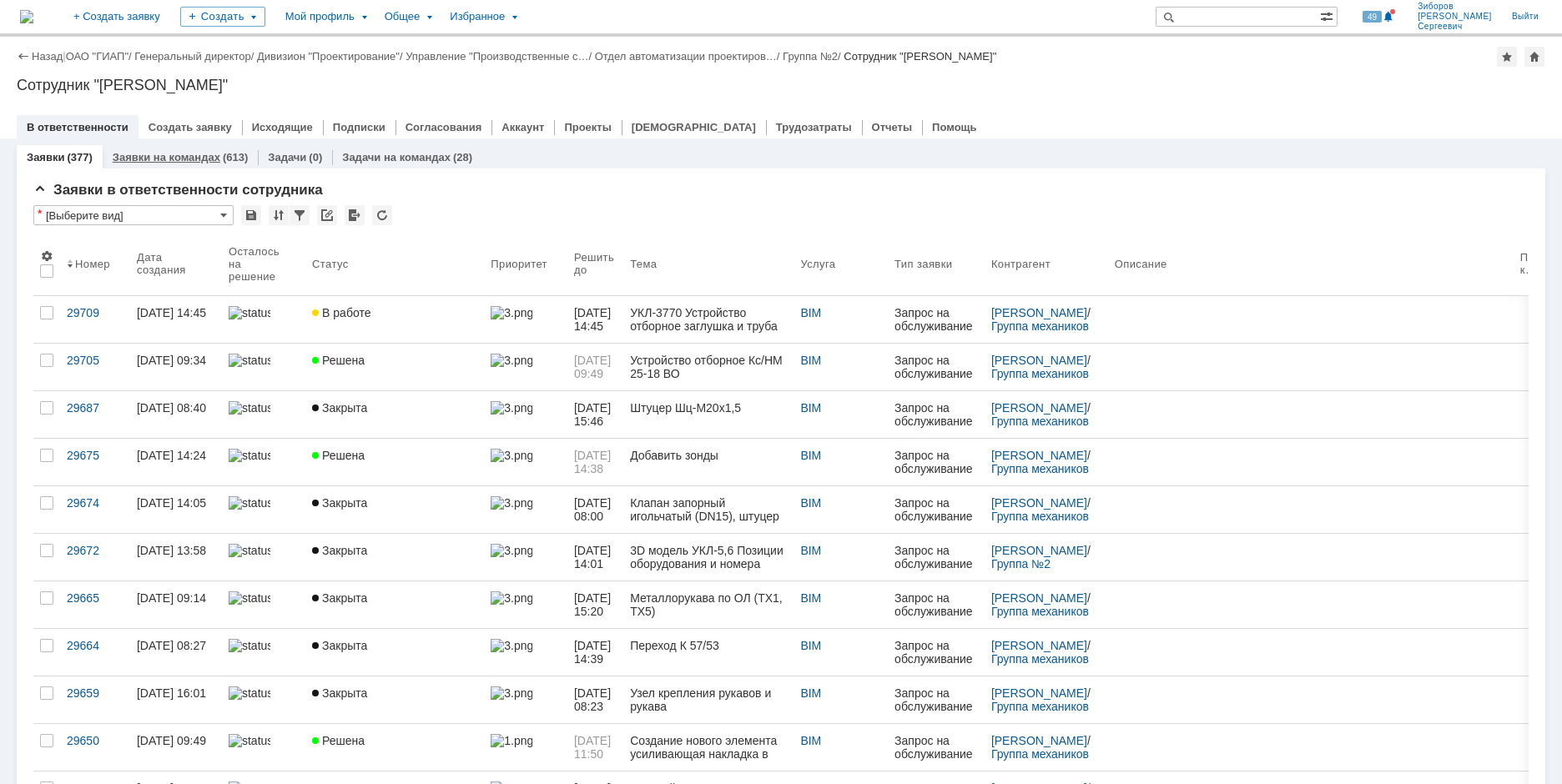
click at [191, 156] on link "Заявки на командах" at bounding box center [167, 157] width 108 height 12
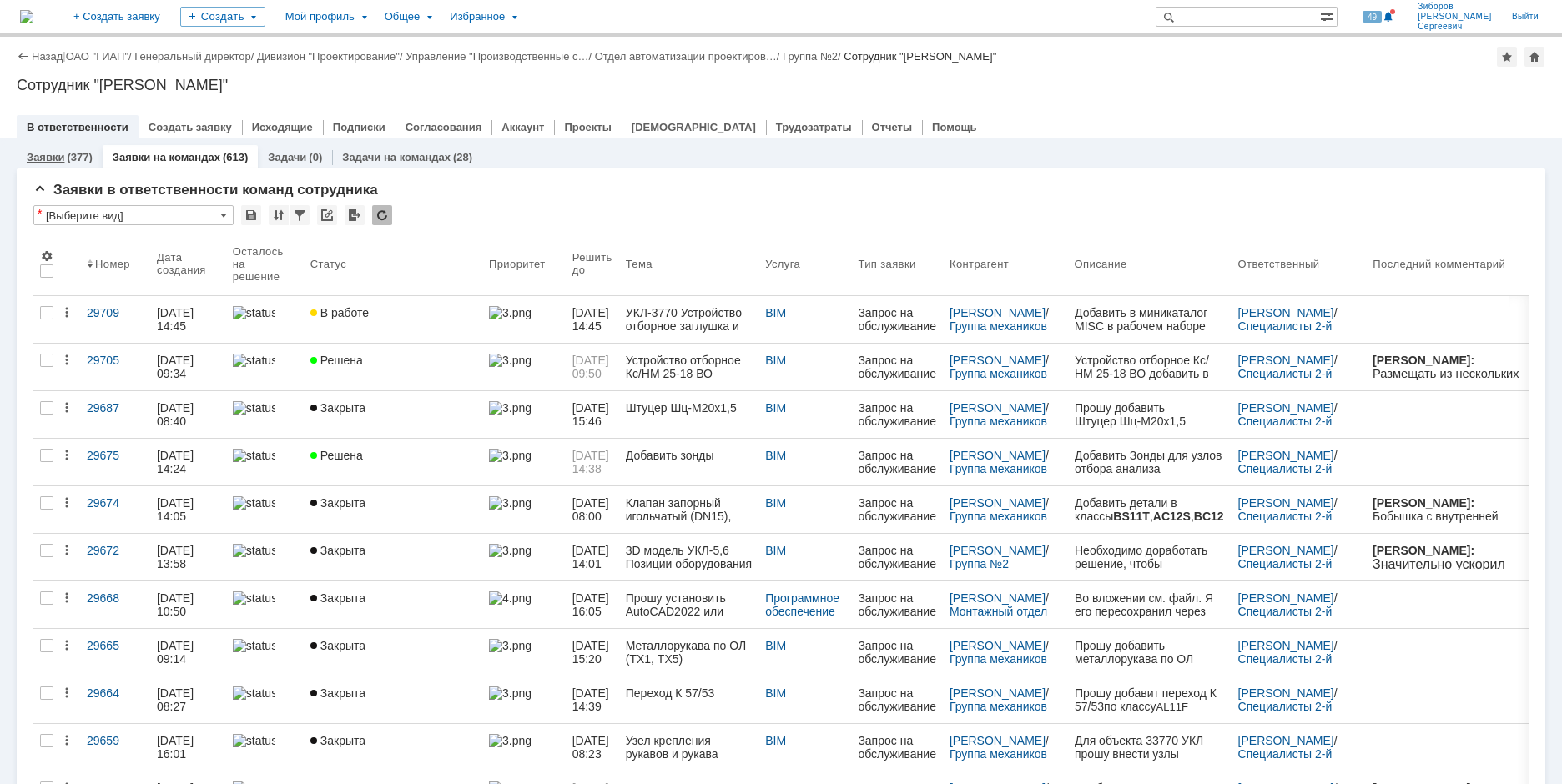
click at [75, 151] on div "(377)" at bounding box center [79, 157] width 25 height 12
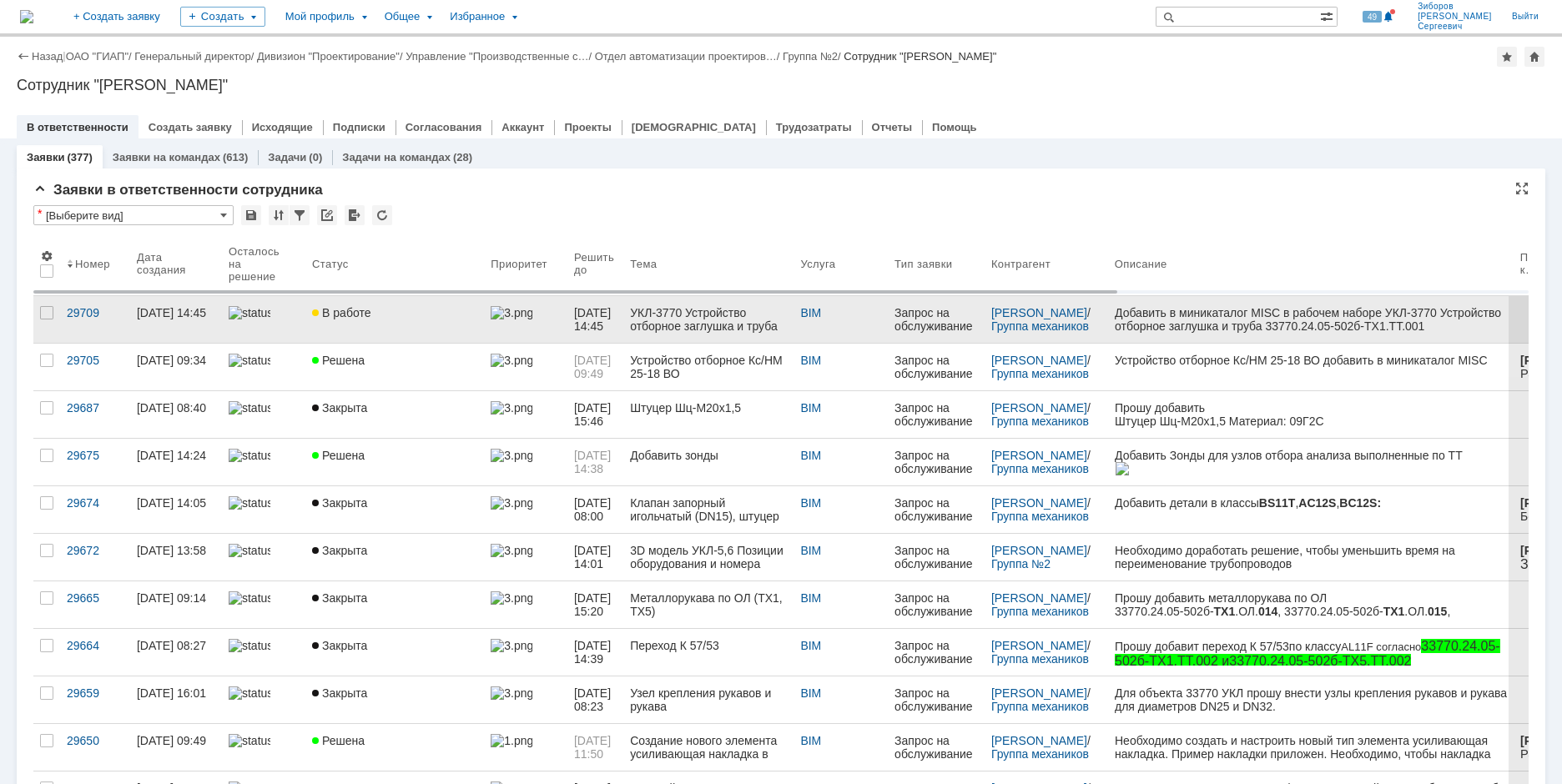
click at [411, 318] on div "В работе" at bounding box center [395, 312] width 165 height 13
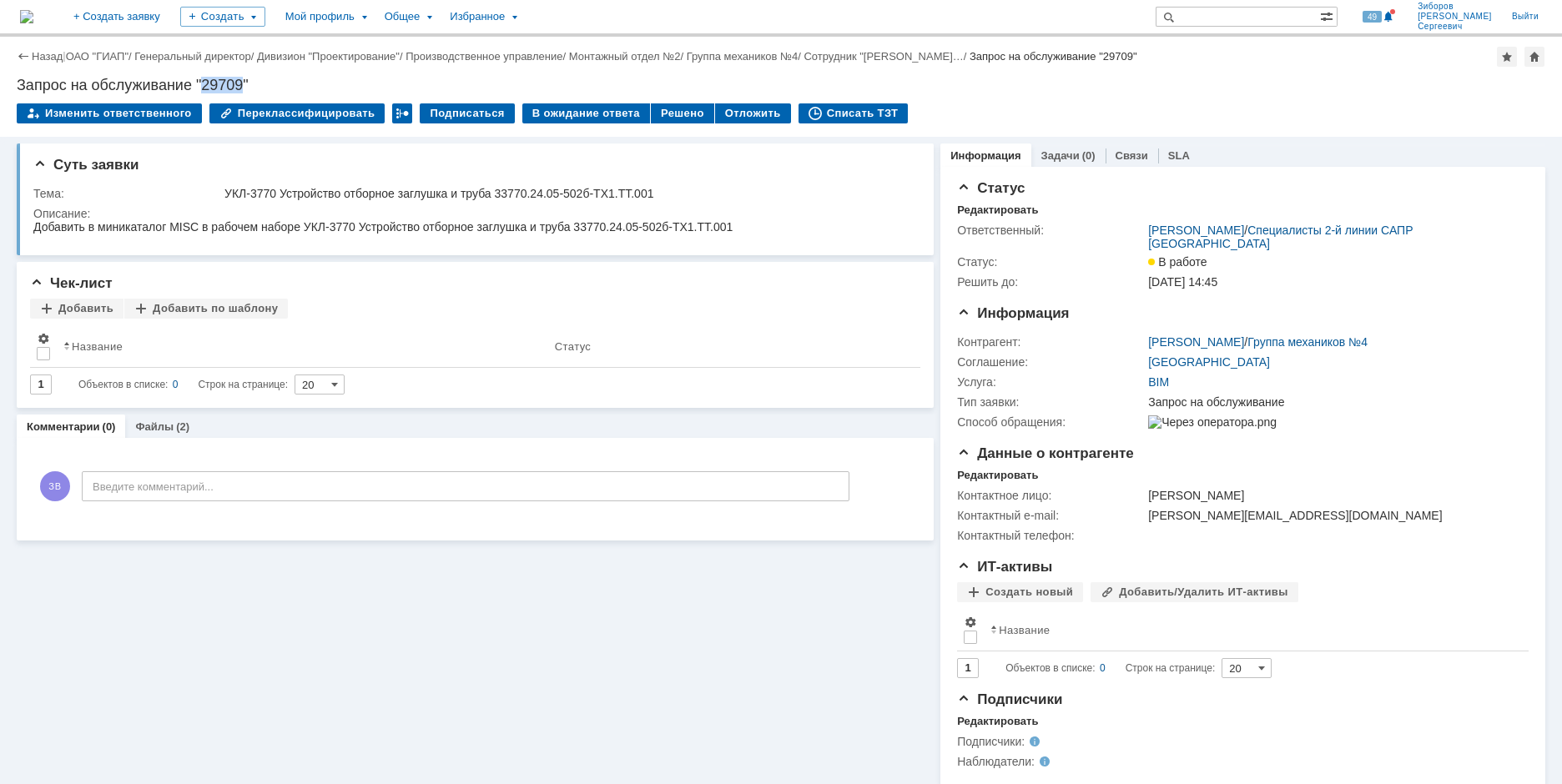
drag, startPoint x: 203, startPoint y: 83, endPoint x: 243, endPoint y: 83, distance: 40.0
click at [243, 83] on div "Запрос на обслуживание "29709"" at bounding box center [781, 84] width 1528 height 17
copy div "29709"
drag, startPoint x: 231, startPoint y: 189, endPoint x: 596, endPoint y: 192, distance: 365.0
click at [596, 192] on div "УКЛ-3770 Устройство отборное заглушка и труба 33770.24.05-502б-ТХ1.ТТ.001" at bounding box center [566, 193] width 684 height 13
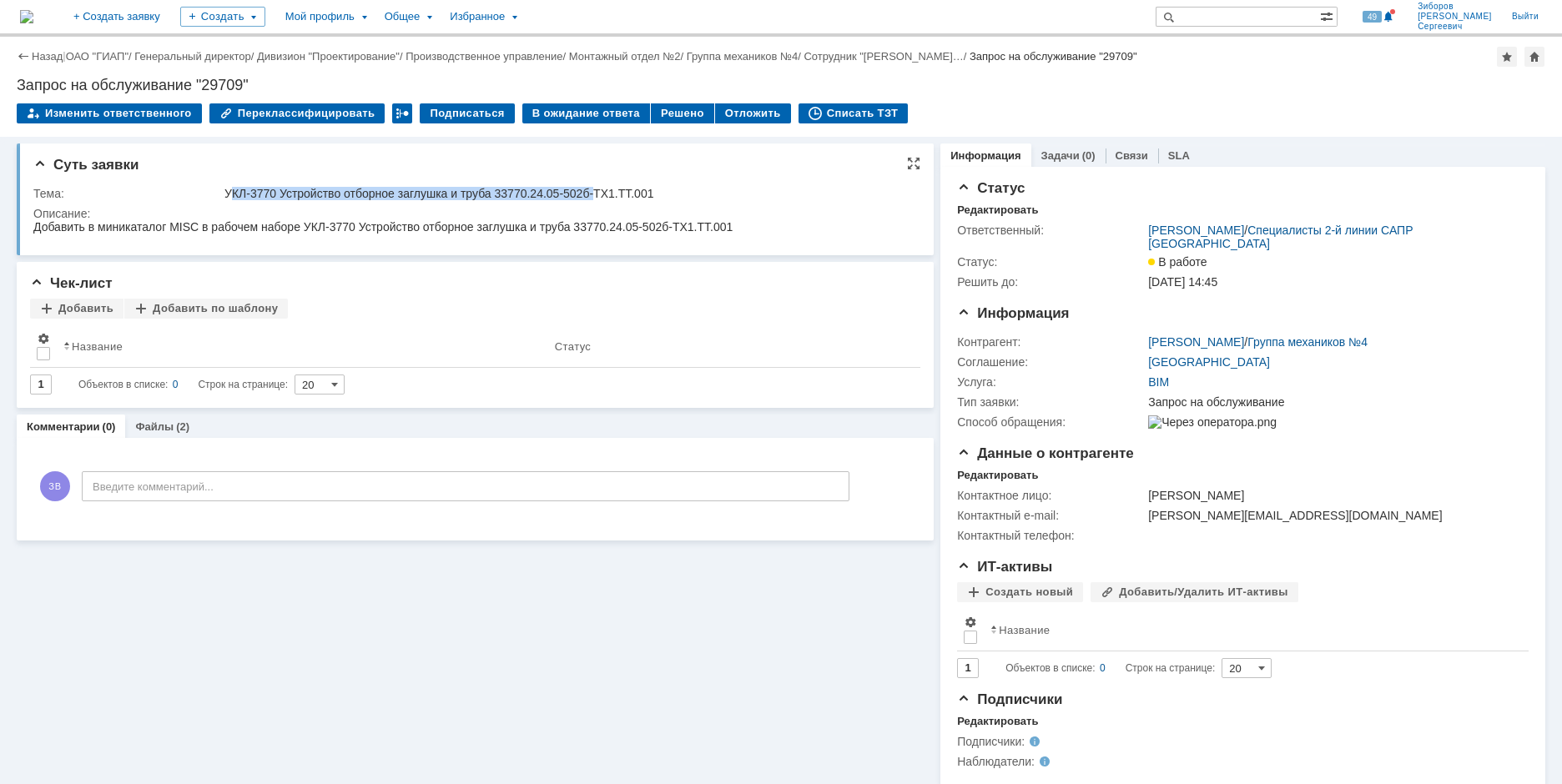
drag, startPoint x: 547, startPoint y: 198, endPoint x: 525, endPoint y: 187, distance: 24.6
click at [547, 198] on div "УКЛ-3770 Устройство отборное заглушка и труба 33770.24.05-502б-ТХ1.ТТ.001" at bounding box center [566, 193] width 684 height 13
drag, startPoint x: 227, startPoint y: 188, endPoint x: 663, endPoint y: 196, distance: 436.1
click at [663, 196] on div "УКЛ-3770 Устройство отборное заглушка и труба 33770.24.05-502б-ТХ1.ТТ.001" at bounding box center [566, 193] width 684 height 13
copy div "УКЛ-3770 Устройство отборное заглушка и труба 33770.24.05-502б-ТХ1.ТТ.001"
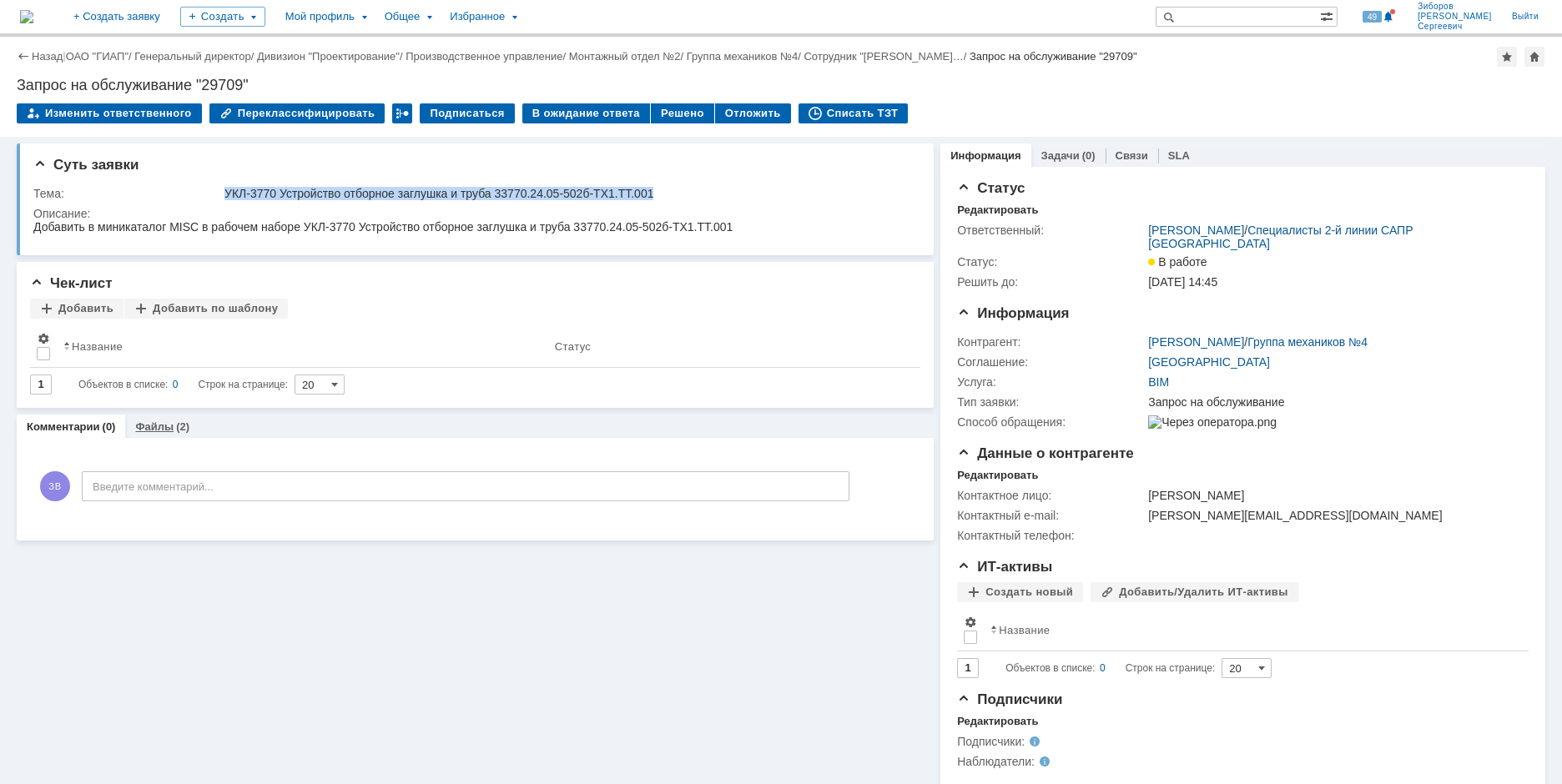
click at [168, 424] on link "Файлы" at bounding box center [154, 427] width 38 height 12
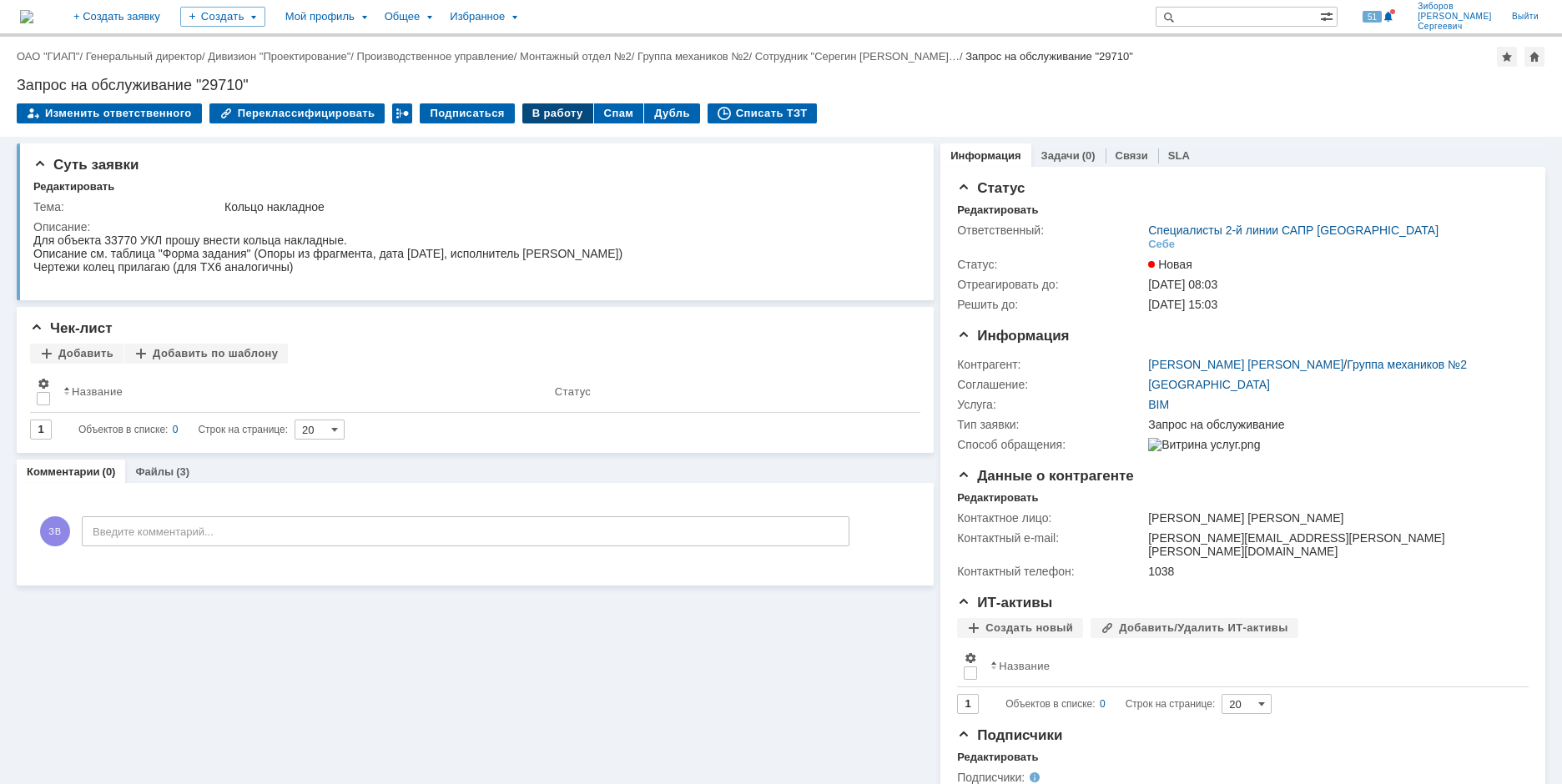
click at [536, 113] on div "В работу" at bounding box center [558, 113] width 71 height 20
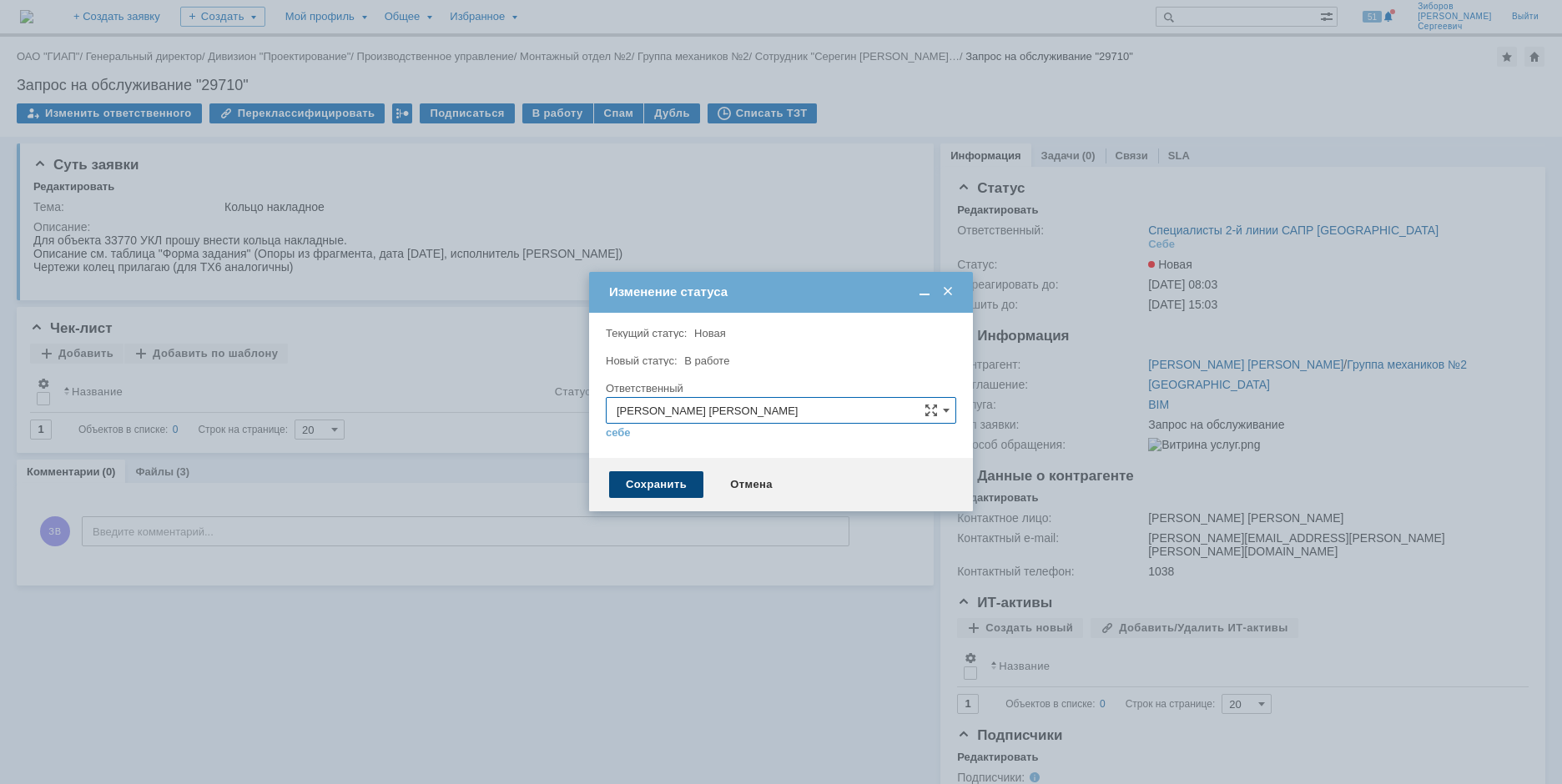
click at [654, 479] on div "Сохранить" at bounding box center [656, 484] width 94 height 27
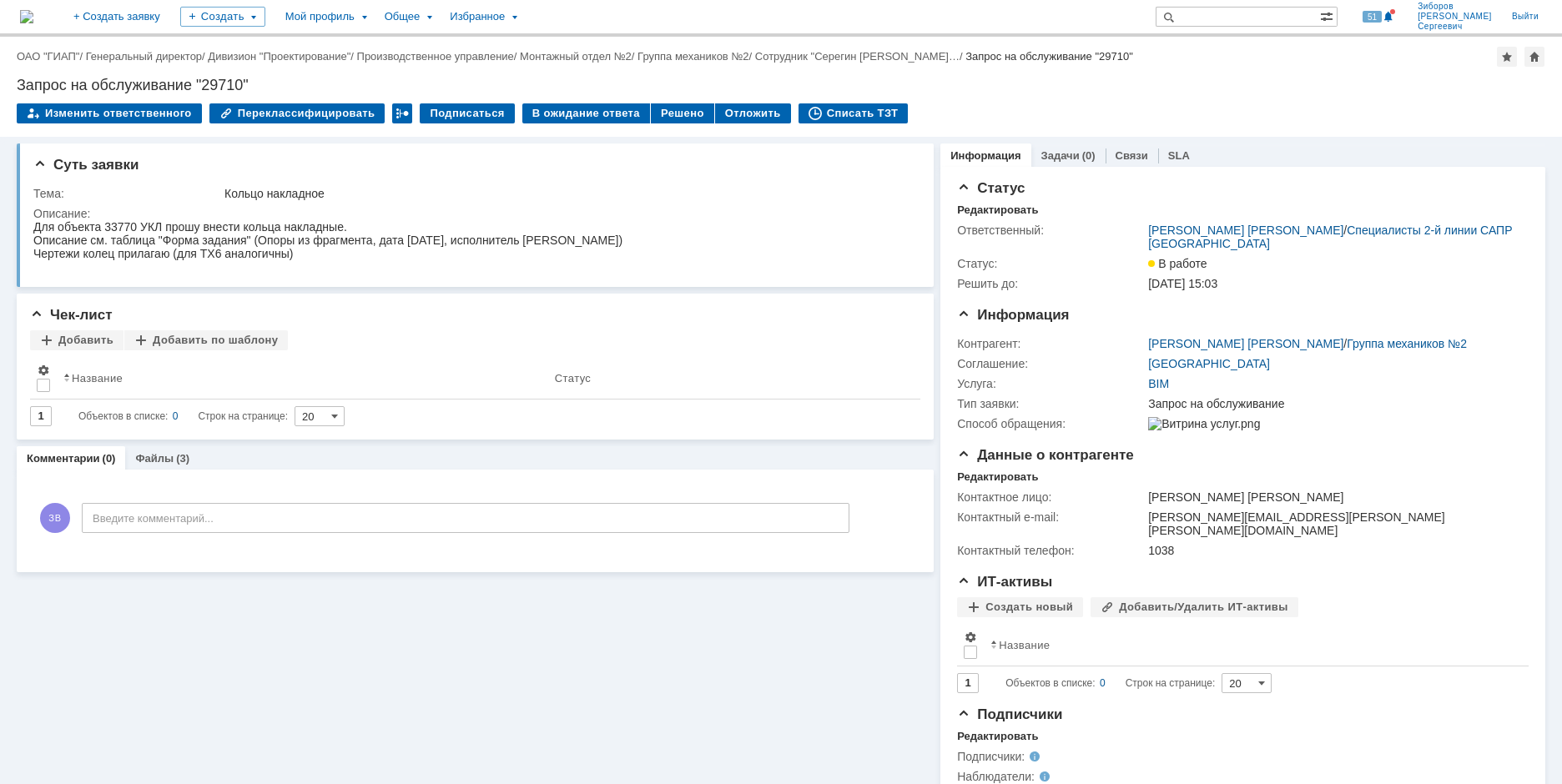
click at [33, 12] on img at bounding box center [26, 17] width 13 height 13
